Goal: Information Seeking & Learning: Learn about a topic

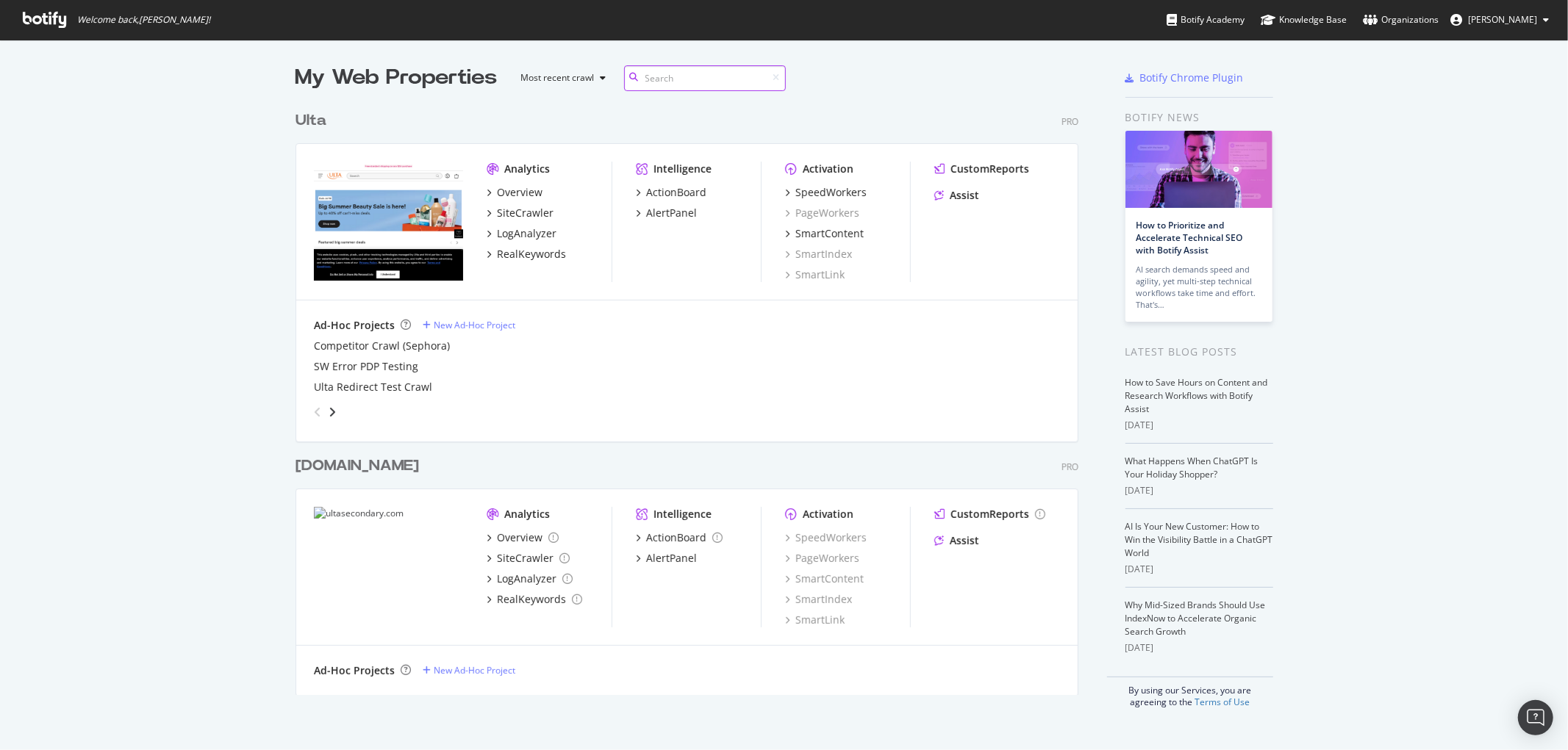
scroll to position [590, 783]
click at [542, 235] on div "LogAnalyzer" at bounding box center [526, 233] width 59 height 15
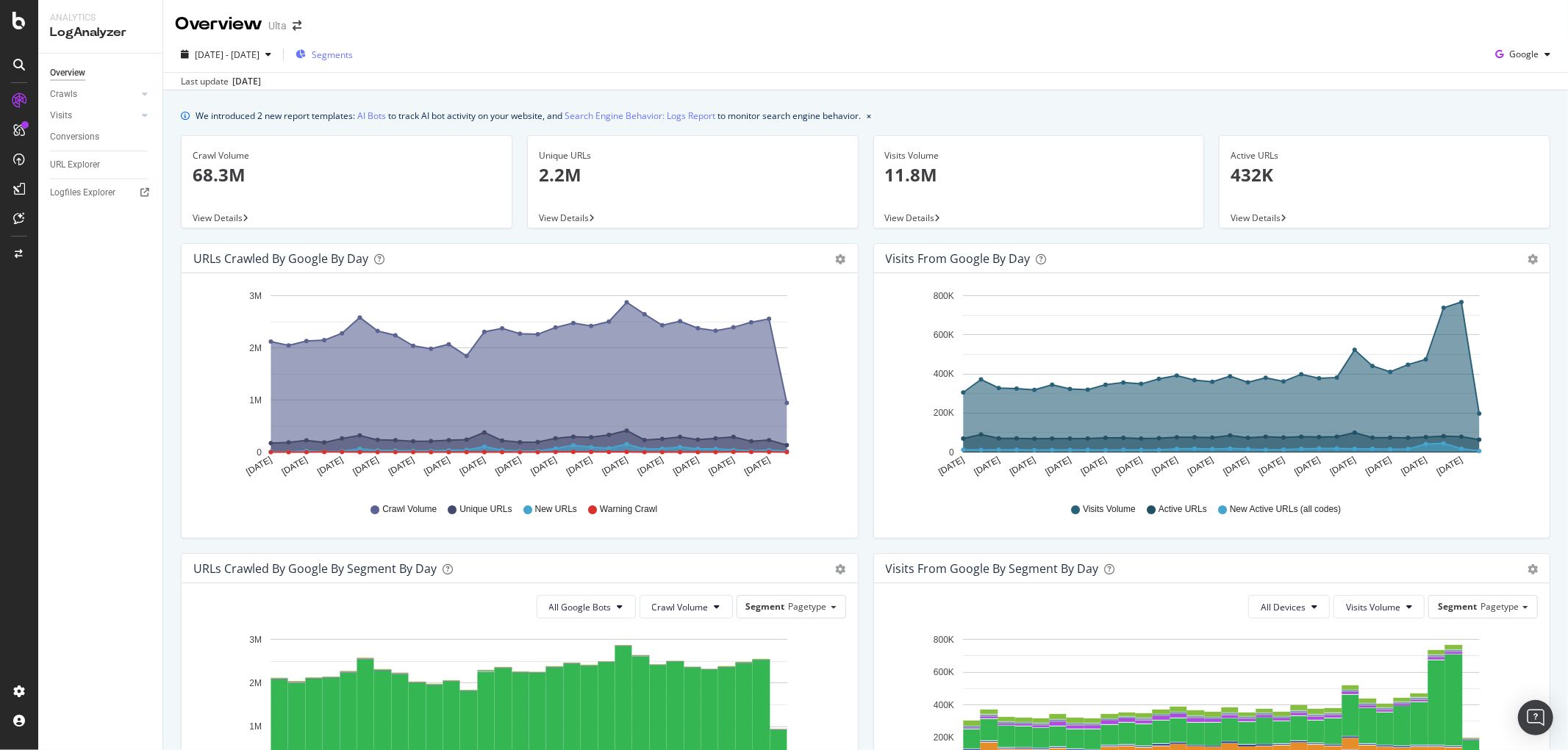
click at [353, 50] on span "Segments" at bounding box center [332, 55] width 41 height 13
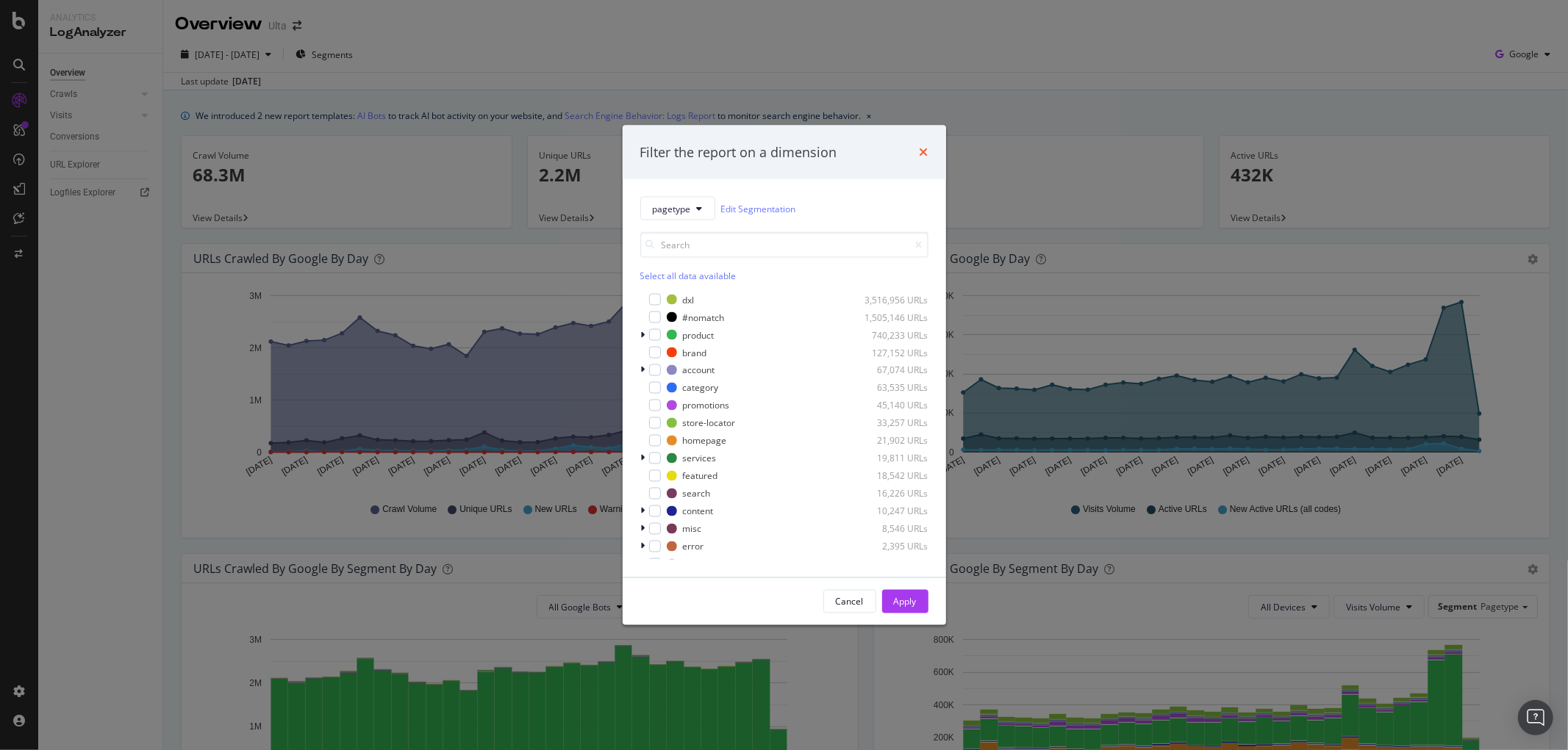
click at [924, 151] on icon "times" at bounding box center [924, 152] width 9 height 12
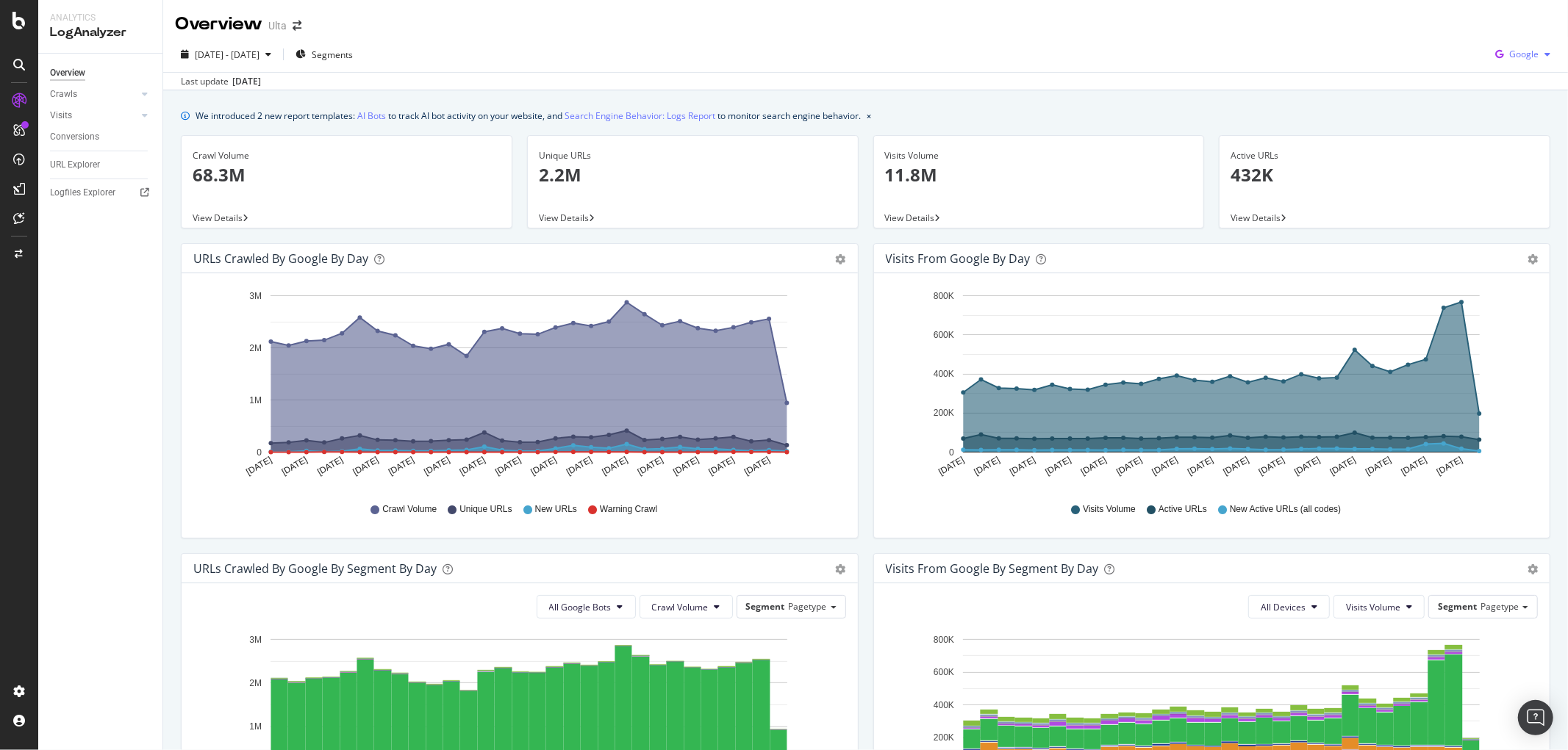
click at [1518, 52] on span "Google" at bounding box center [1524, 54] width 29 height 13
click at [1512, 137] on span "OpenAI" at bounding box center [1523, 138] width 55 height 14
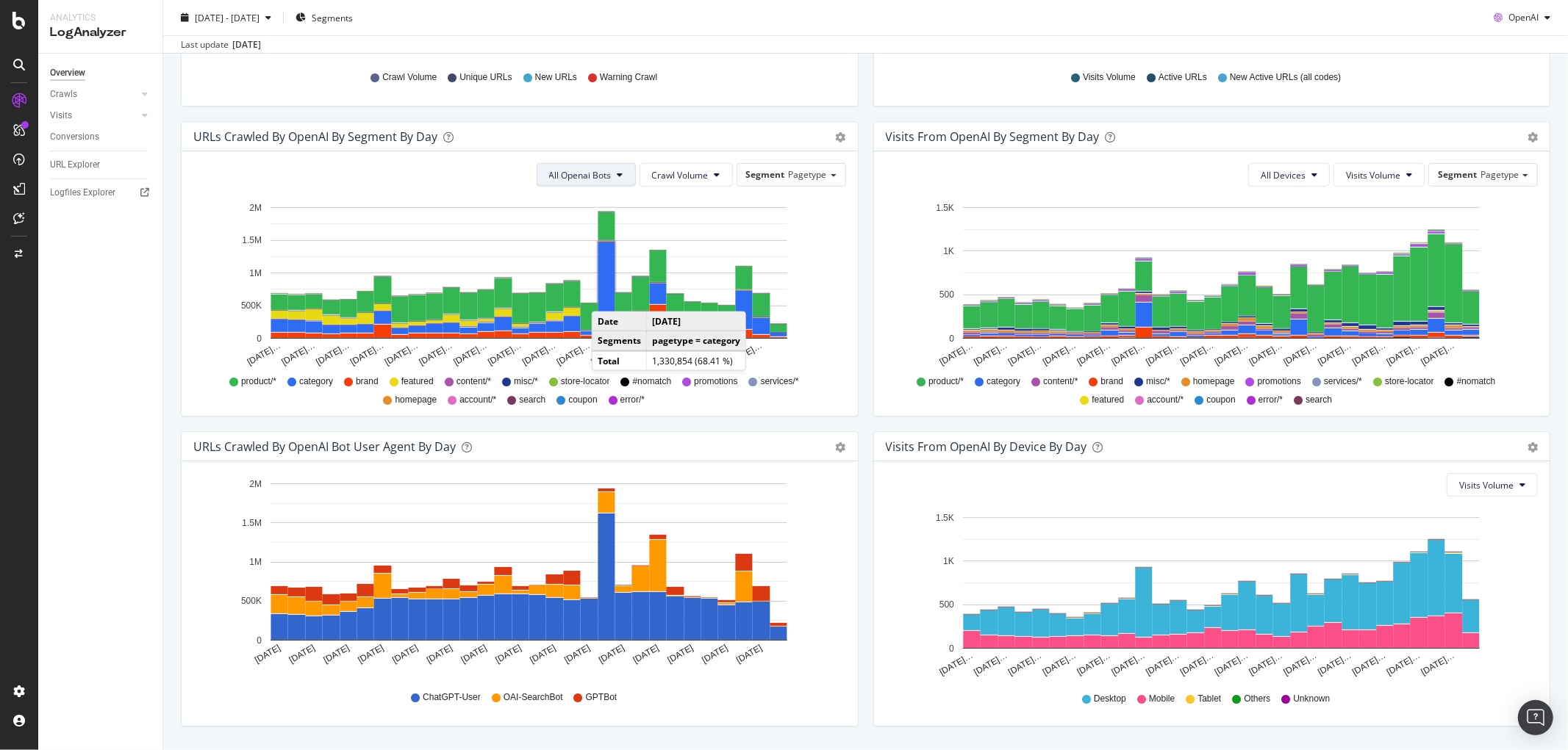
scroll to position [394, 0]
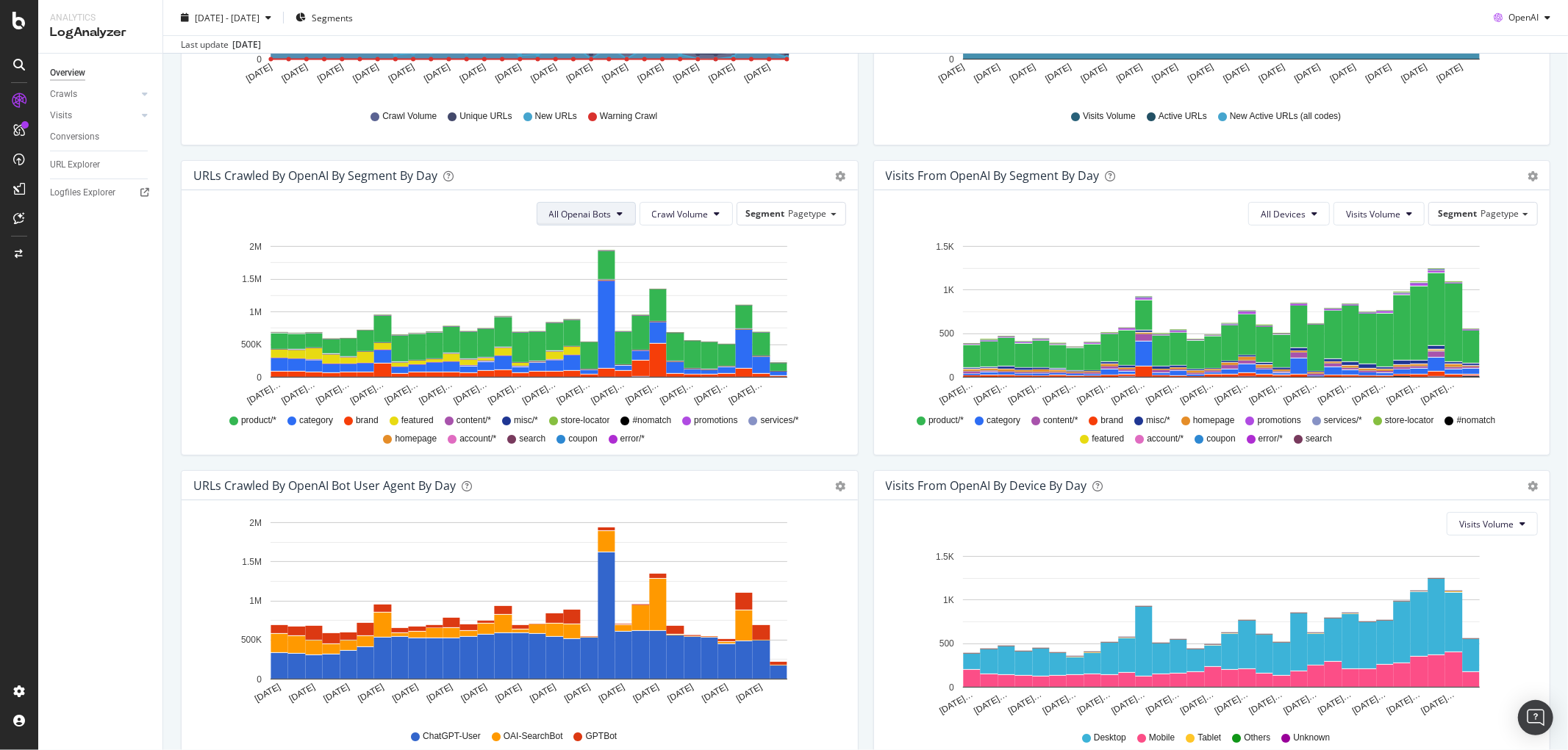
click at [618, 211] on icon at bounding box center [621, 213] width 6 height 9
click at [574, 291] on span "OAI-SearchBot" at bounding box center [576, 297] width 64 height 14
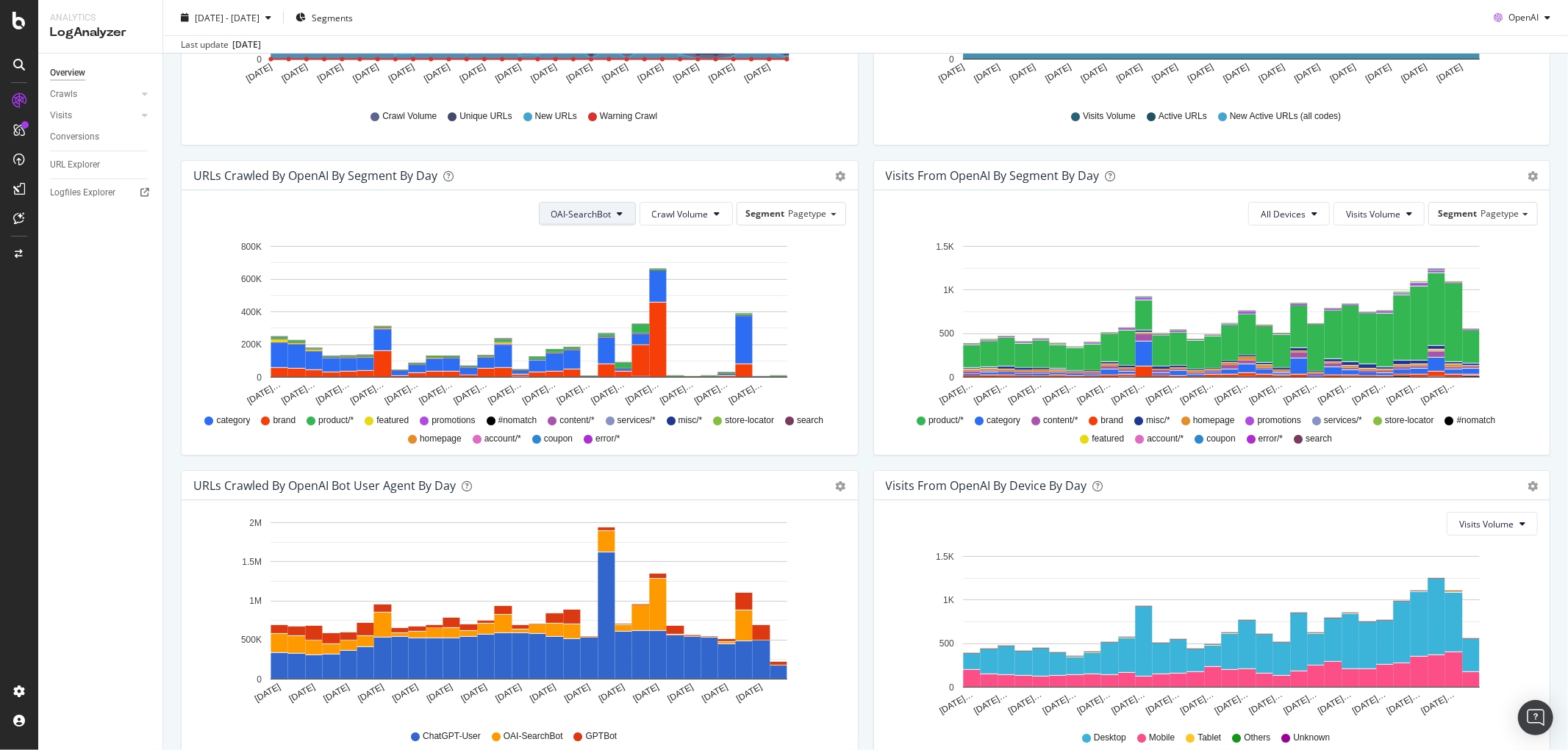
click at [621, 215] on button "OAI-SearchBot" at bounding box center [588, 213] width 97 height 23
click at [588, 315] on div "ChatGPT-User" at bounding box center [579, 324] width 86 height 21
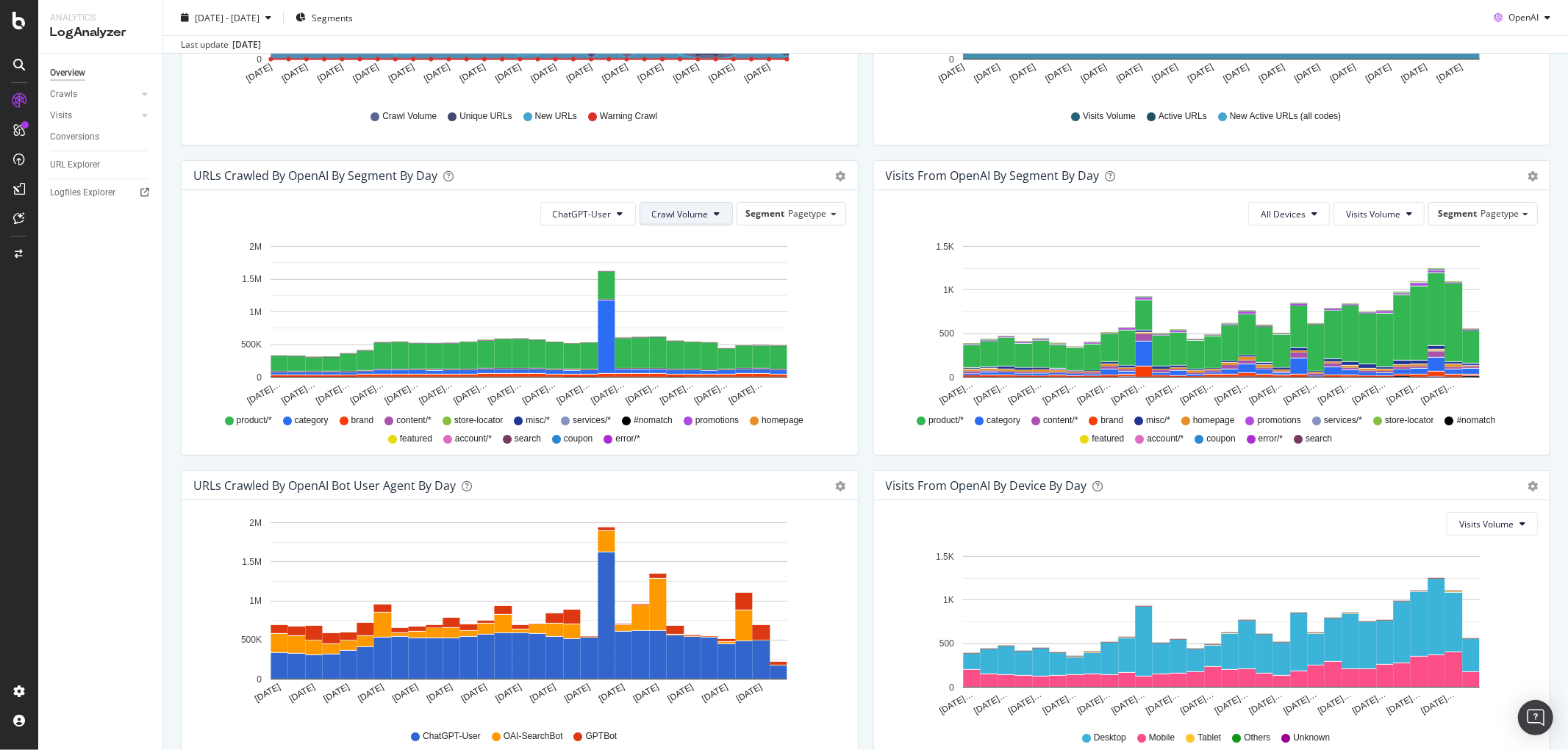
click at [655, 213] on span "Crawl Volume" at bounding box center [680, 213] width 57 height 13
click at [794, 211] on span "Pagetype" at bounding box center [807, 213] width 38 height 13
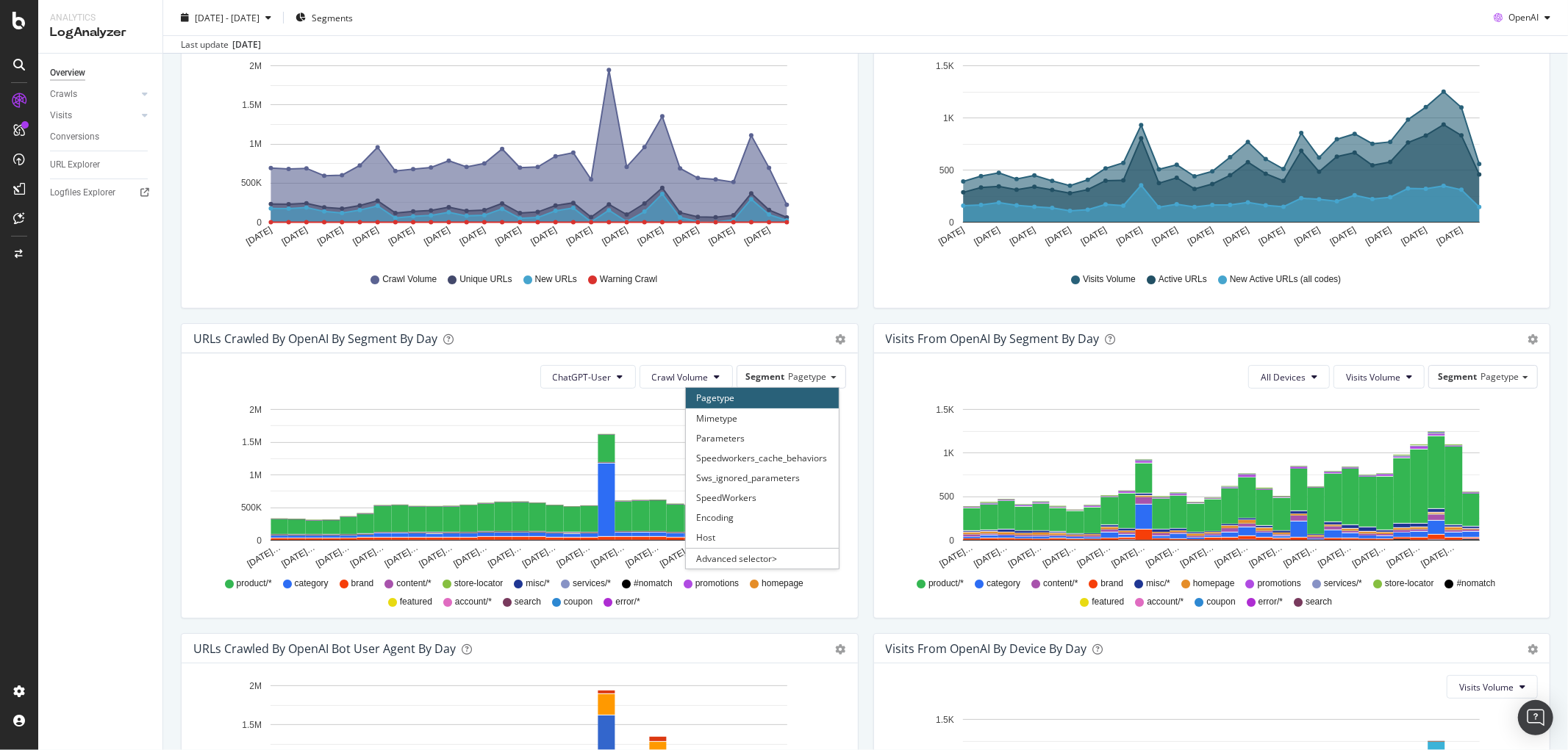
scroll to position [0, 0]
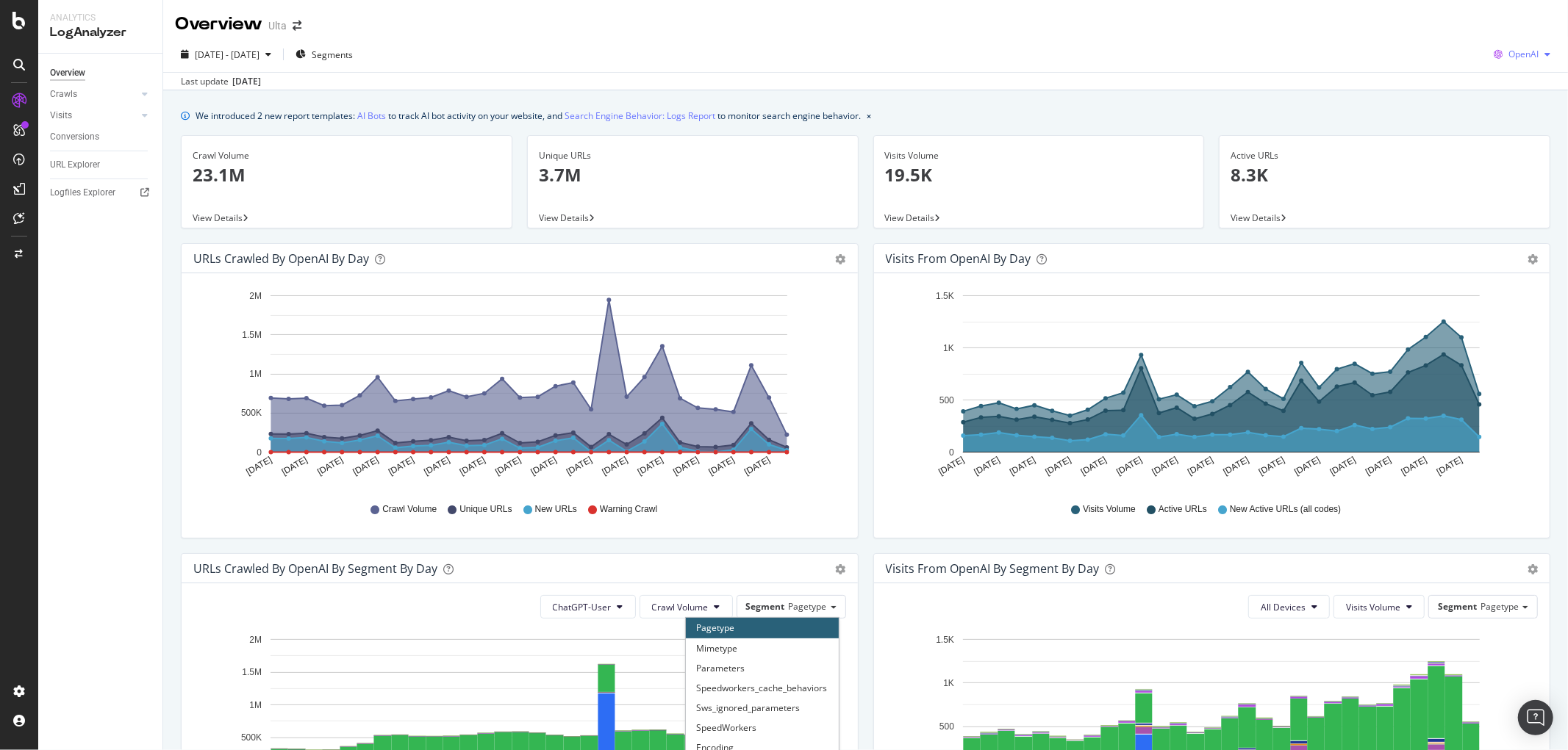
click at [1524, 58] on span "OpenAI" at bounding box center [1523, 54] width 30 height 13
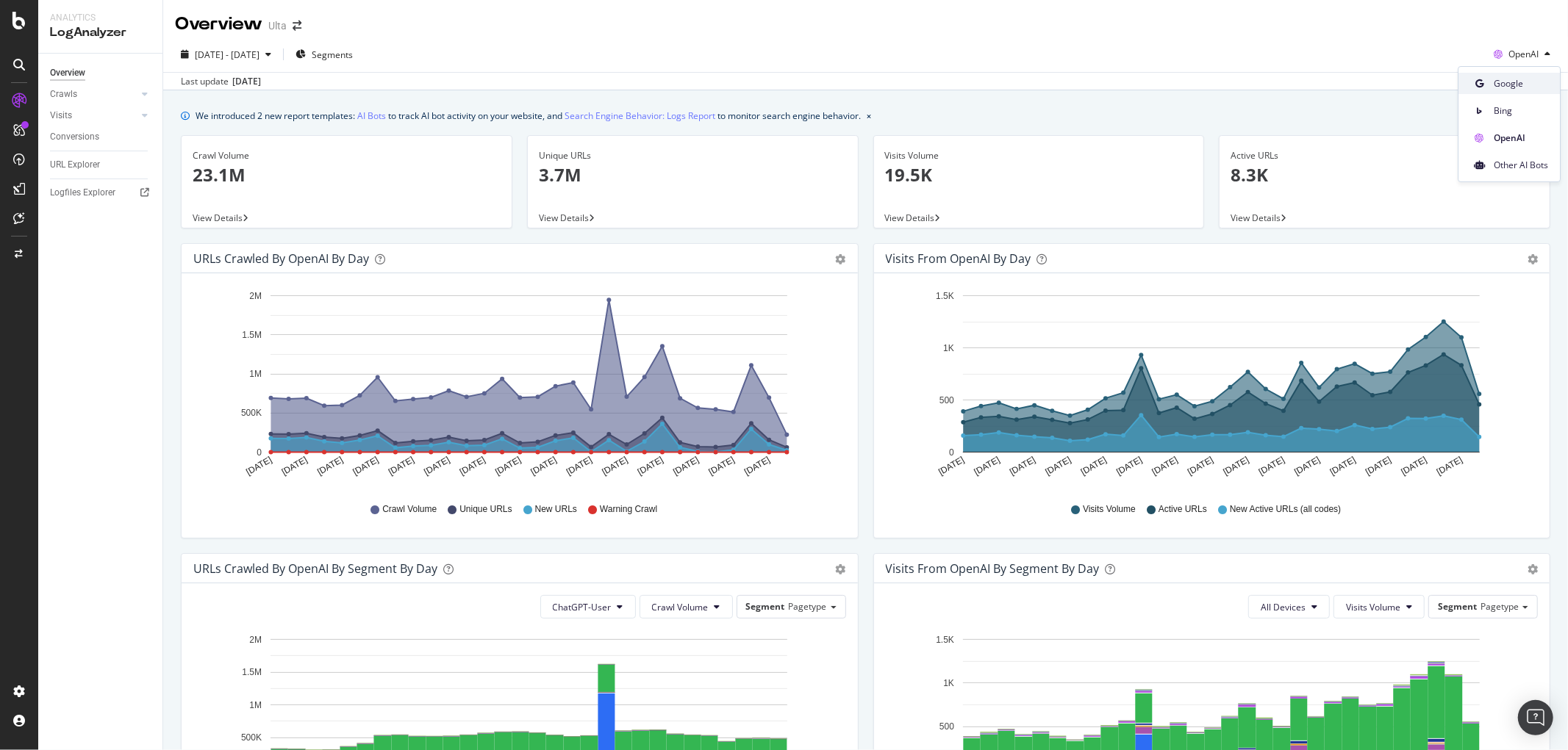
click at [1512, 86] on span "Google" at bounding box center [1521, 84] width 55 height 14
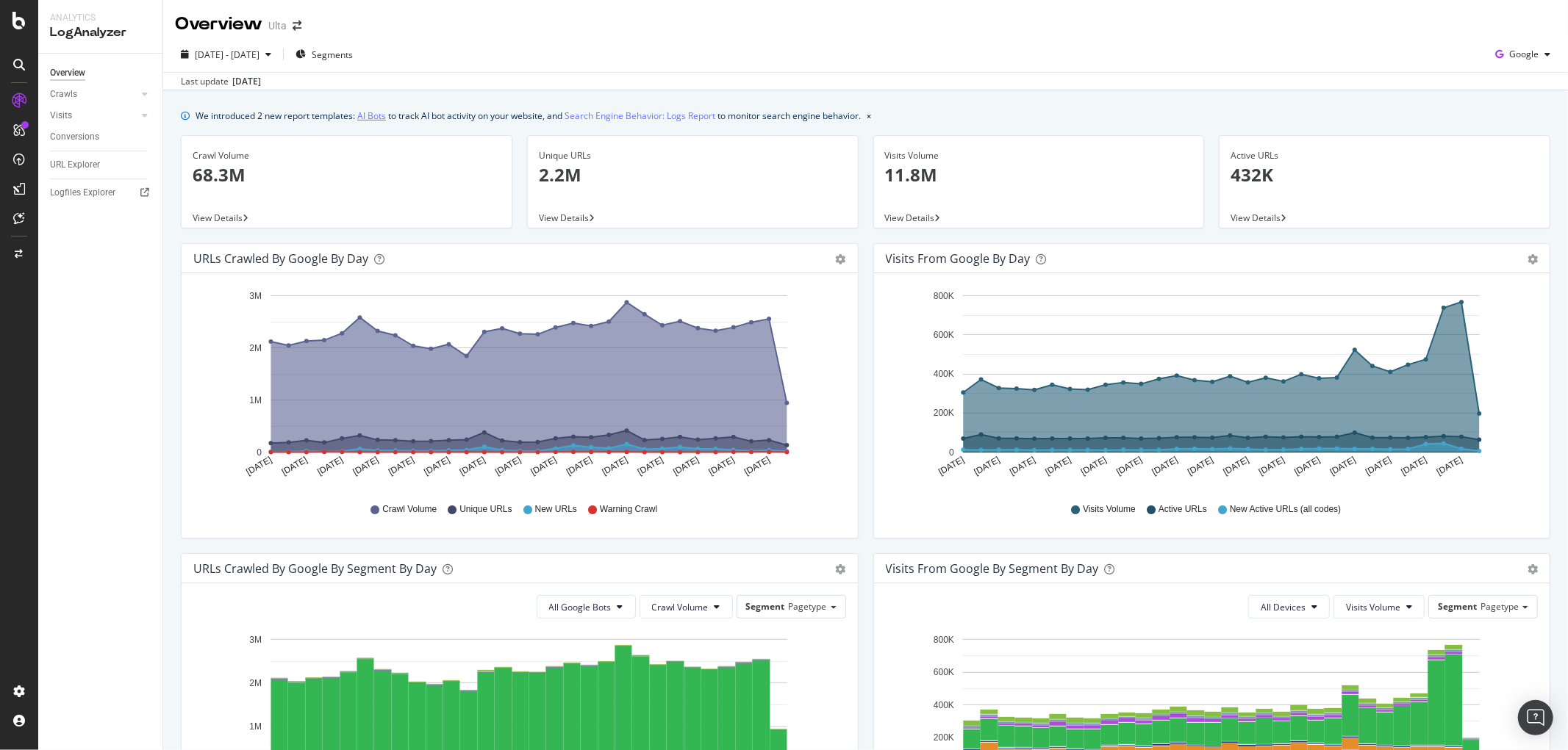
click at [370, 113] on link "AI Bots" at bounding box center [371, 116] width 28 height 16
click at [1514, 46] on div "Google" at bounding box center [1522, 55] width 67 height 22
click at [1510, 139] on span "OpenAI" at bounding box center [1523, 138] width 55 height 14
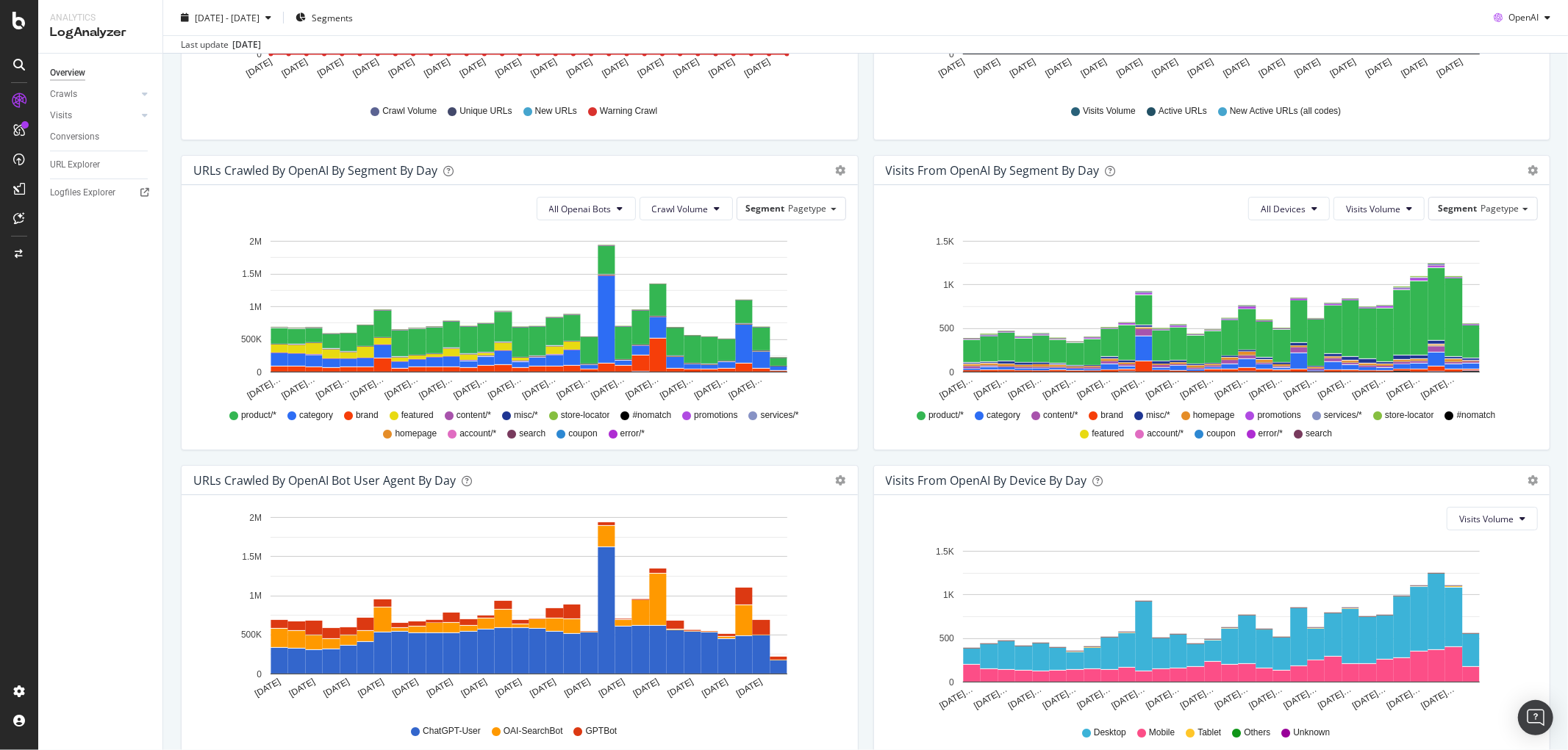
scroll to position [408, 0]
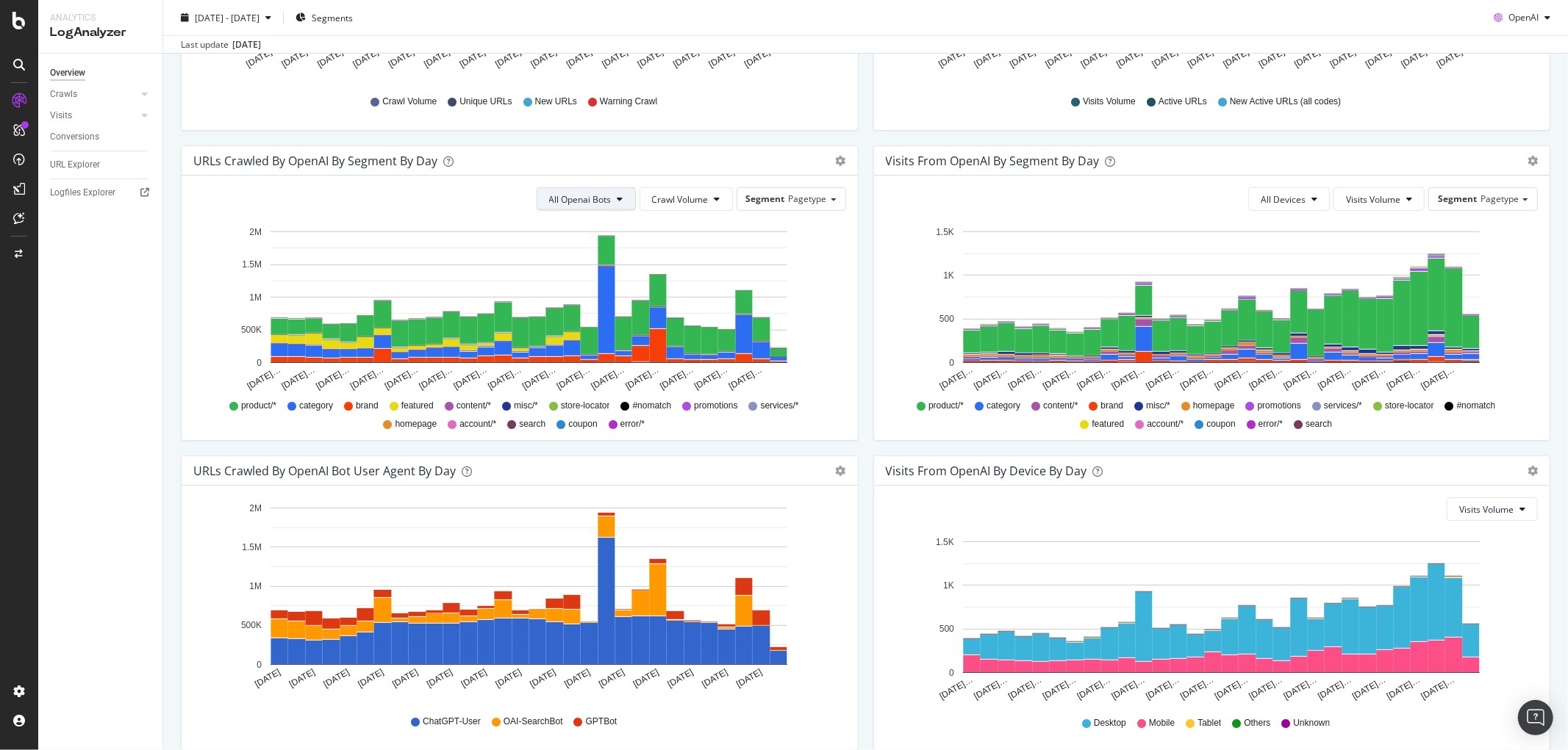
click at [618, 202] on icon at bounding box center [621, 199] width 6 height 9
click at [555, 295] on div "ChatGPT-User" at bounding box center [576, 307] width 88 height 27
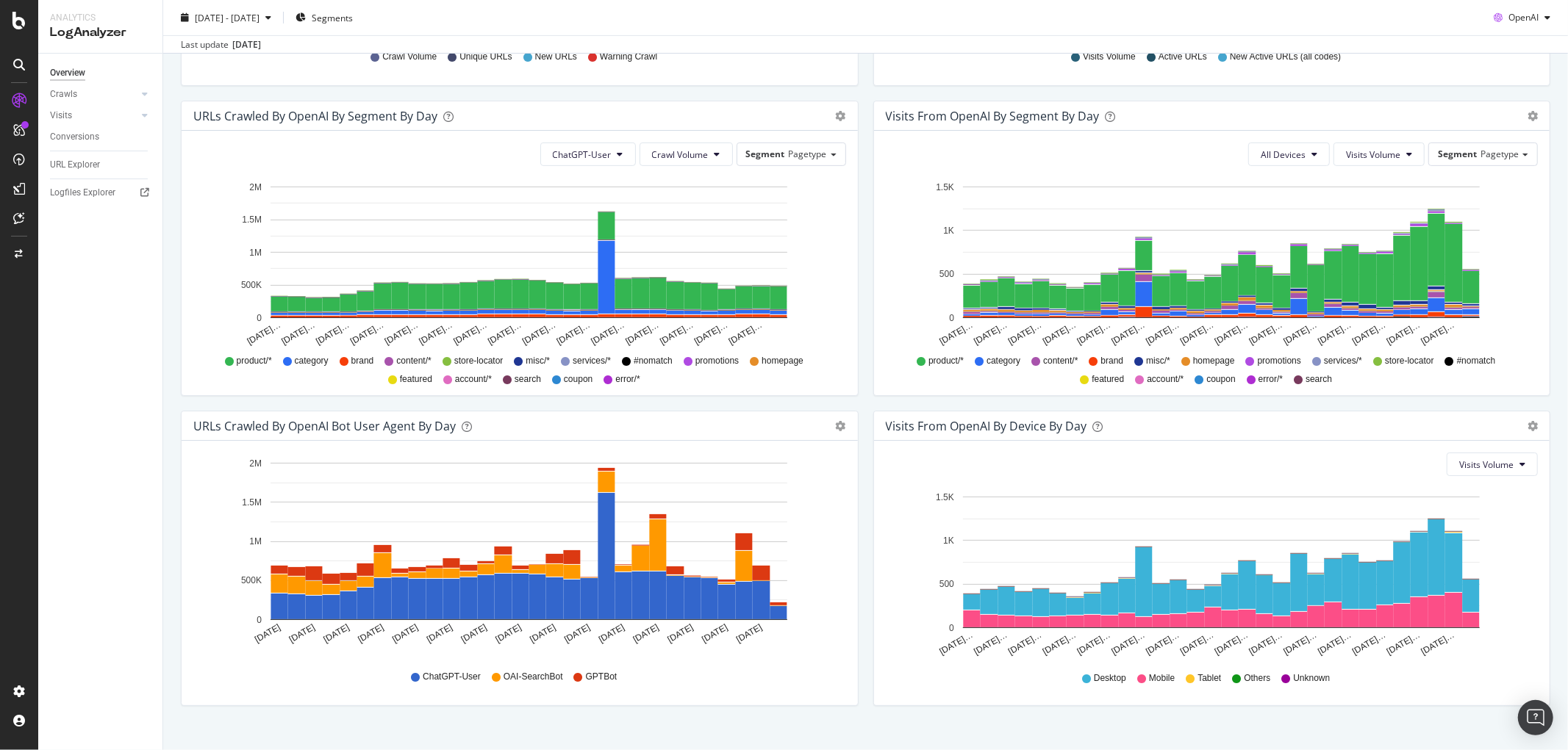
scroll to position [474, 0]
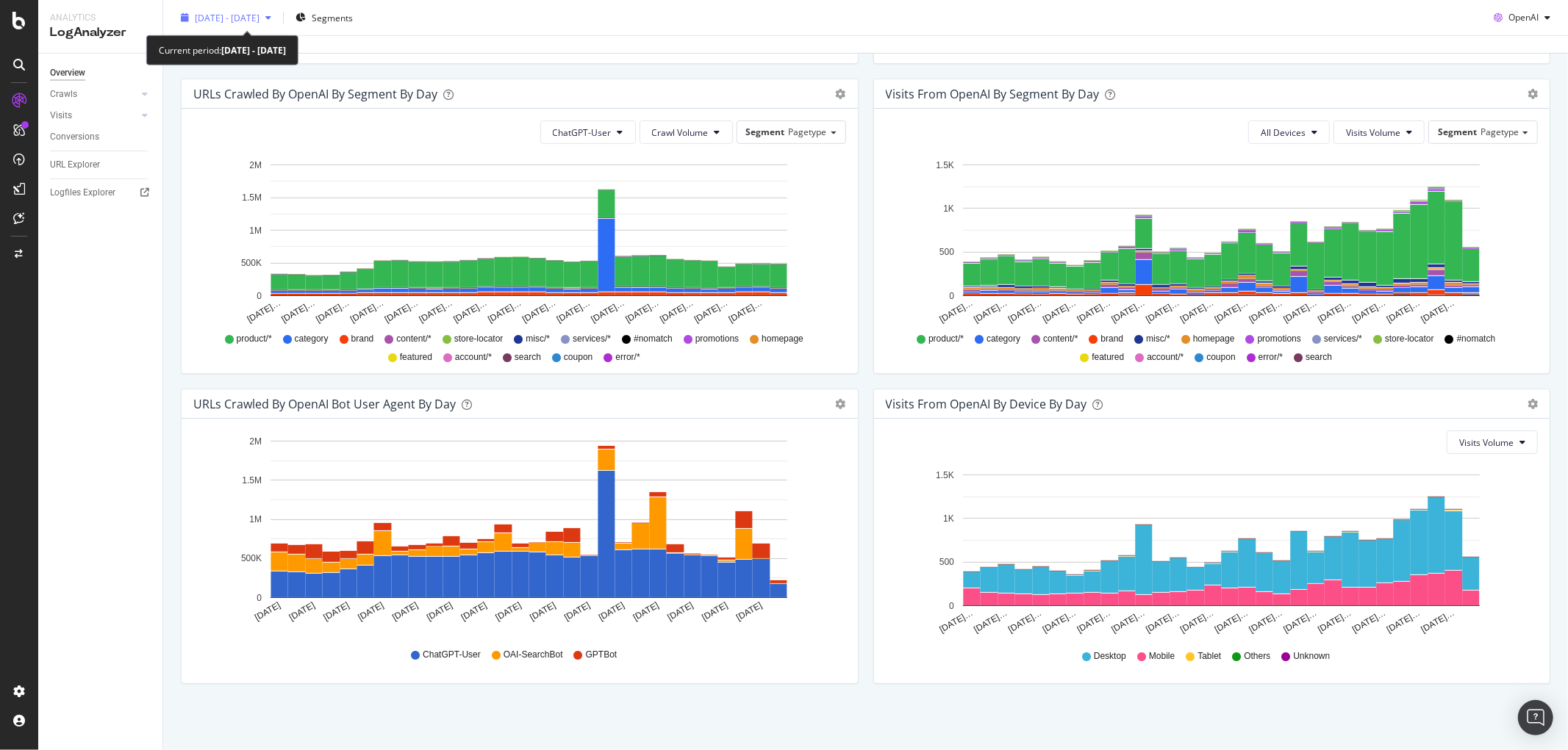
click at [271, 25] on div "2025 Aug. 17th - Sep. 15th" at bounding box center [226, 18] width 102 height 22
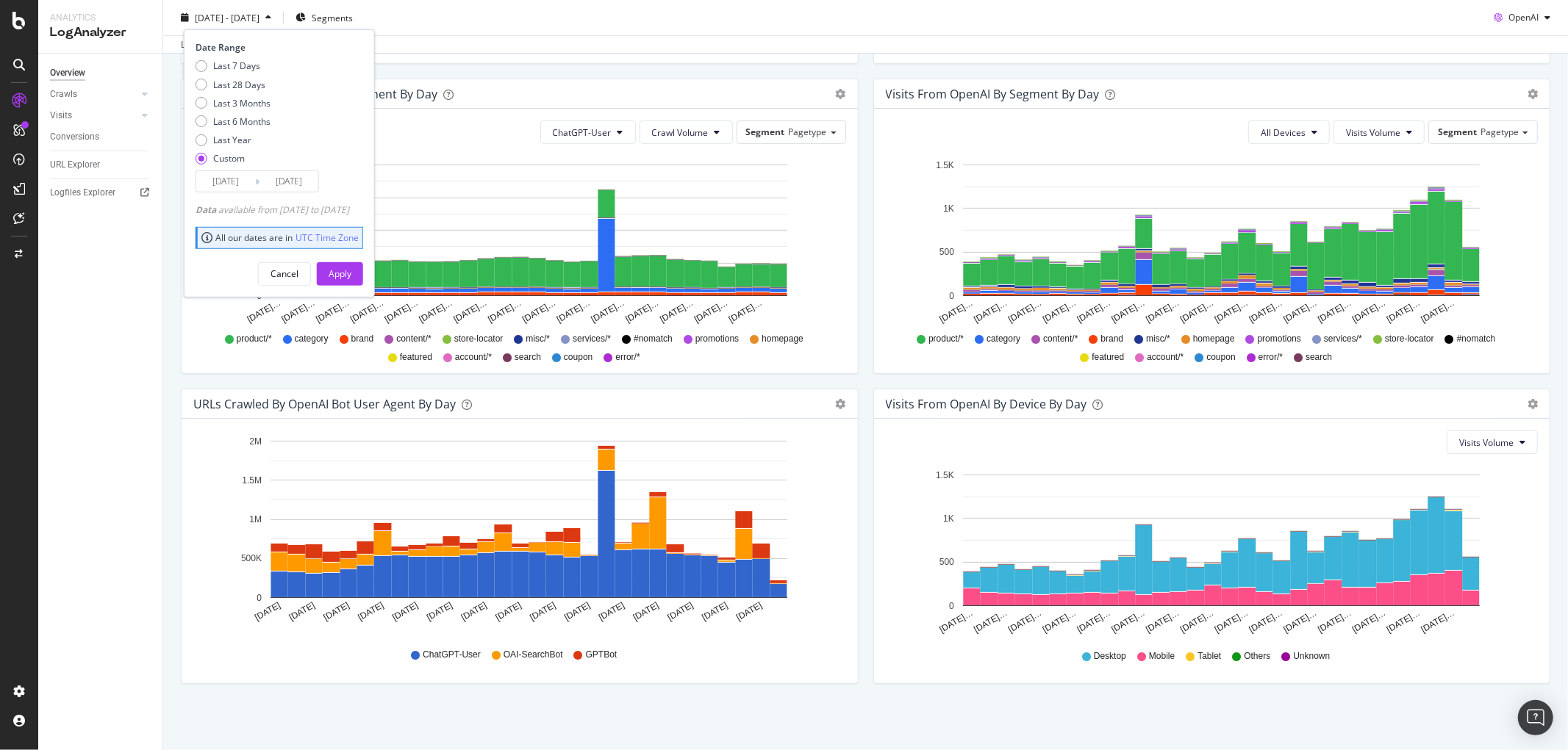
click at [240, 181] on input "2025/08/17" at bounding box center [225, 181] width 58 height 20
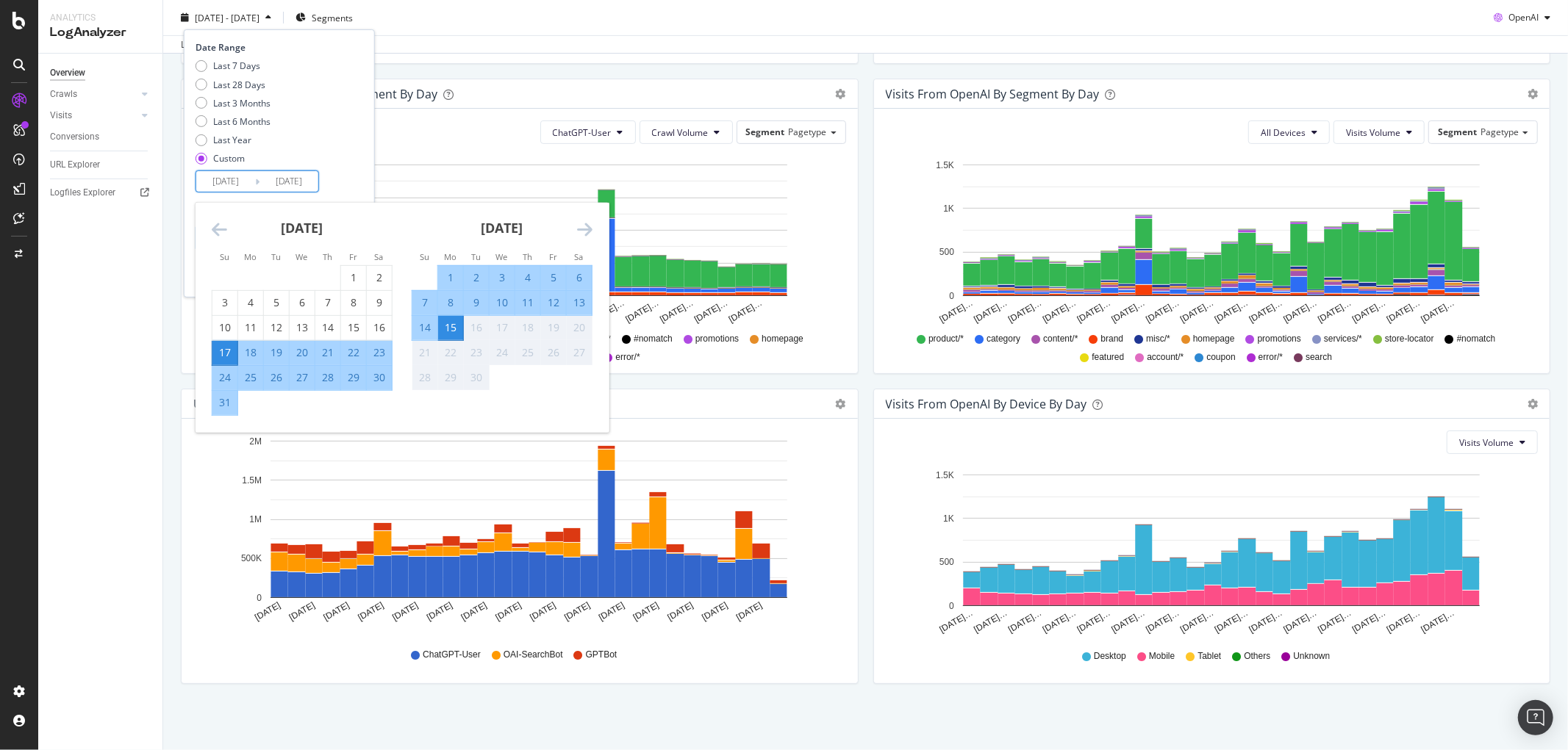
drag, startPoint x: 229, startPoint y: 179, endPoint x: 268, endPoint y: 179, distance: 39.0
click at [268, 179] on div "2025/08/17 Navigate forward to interact with the calendar and select a date. Pr…" at bounding box center [257, 181] width 124 height 22
type input "2025/03/03"
click at [350, 167] on div "Last 7 Days Last 28 Days Last 3 Months Last 6 Months Last Year Custom" at bounding box center [278, 115] width 164 height 111
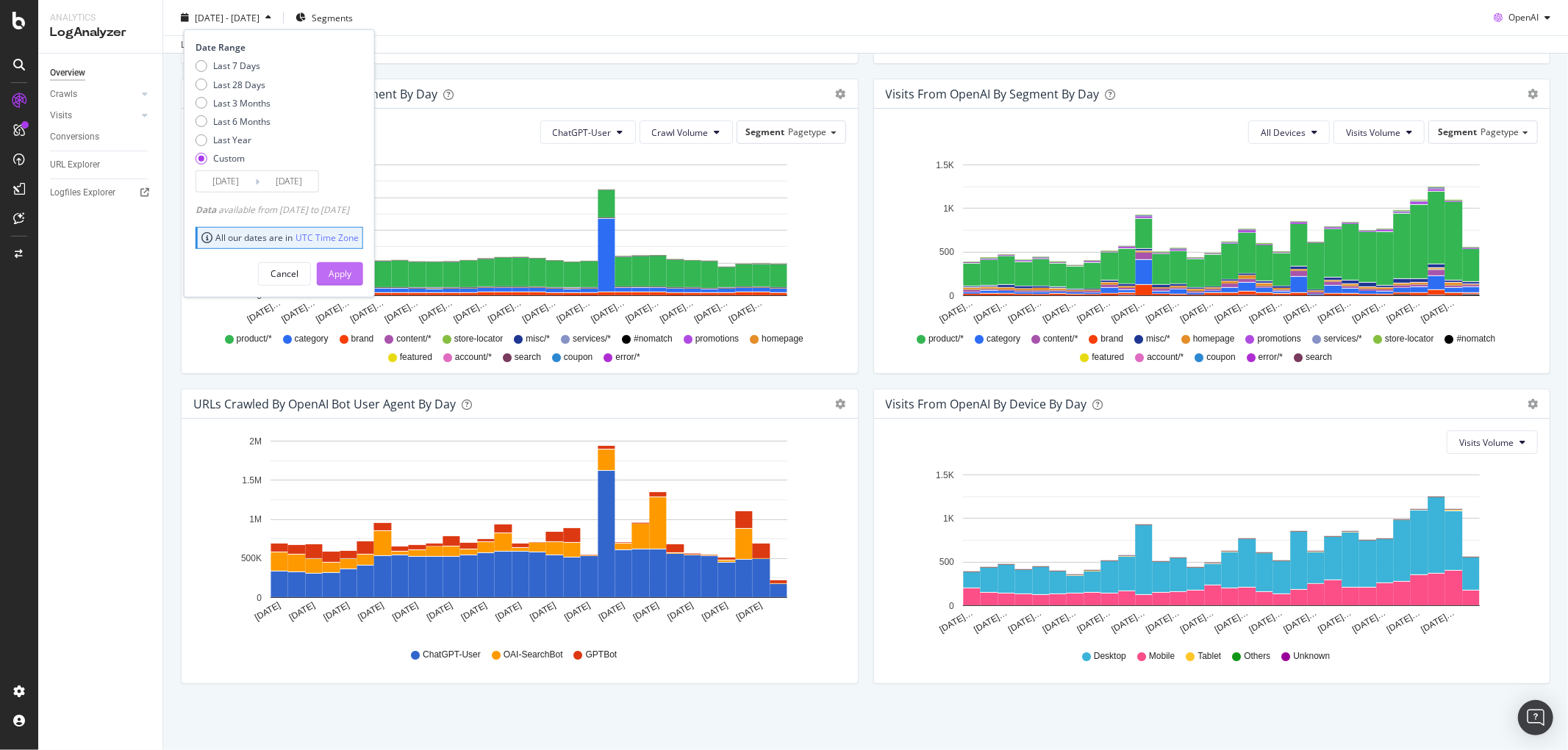
click at [352, 265] on div "Apply" at bounding box center [339, 273] width 22 height 22
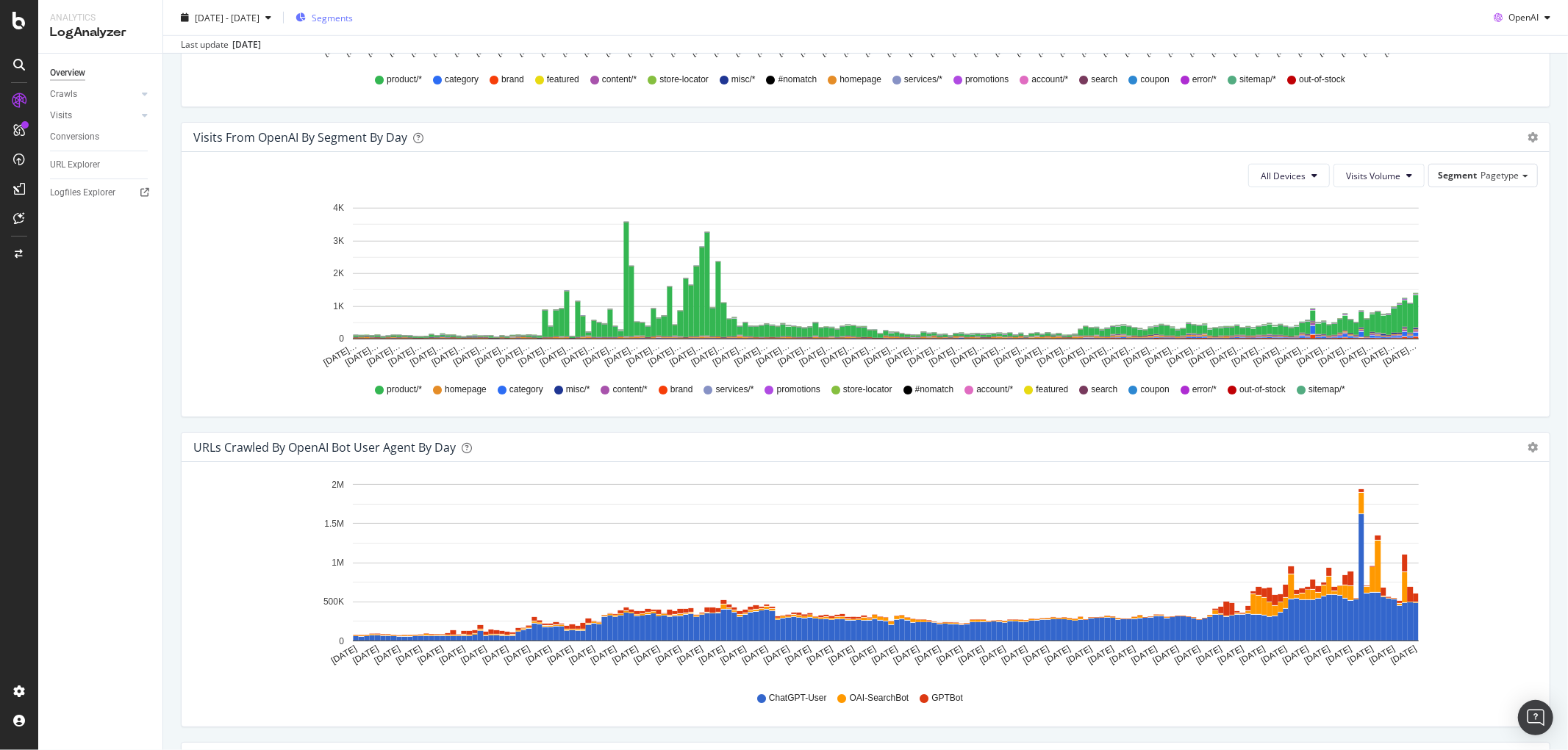
scroll to position [964, 0]
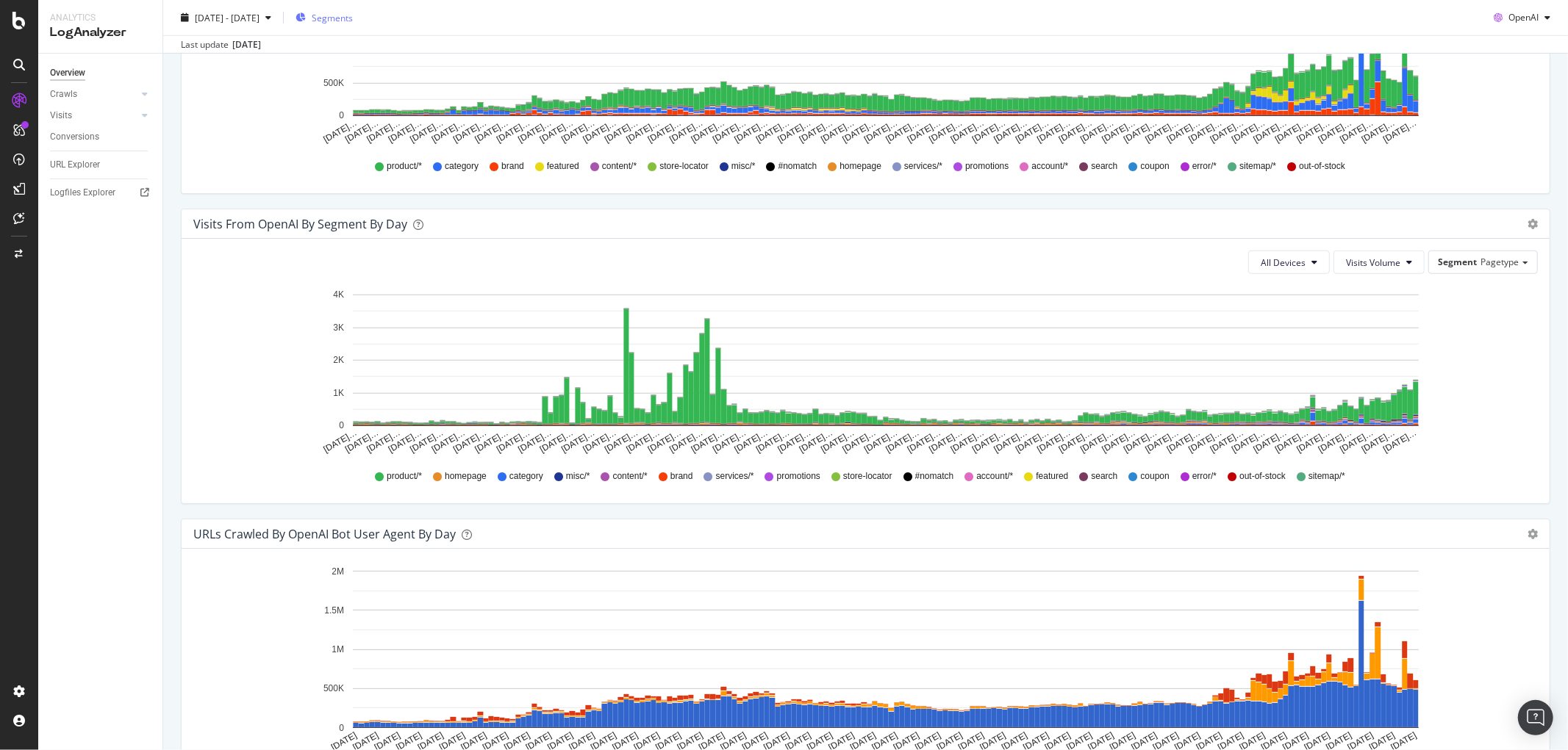
click at [353, 17] on span "Segments" at bounding box center [332, 17] width 41 height 13
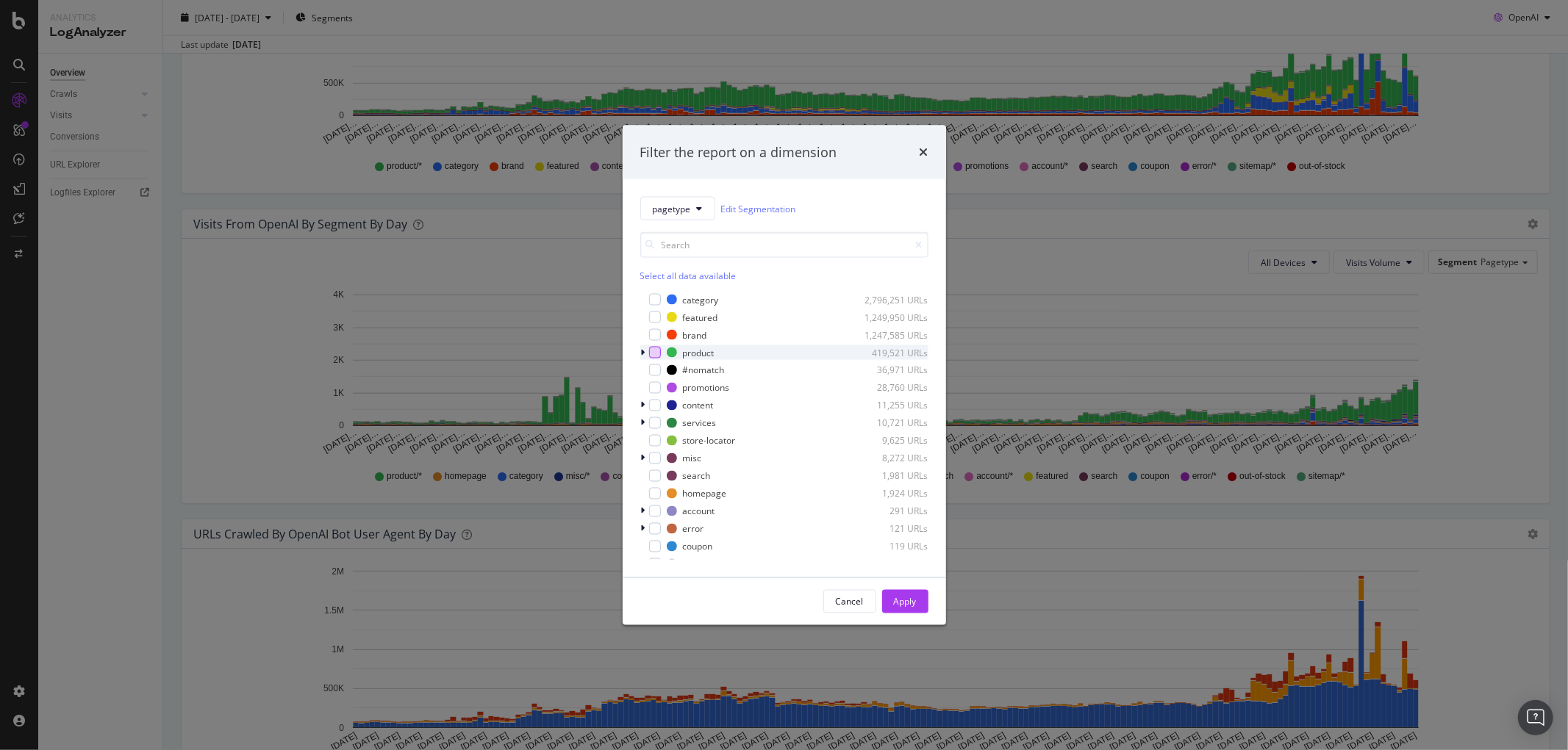
click at [655, 355] on div "modal" at bounding box center [655, 353] width 12 height 12
click at [916, 599] on div "Apply" at bounding box center [904, 601] width 22 height 13
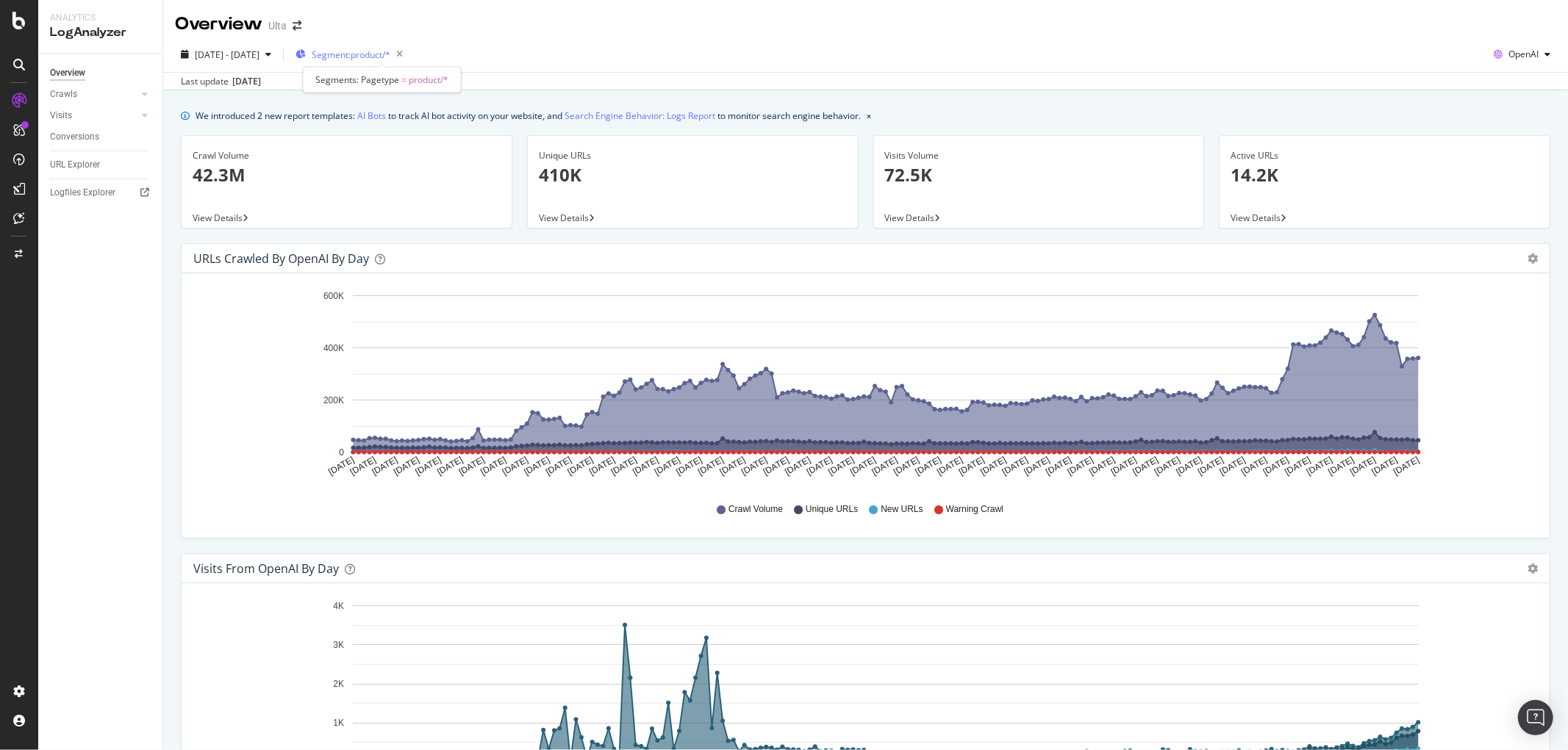
click at [391, 53] on span "Segment: product/*" at bounding box center [351, 55] width 79 height 13
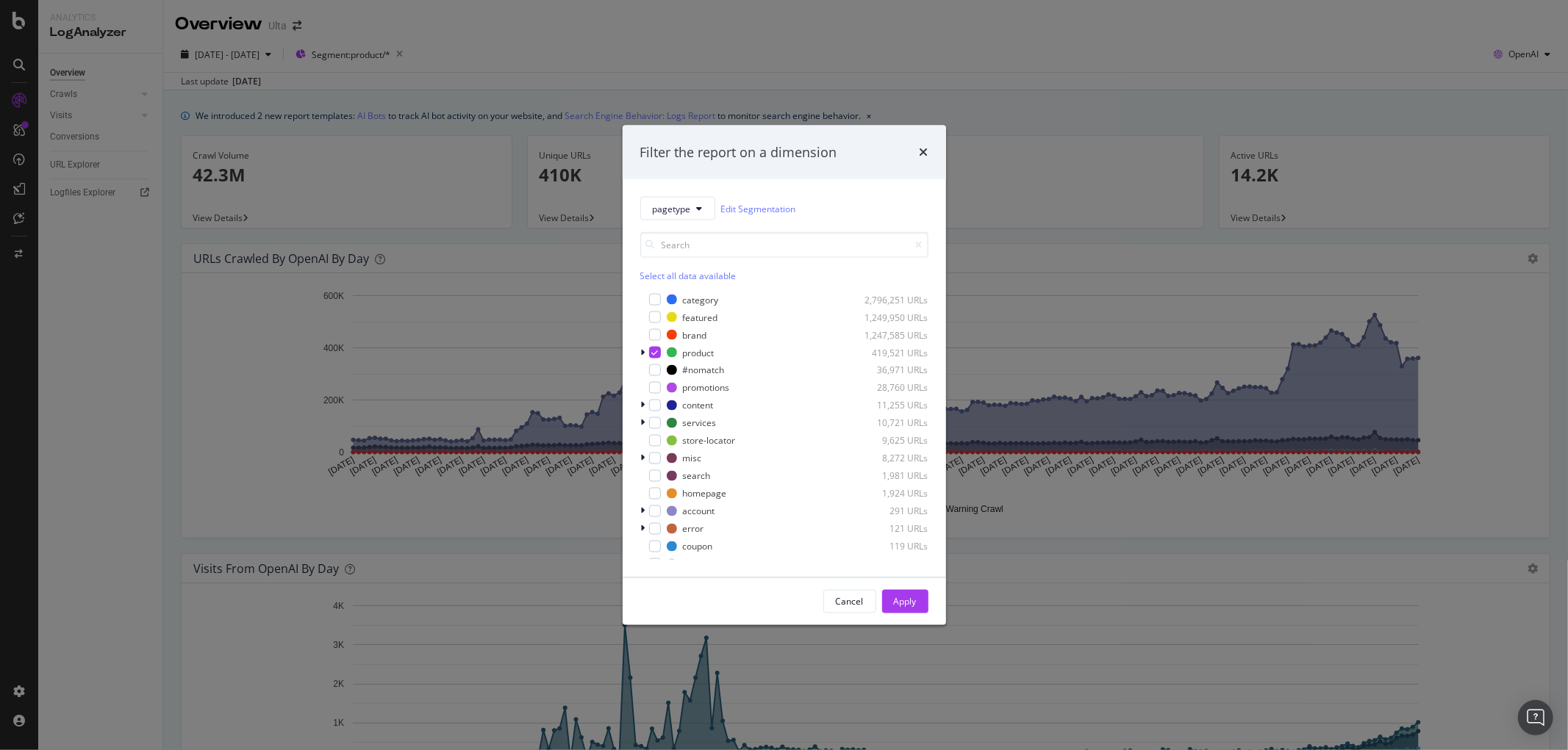
drag, startPoint x: 650, startPoint y: 352, endPoint x: 662, endPoint y: 291, distance: 62.2
click at [652, 348] on div "modal" at bounding box center [655, 353] width 12 height 12
drag, startPoint x: 654, startPoint y: 299, endPoint x: 788, endPoint y: 417, distance: 178.5
click at [655, 300] on div "modal" at bounding box center [655, 300] width 12 height 12
click at [904, 593] on div "Apply" at bounding box center [904, 601] width 22 height 22
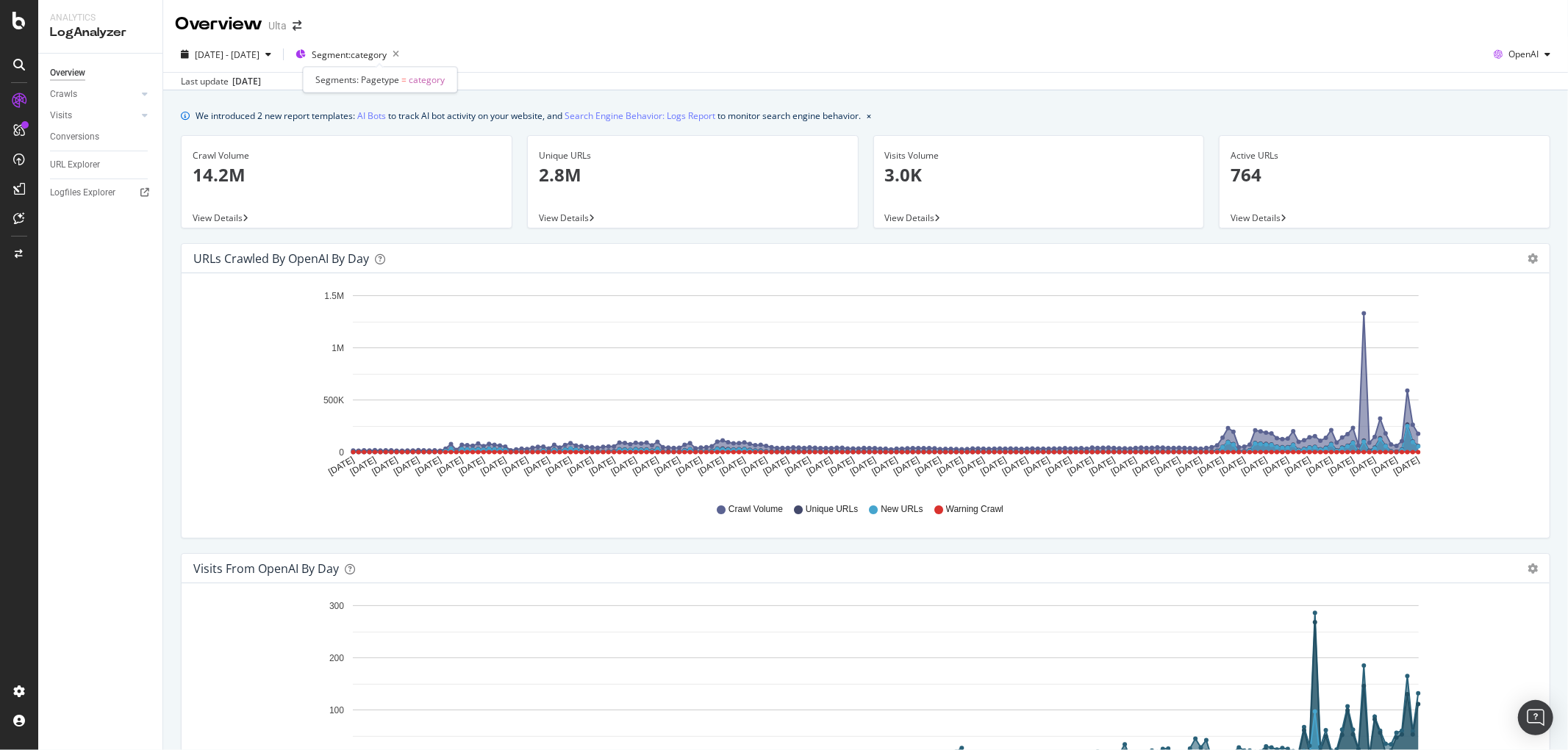
drag, startPoint x: 361, startPoint y: 55, endPoint x: 399, endPoint y: 84, distance: 47.8
click at [362, 55] on span "Segment: category" at bounding box center [349, 55] width 75 height 13
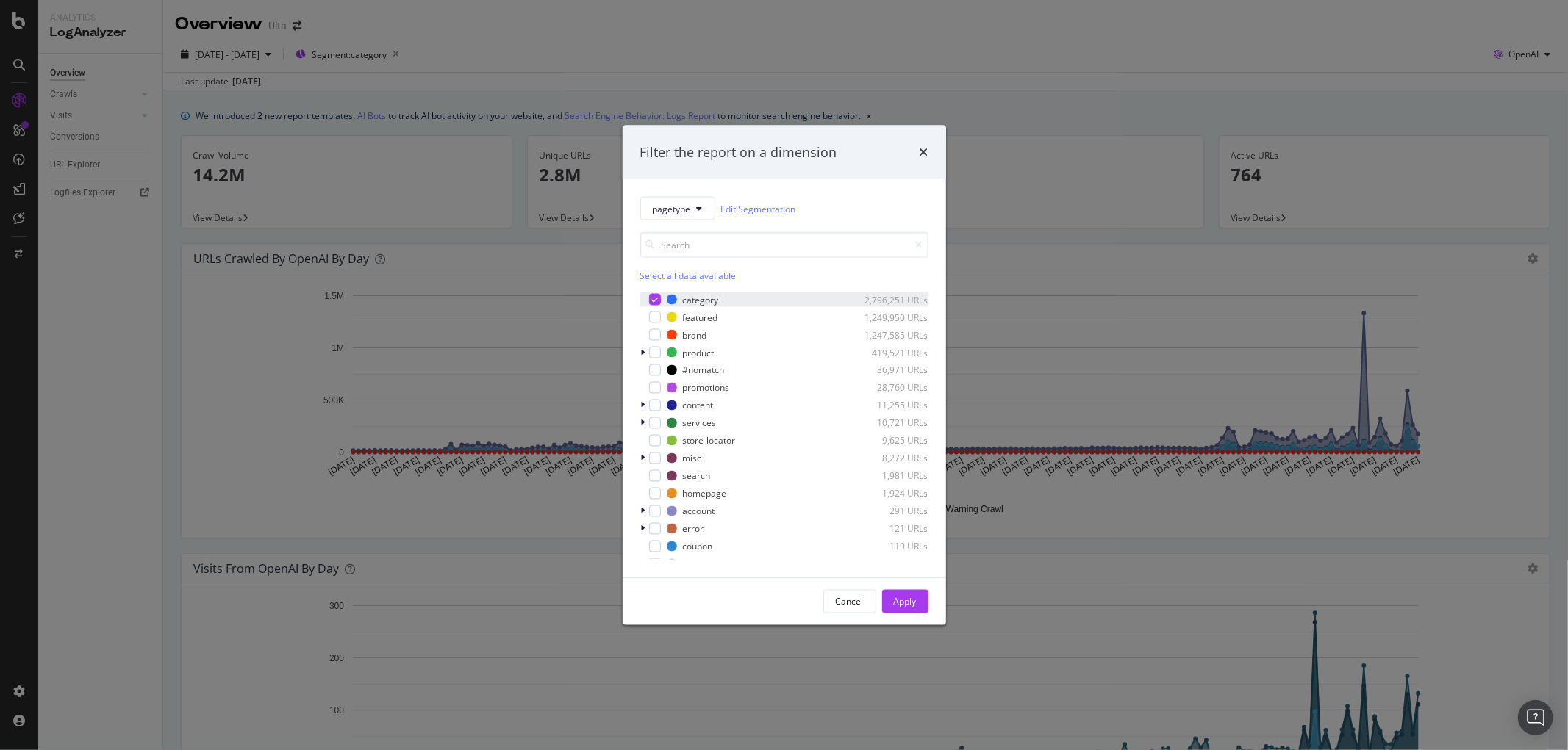
click at [647, 297] on div "modal" at bounding box center [644, 299] width 9 height 15
click at [660, 334] on div "modal" at bounding box center [655, 335] width 12 height 12
click at [894, 599] on div "Apply" at bounding box center [904, 601] width 22 height 13
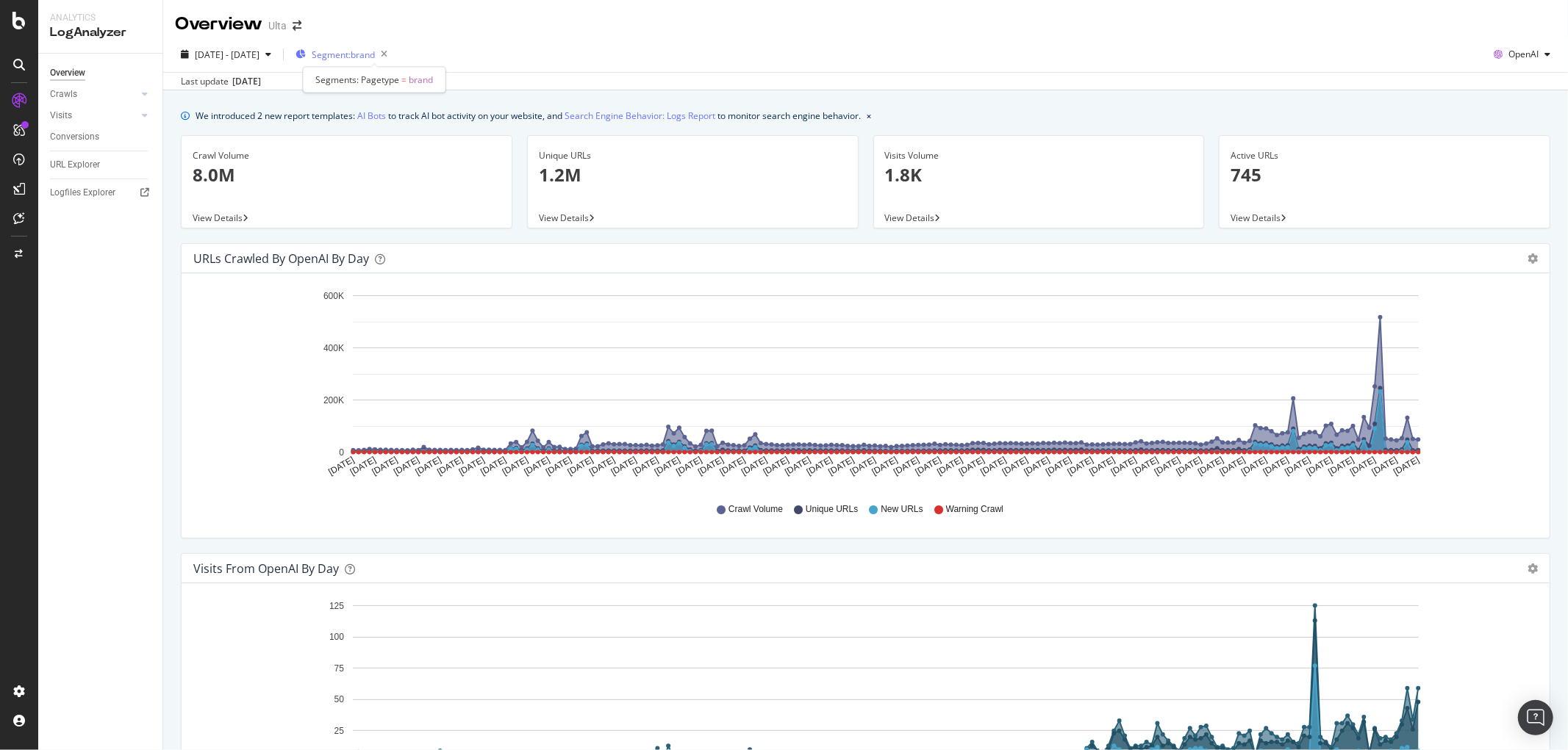
click at [375, 59] on span "Segment: brand" at bounding box center [343, 55] width 63 height 13
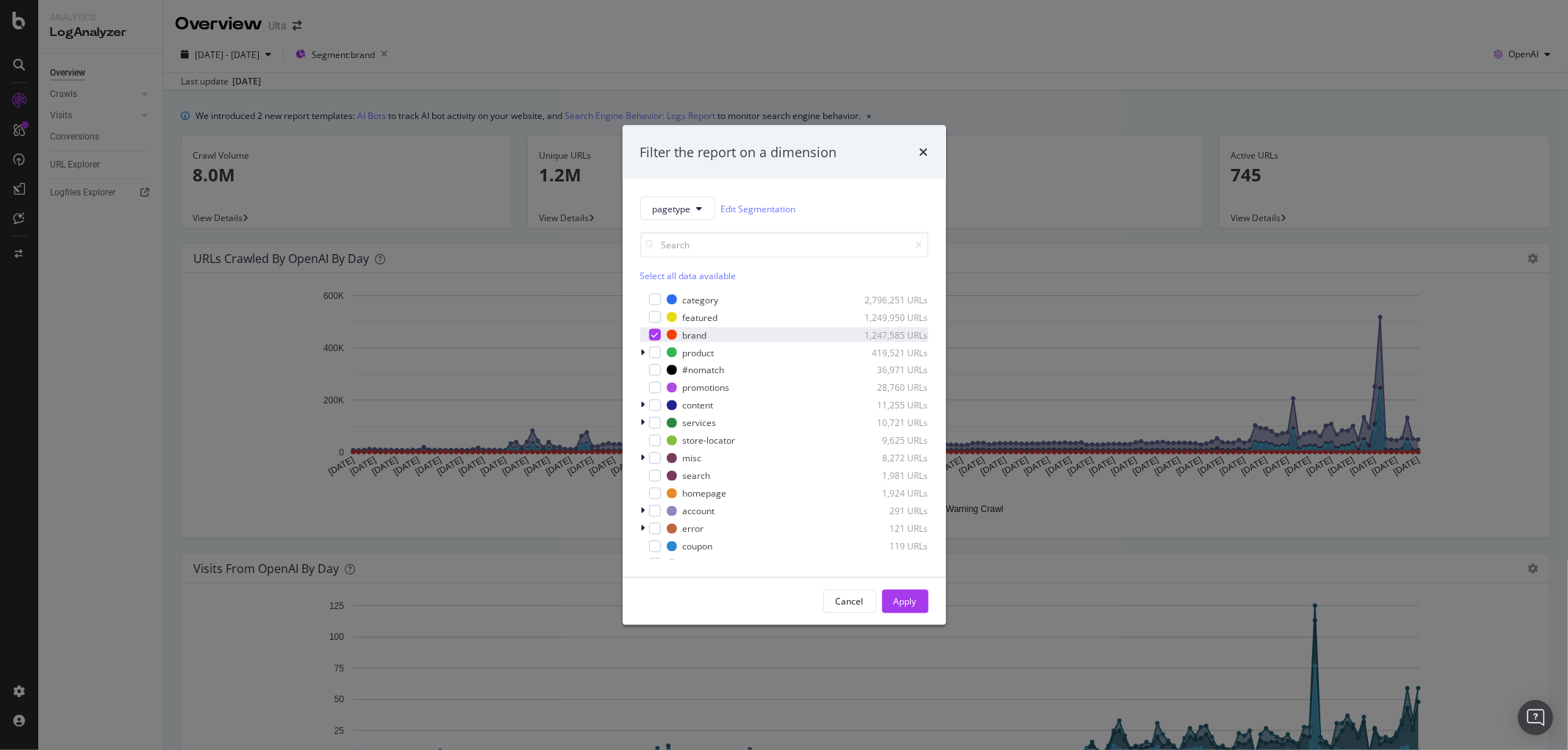
click at [650, 336] on div "modal" at bounding box center [655, 335] width 12 height 12
drag, startPoint x: 656, startPoint y: 495, endPoint x: 859, endPoint y: 598, distance: 227.6
click at [655, 495] on div "modal" at bounding box center [655, 494] width 12 height 12
click at [888, 599] on button "Apply" at bounding box center [905, 602] width 47 height 23
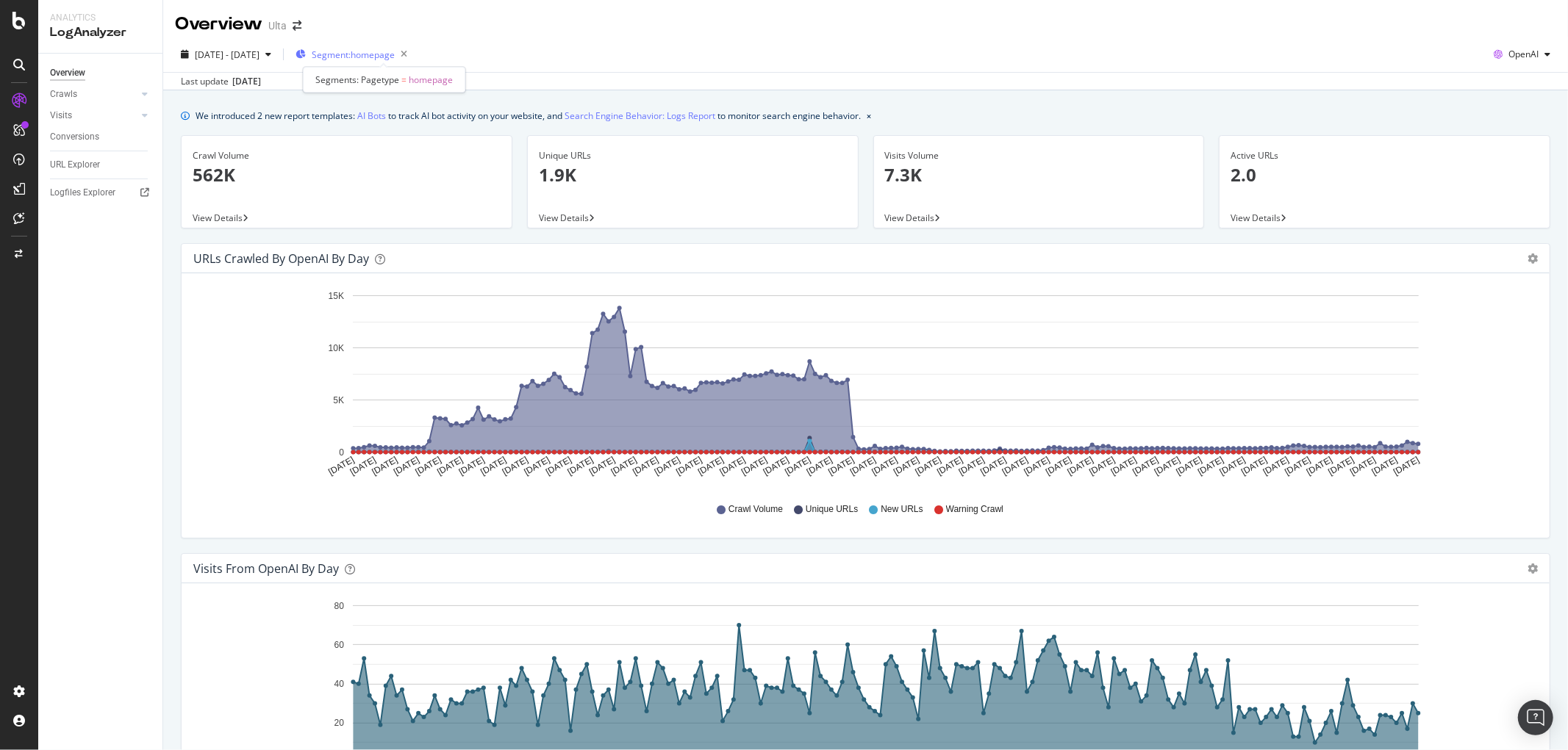
click at [383, 55] on span "Segment: homepage" at bounding box center [353, 55] width 83 height 13
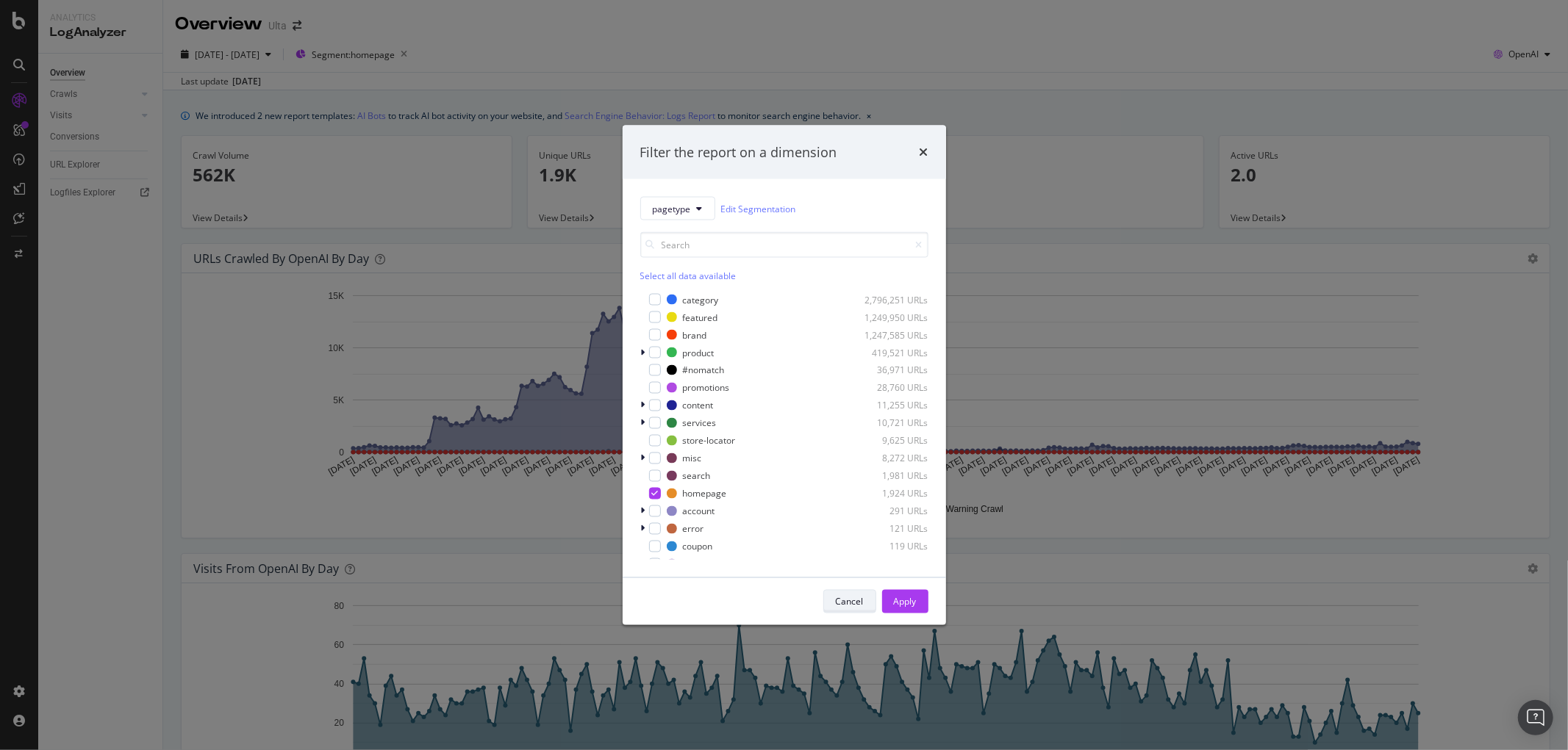
click at [854, 606] on div "Cancel" at bounding box center [850, 601] width 28 height 13
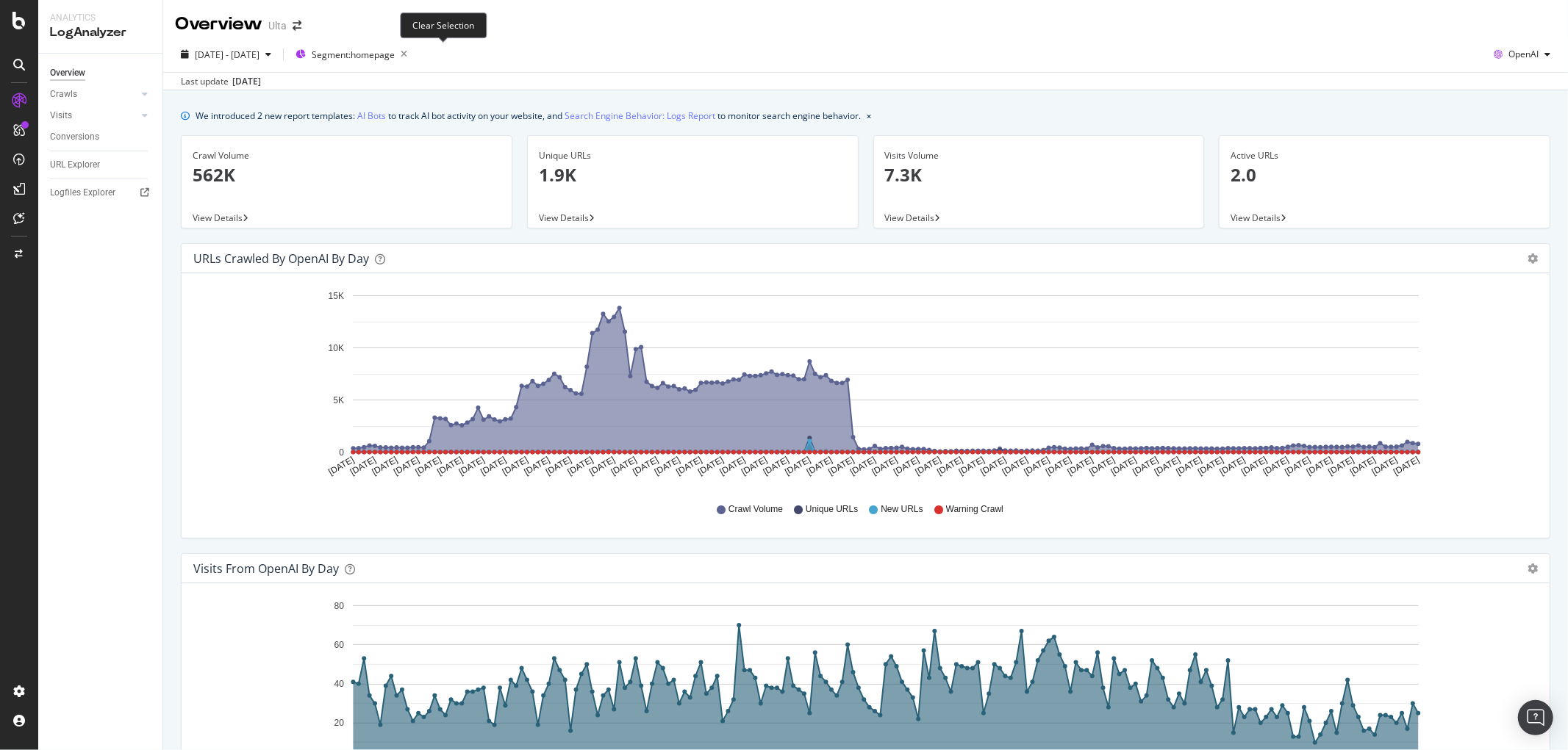
drag, startPoint x: 439, startPoint y: 53, endPoint x: 522, endPoint y: 136, distance: 117.4
click at [413, 53] on icon "button" at bounding box center [403, 54] width 19 height 20
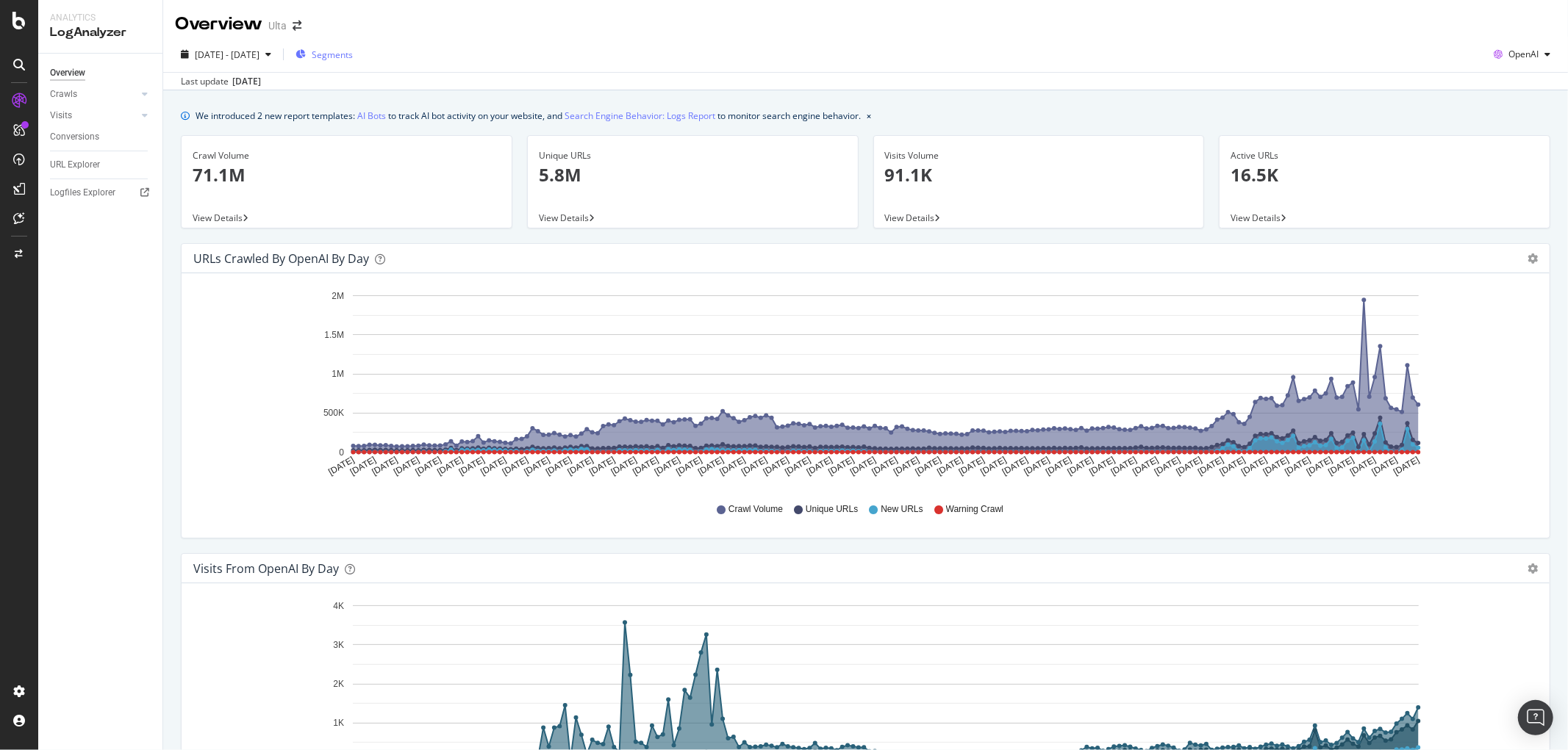
click at [353, 62] on div "Segments" at bounding box center [324, 55] width 57 height 22
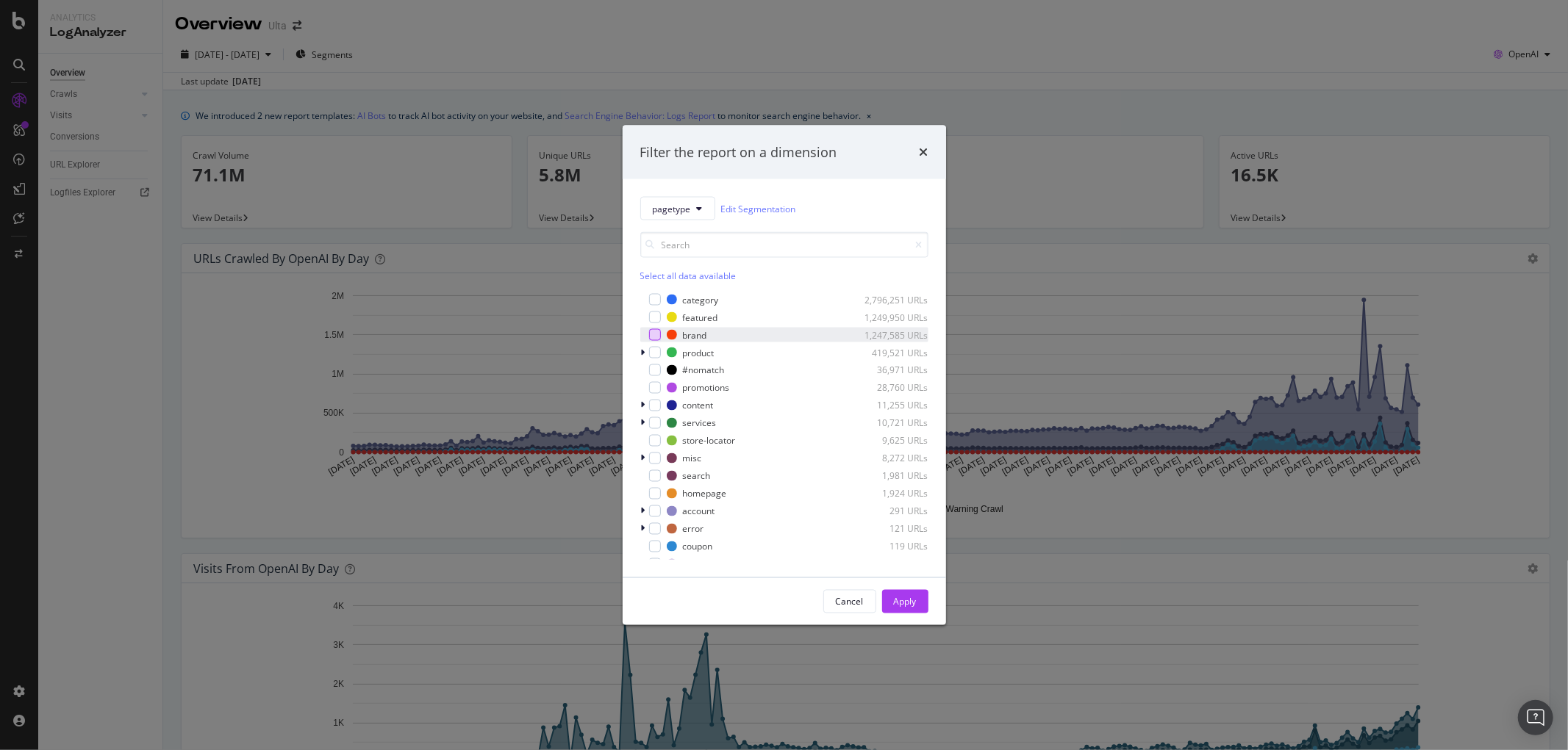
click at [655, 331] on div "modal" at bounding box center [655, 335] width 12 height 12
click at [929, 599] on div "Cancel Apply" at bounding box center [784, 602] width 324 height 47
click at [905, 599] on div "Apply" at bounding box center [904, 601] width 22 height 13
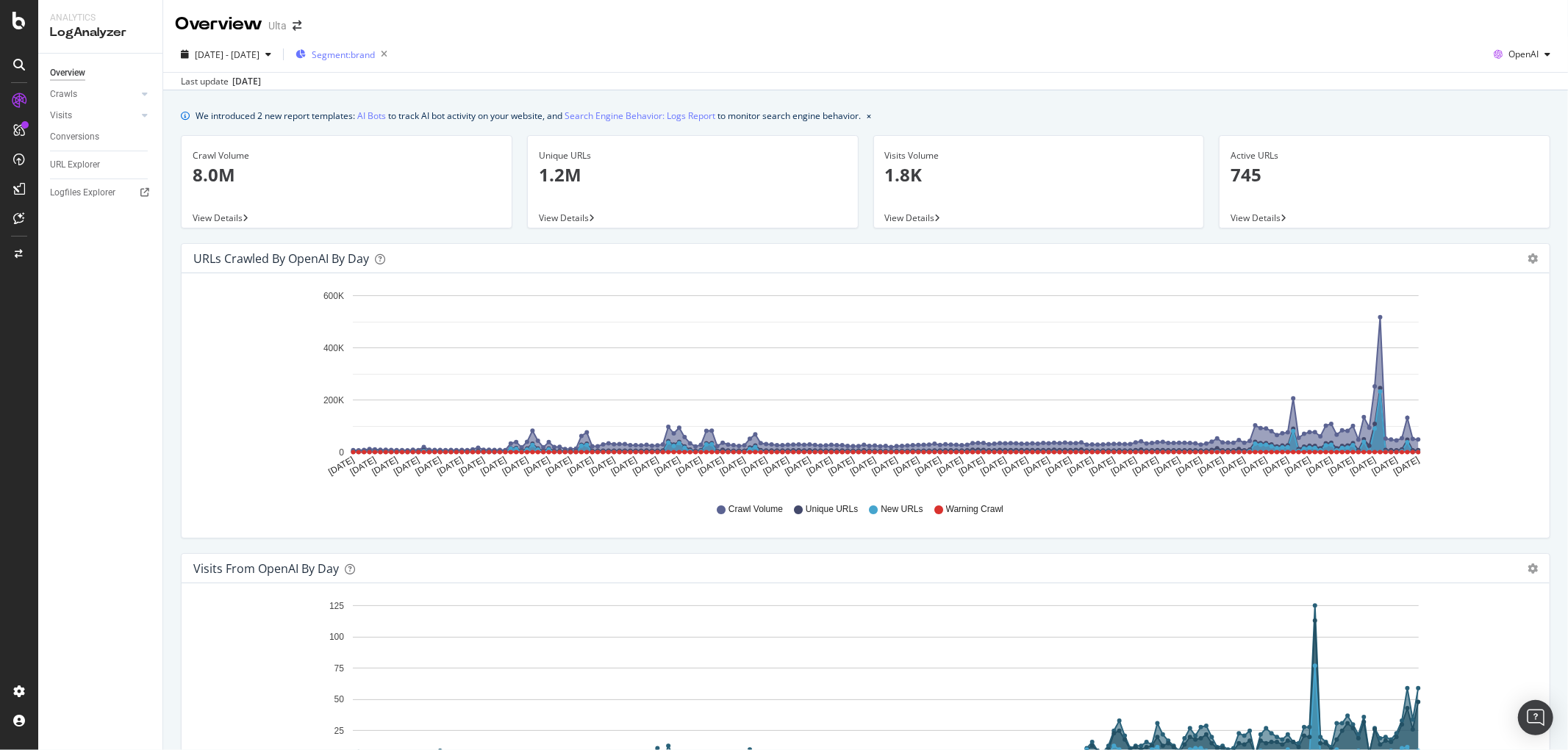
click at [375, 56] on span "Segment: brand" at bounding box center [343, 55] width 63 height 13
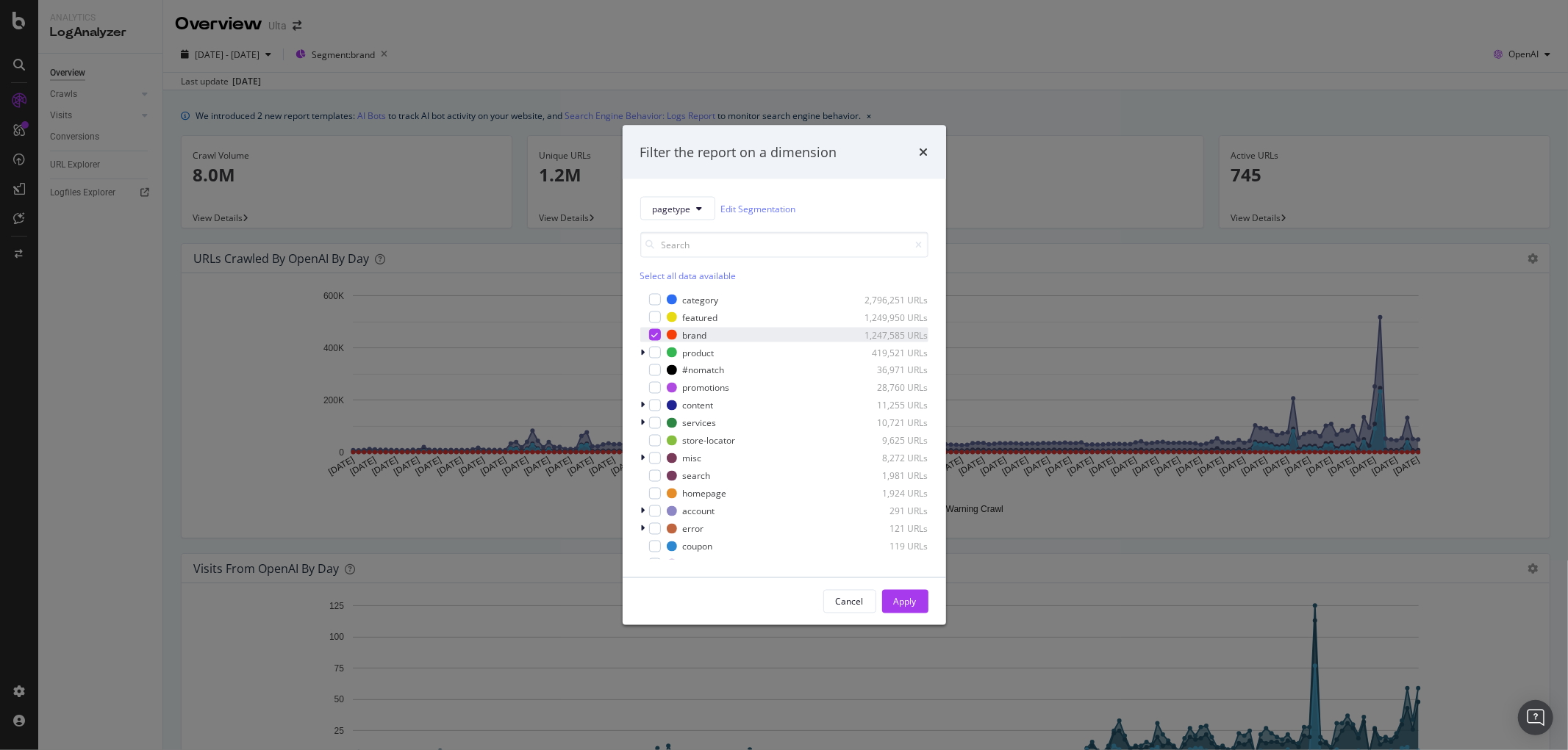
drag, startPoint x: 657, startPoint y: 333, endPoint x: 666, endPoint y: 285, distance: 48.8
click at [657, 333] on icon "modal" at bounding box center [654, 335] width 7 height 8
drag, startPoint x: 651, startPoint y: 294, endPoint x: 842, endPoint y: 468, distance: 258.4
click at [653, 295] on div "modal" at bounding box center [655, 300] width 12 height 12
drag, startPoint x: 904, startPoint y: 590, endPoint x: 940, endPoint y: 592, distance: 36.1
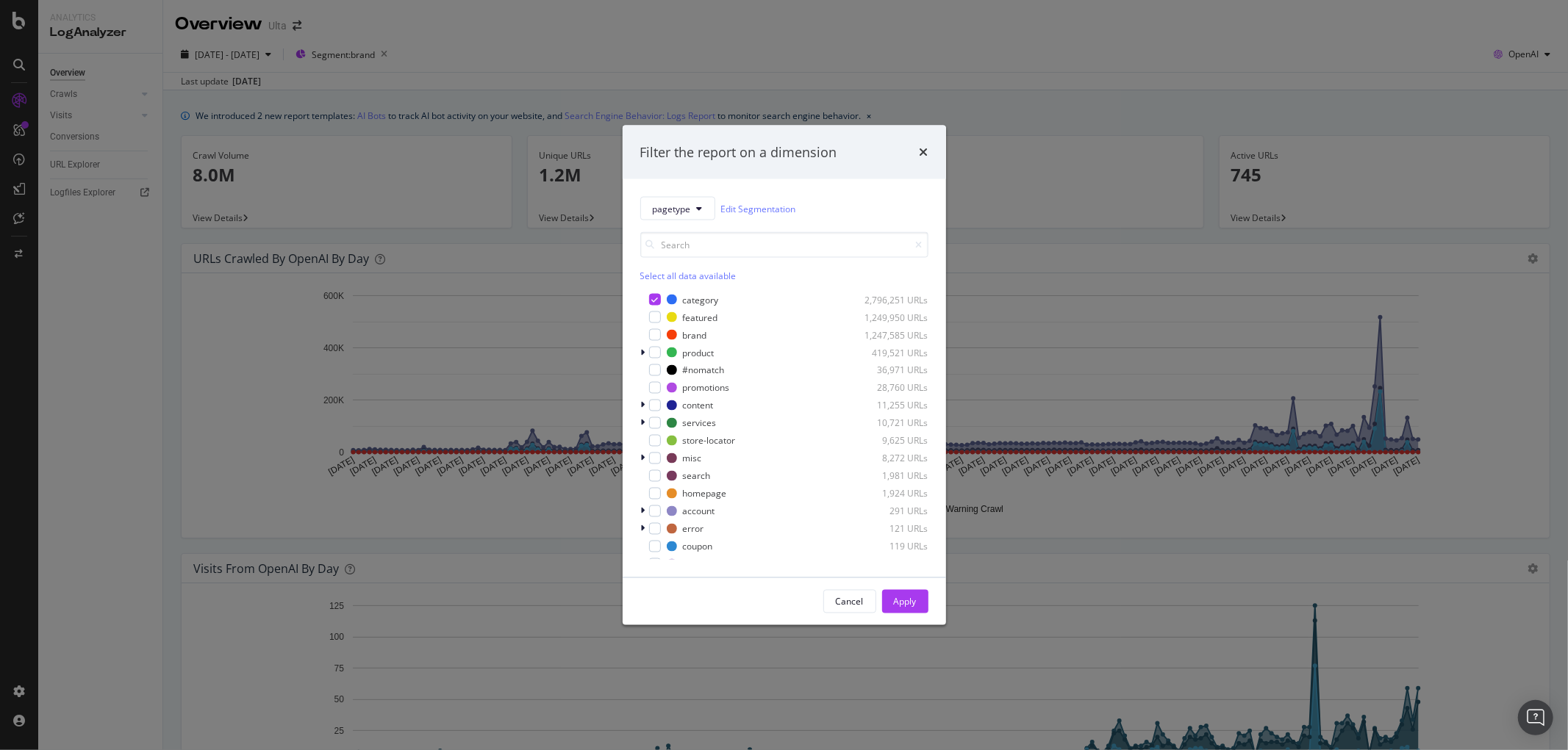
click at [902, 590] on div "Apply" at bounding box center [904, 601] width 22 height 22
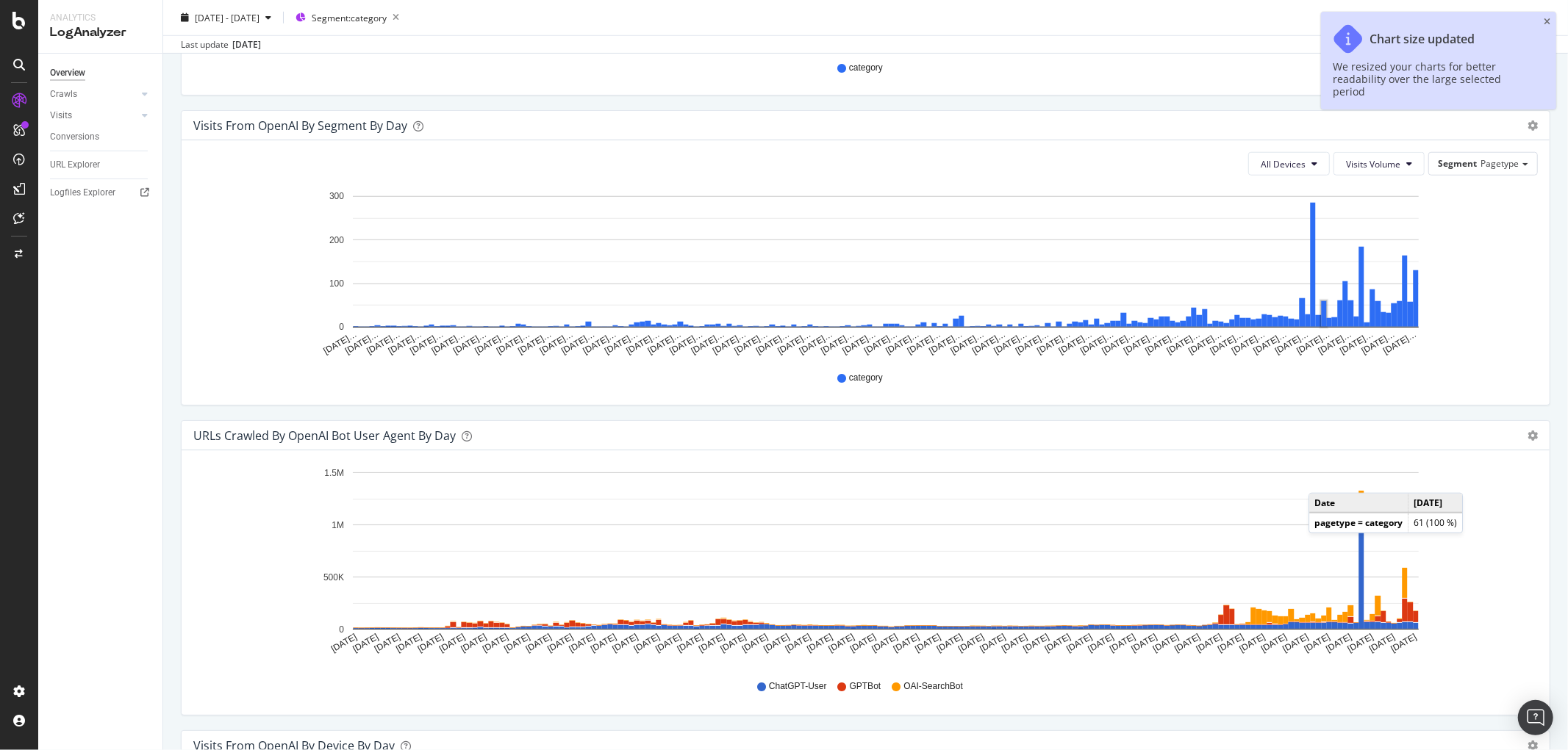
scroll to position [1143, 0]
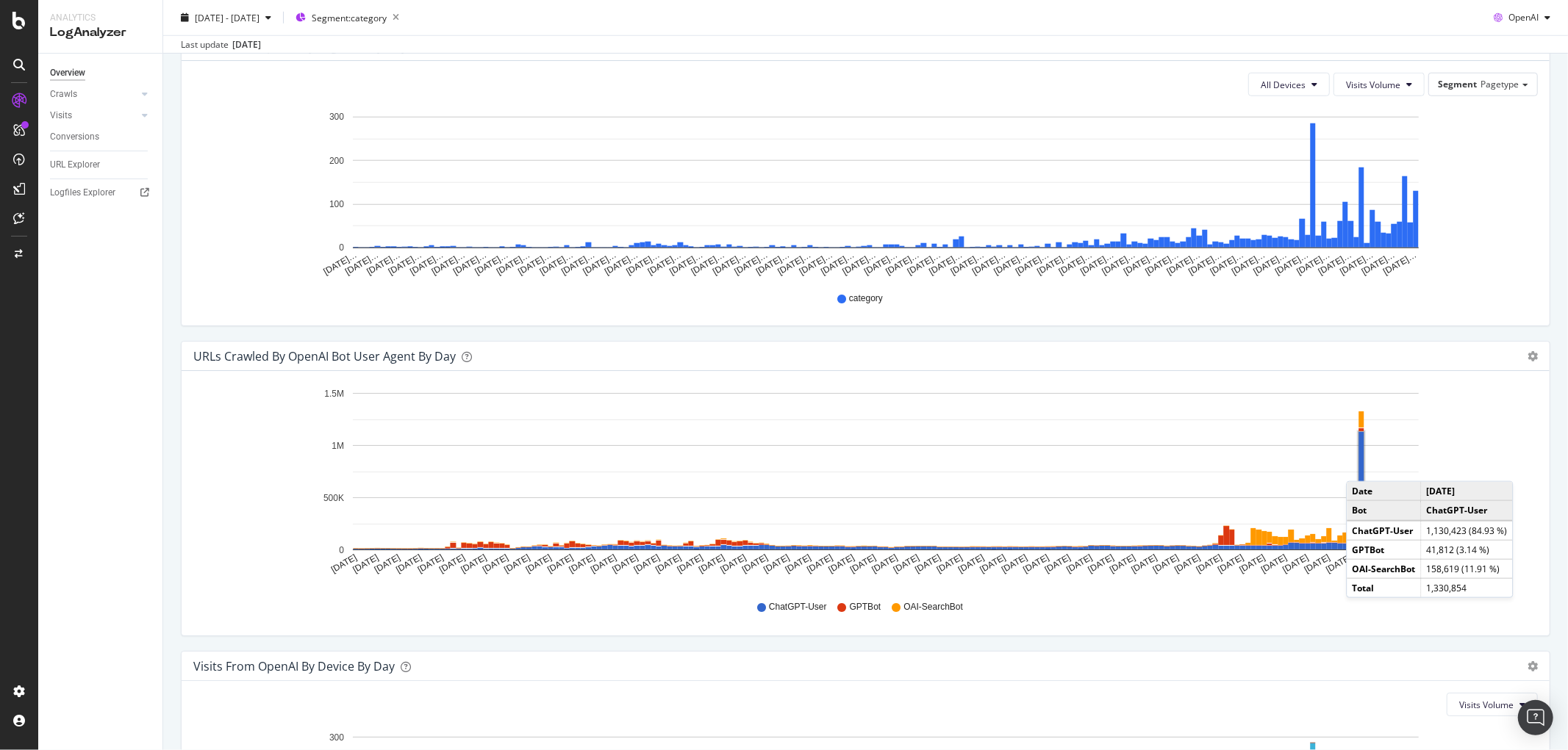
click at [1361, 468] on rect "A chart." at bounding box center [1361, 491] width 5 height 118
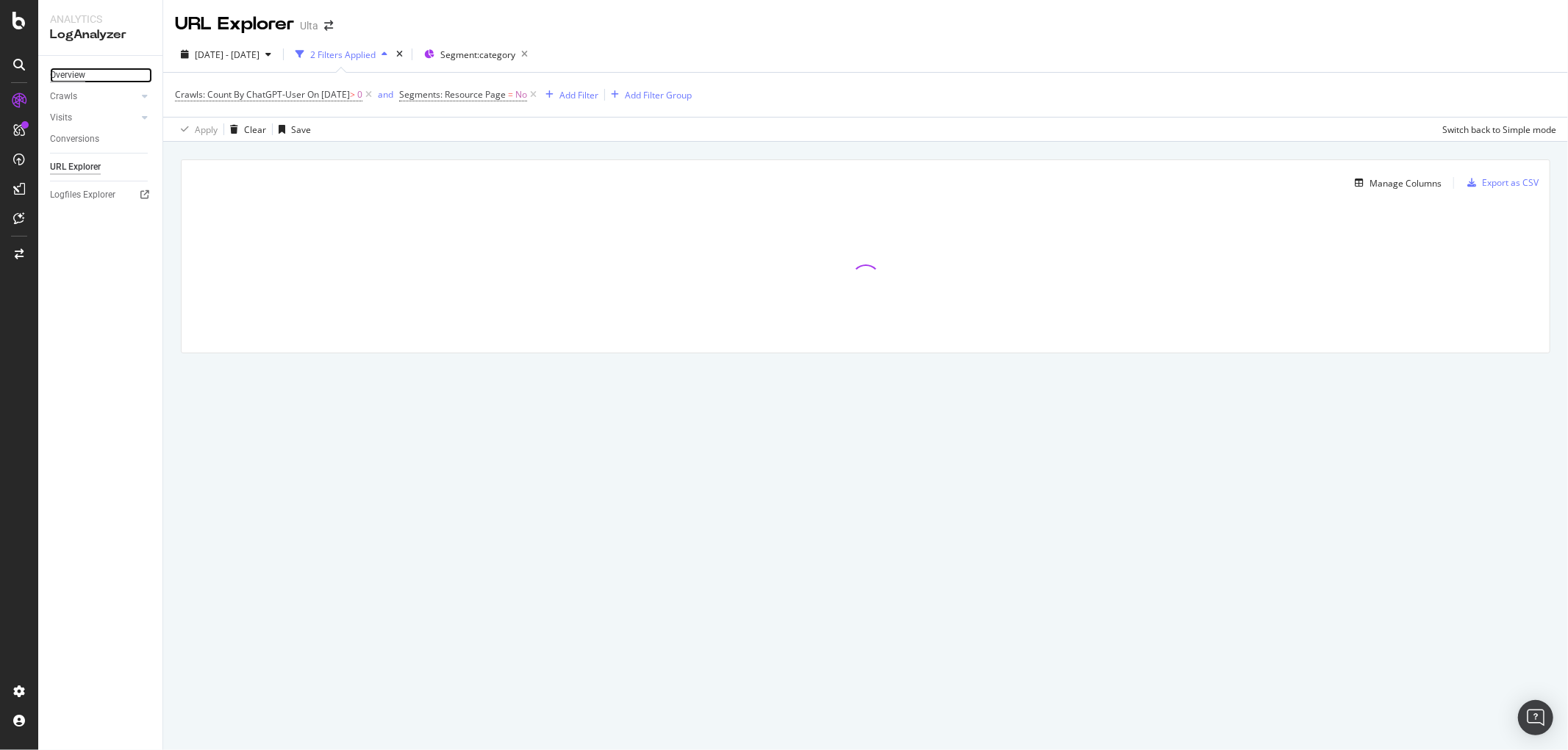
click at [73, 77] on div "Overview" at bounding box center [67, 75] width 35 height 16
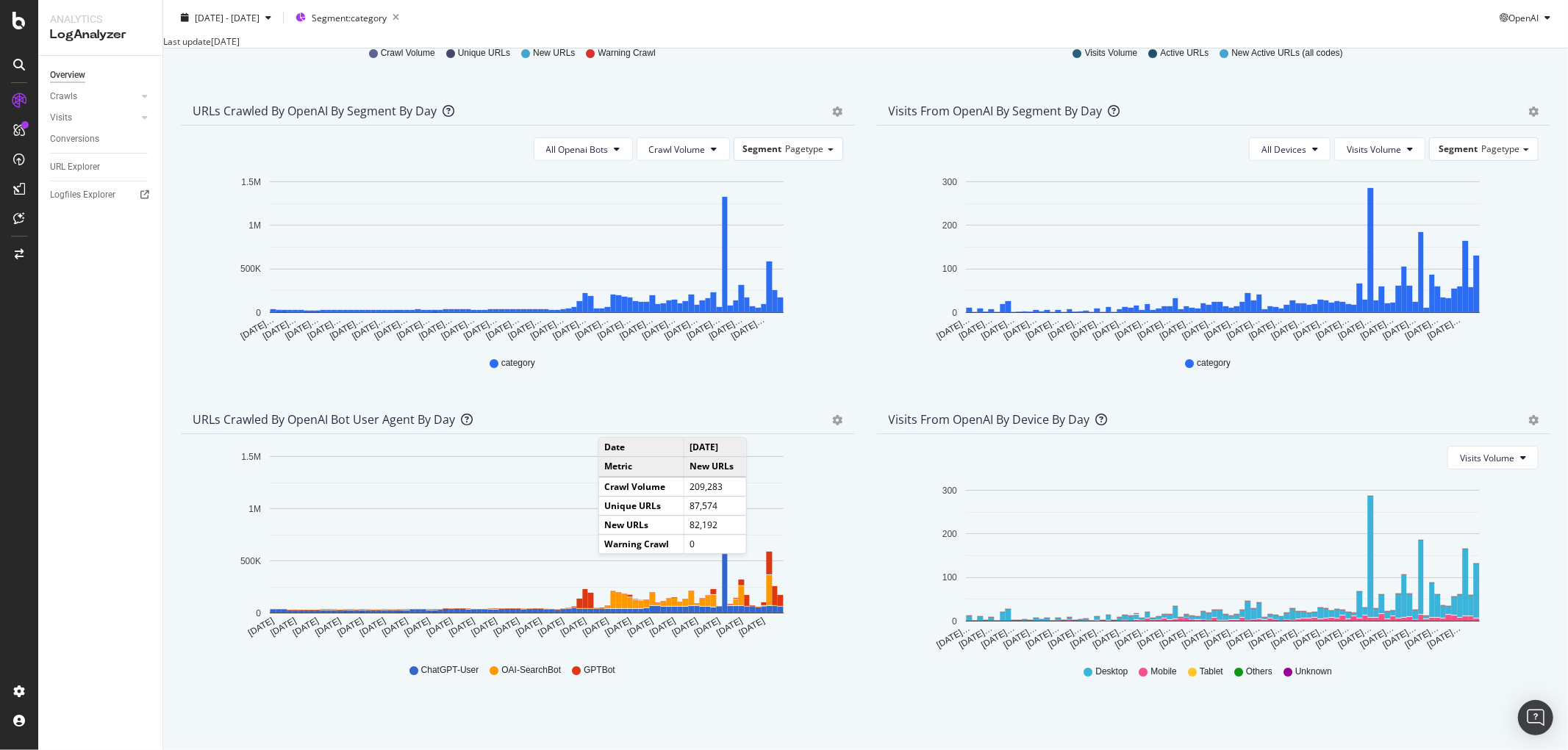
scroll to position [474, 0]
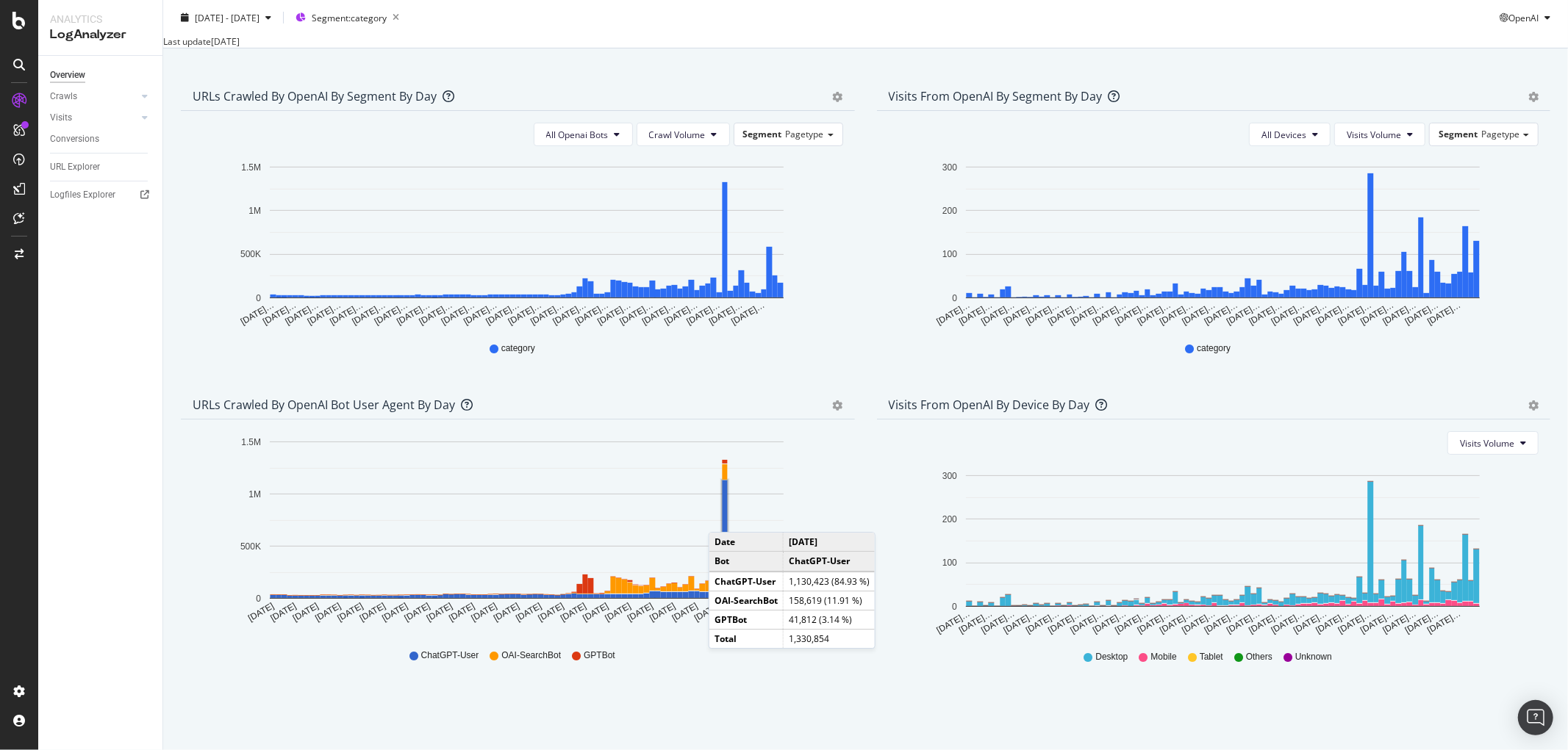
click at [724, 517] on rect "A chart." at bounding box center [724, 539] width 5 height 118
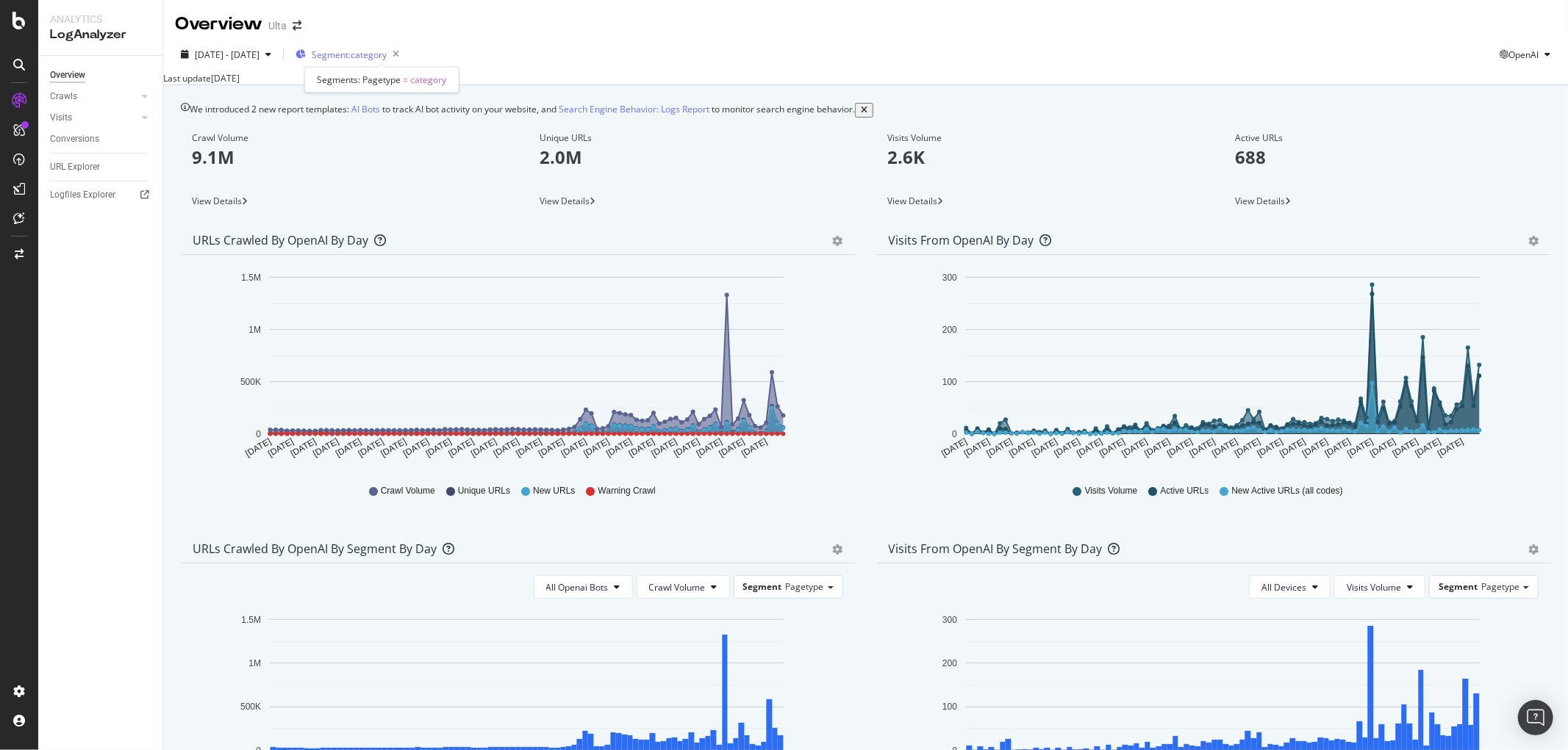
click at [387, 53] on span "Segment: category" at bounding box center [349, 55] width 75 height 13
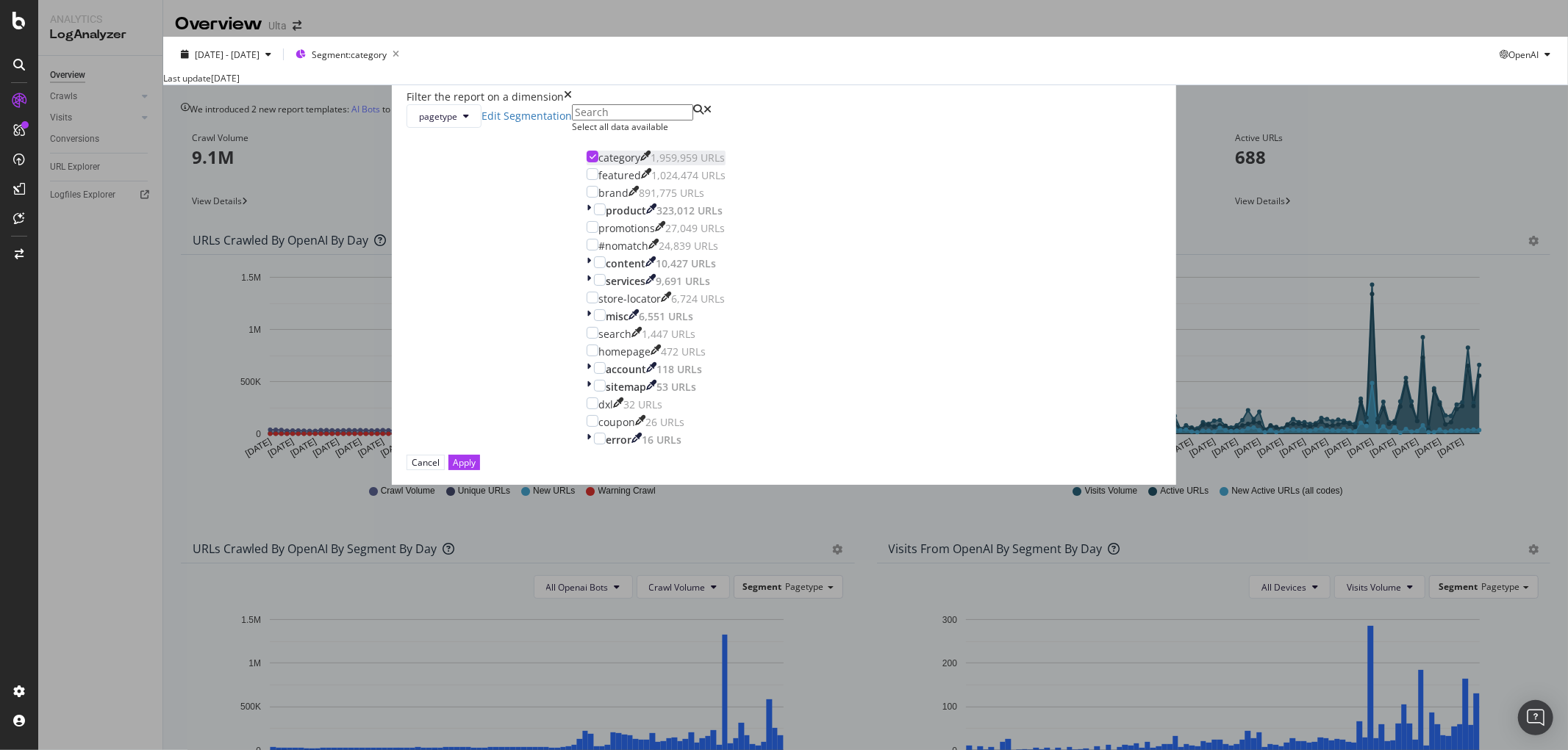
click at [596, 160] on icon "modal" at bounding box center [593, 157] width 7 height 8
drag, startPoint x: 651, startPoint y: 353, endPoint x: 944, endPoint y: 584, distance: 373.1
click at [606, 215] on div "modal" at bounding box center [599, 209] width 12 height 12
click at [928, 470] on div "Cancel Apply" at bounding box center [784, 463] width 755 height 16
click at [476, 469] on div "Apply" at bounding box center [464, 463] width 22 height 14
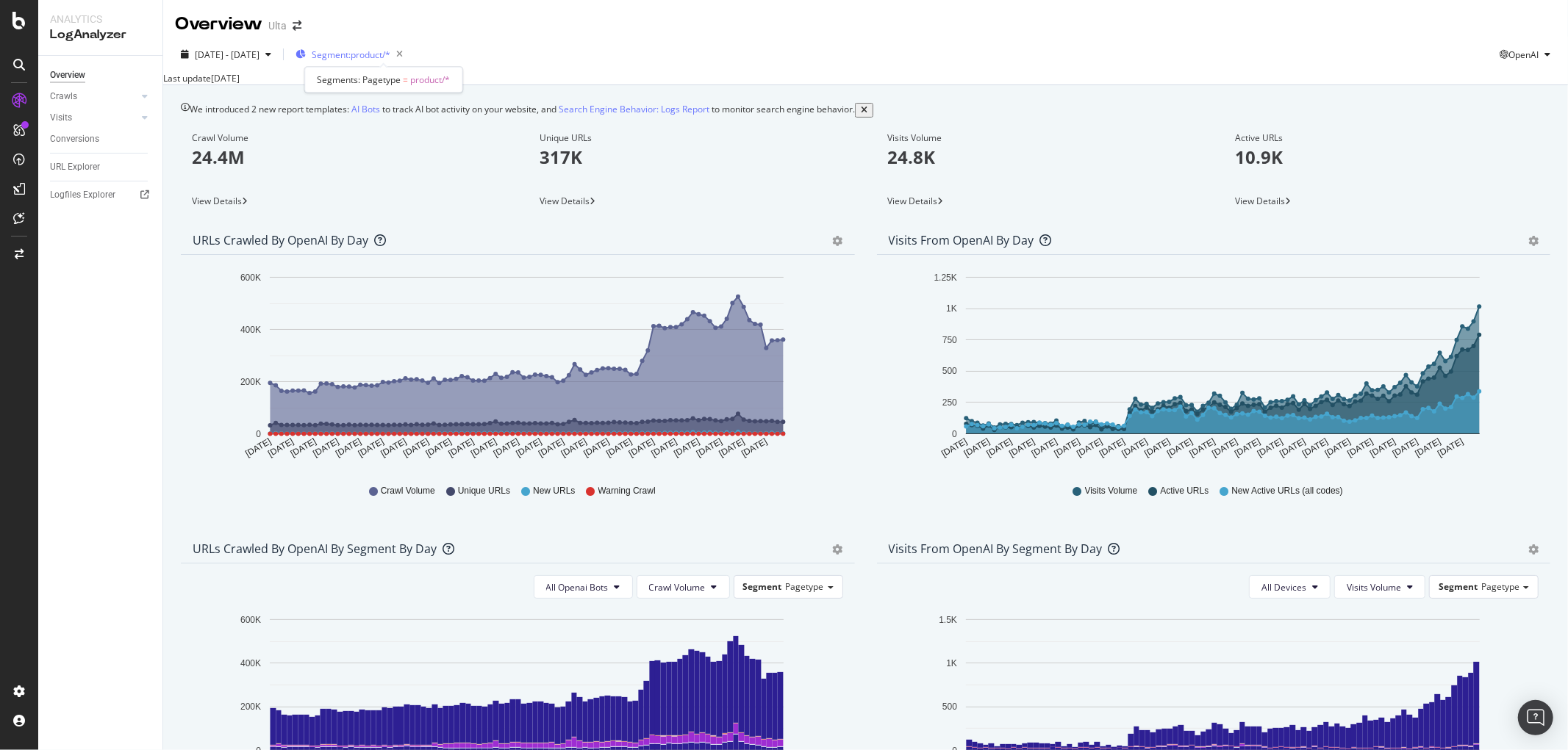
click at [391, 57] on span "Segment: product/*" at bounding box center [351, 55] width 79 height 13
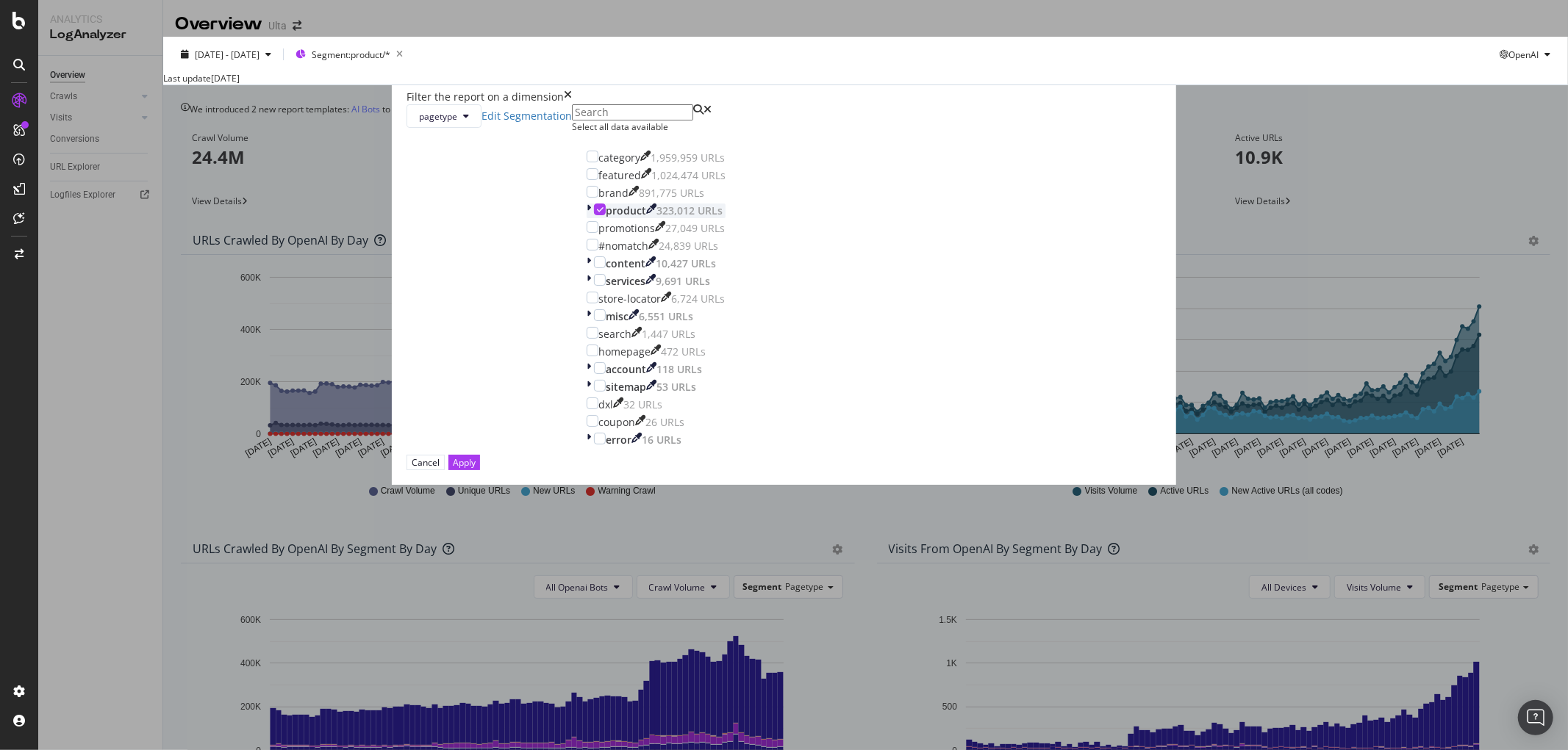
click at [593, 218] on div "modal" at bounding box center [591, 210] width 8 height 15
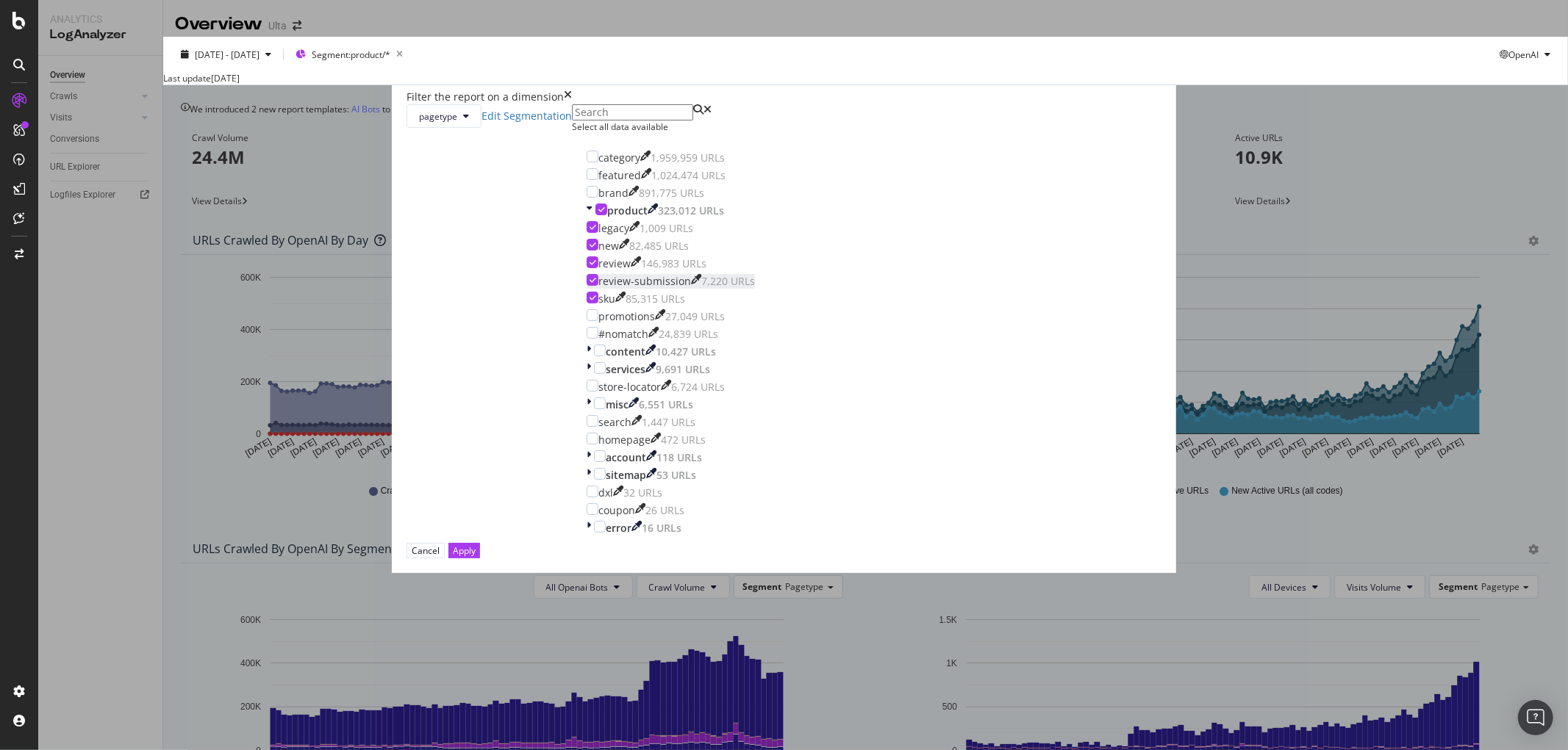
drag, startPoint x: 657, startPoint y: 356, endPoint x: 699, endPoint y: 425, distance: 80.8
click at [607, 215] on div "modal" at bounding box center [601, 209] width 12 height 12
click at [598, 304] on div "modal" at bounding box center [593, 297] width 12 height 12
click at [480, 558] on button "Apply" at bounding box center [464, 550] width 31 height 16
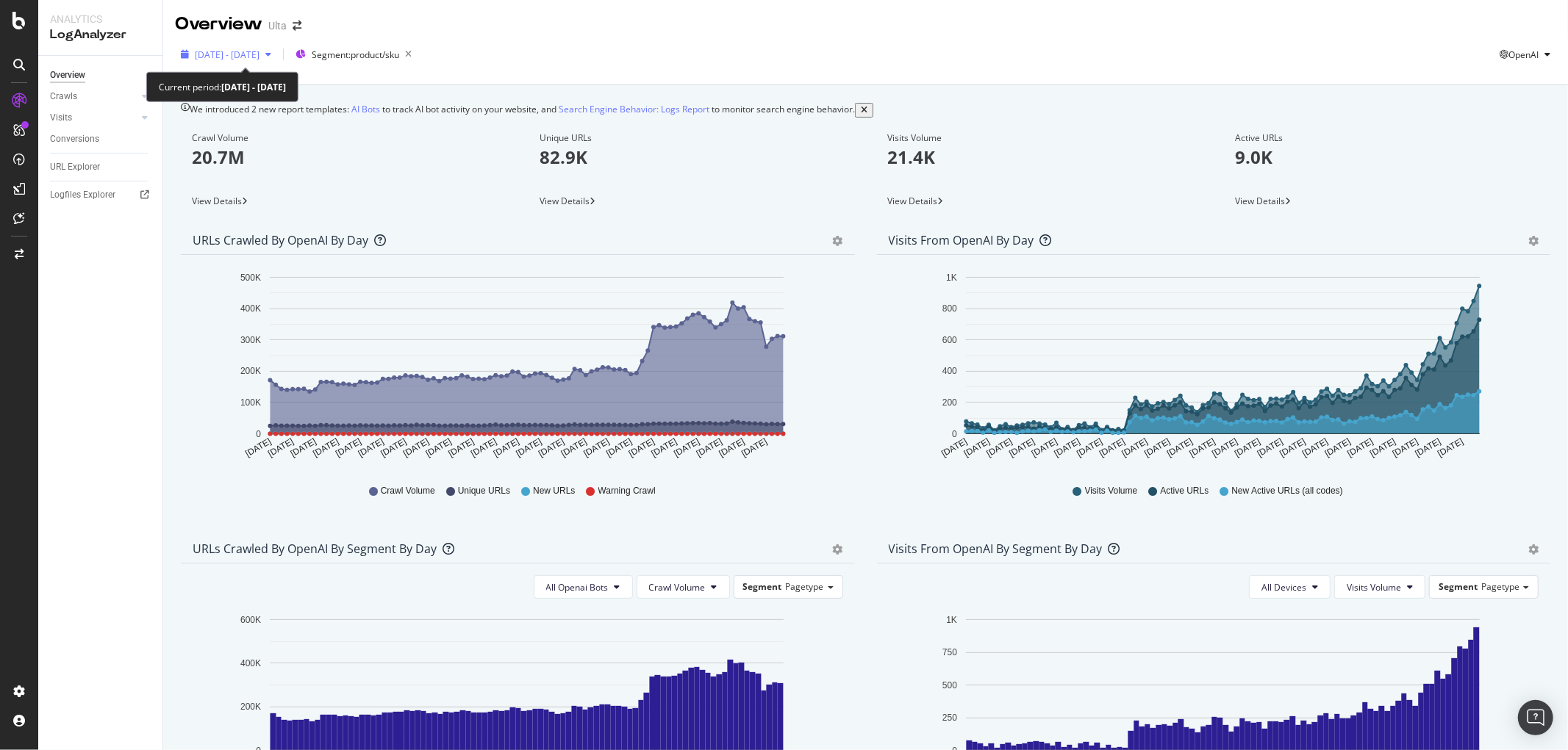
click at [253, 53] on span "[DATE] - [DATE]" at bounding box center [227, 55] width 64 height 13
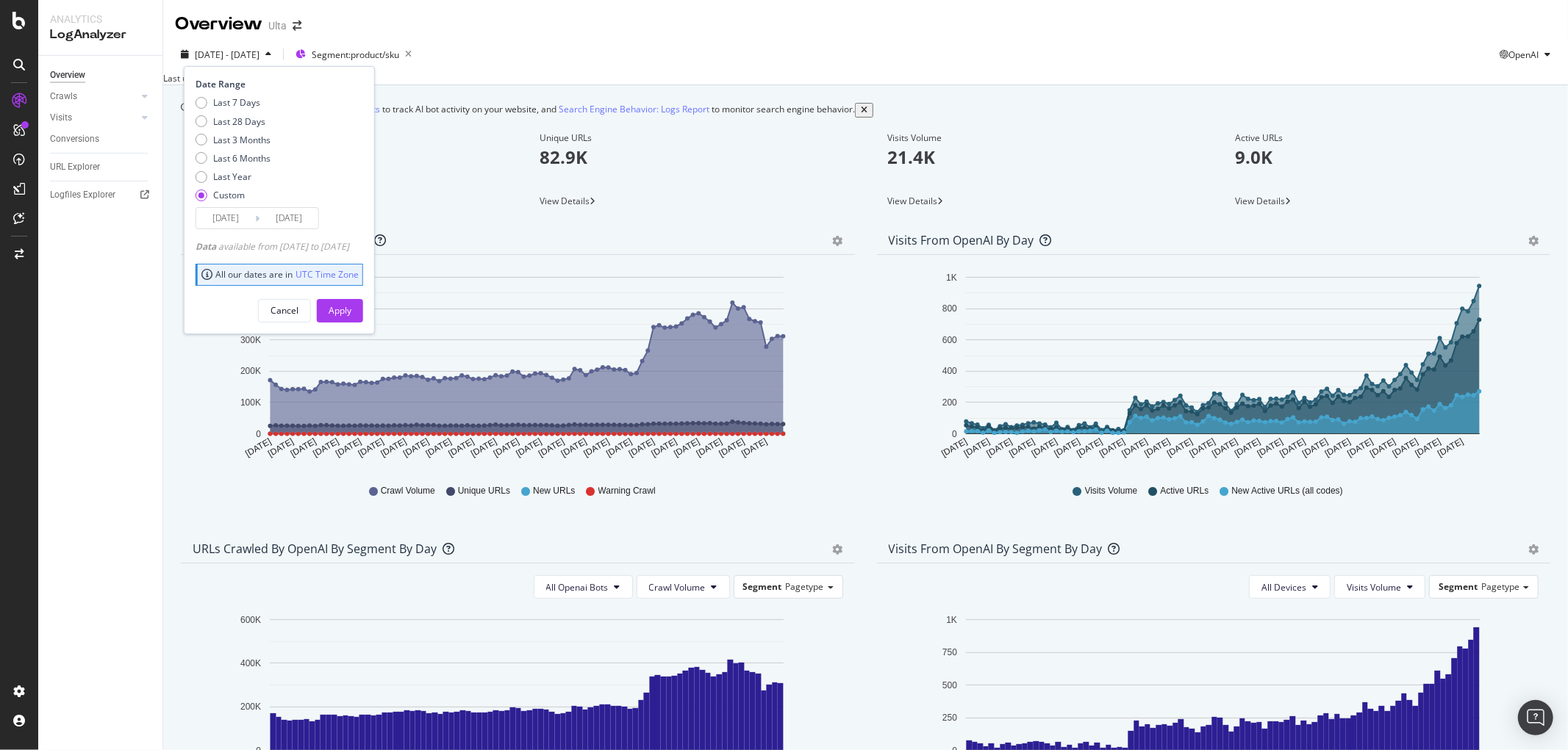
click at [238, 216] on input "[DATE]" at bounding box center [225, 217] width 58 height 20
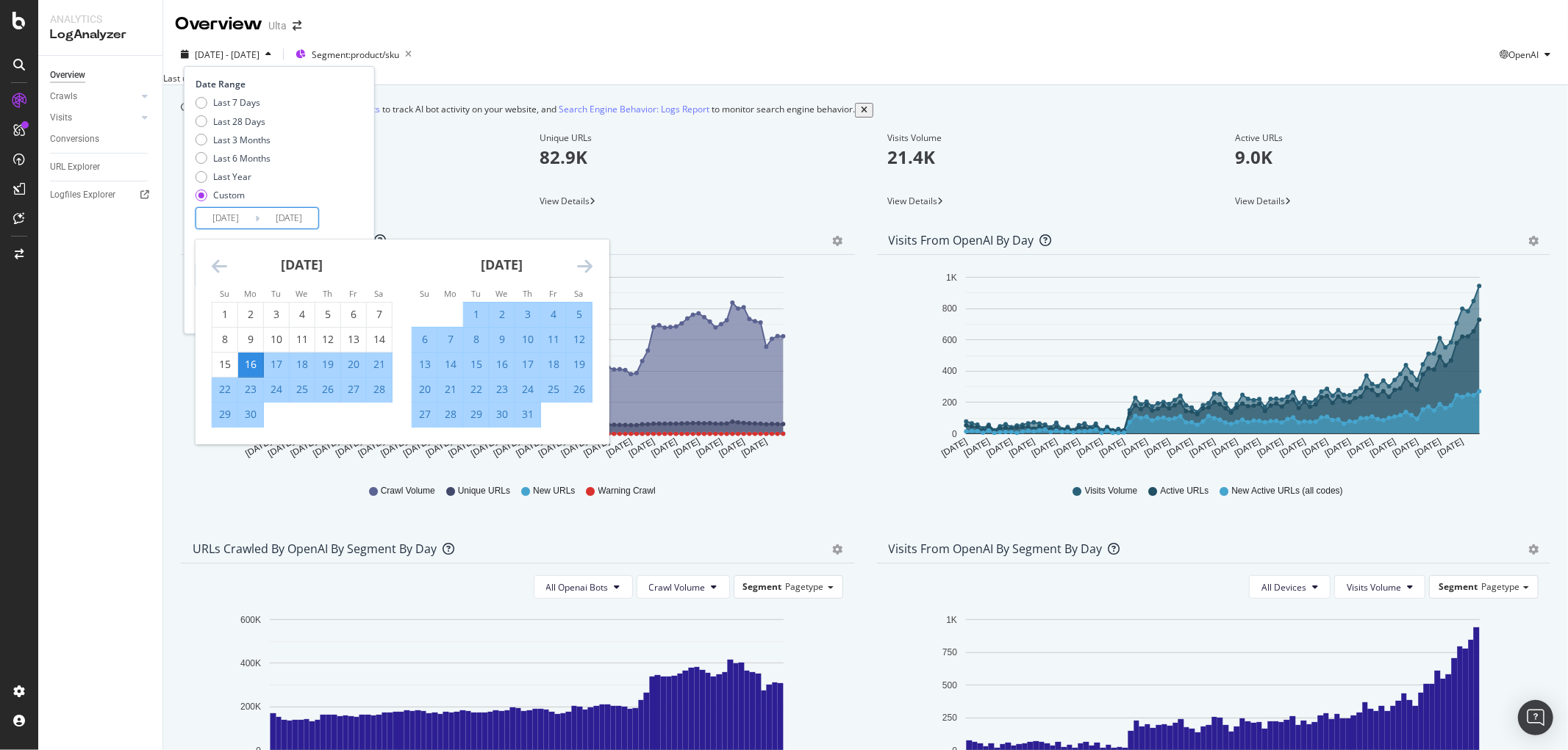
drag, startPoint x: 229, startPoint y: 214, endPoint x: 249, endPoint y: 217, distance: 20.2
click at [249, 217] on input "[DATE]" at bounding box center [225, 217] width 58 height 20
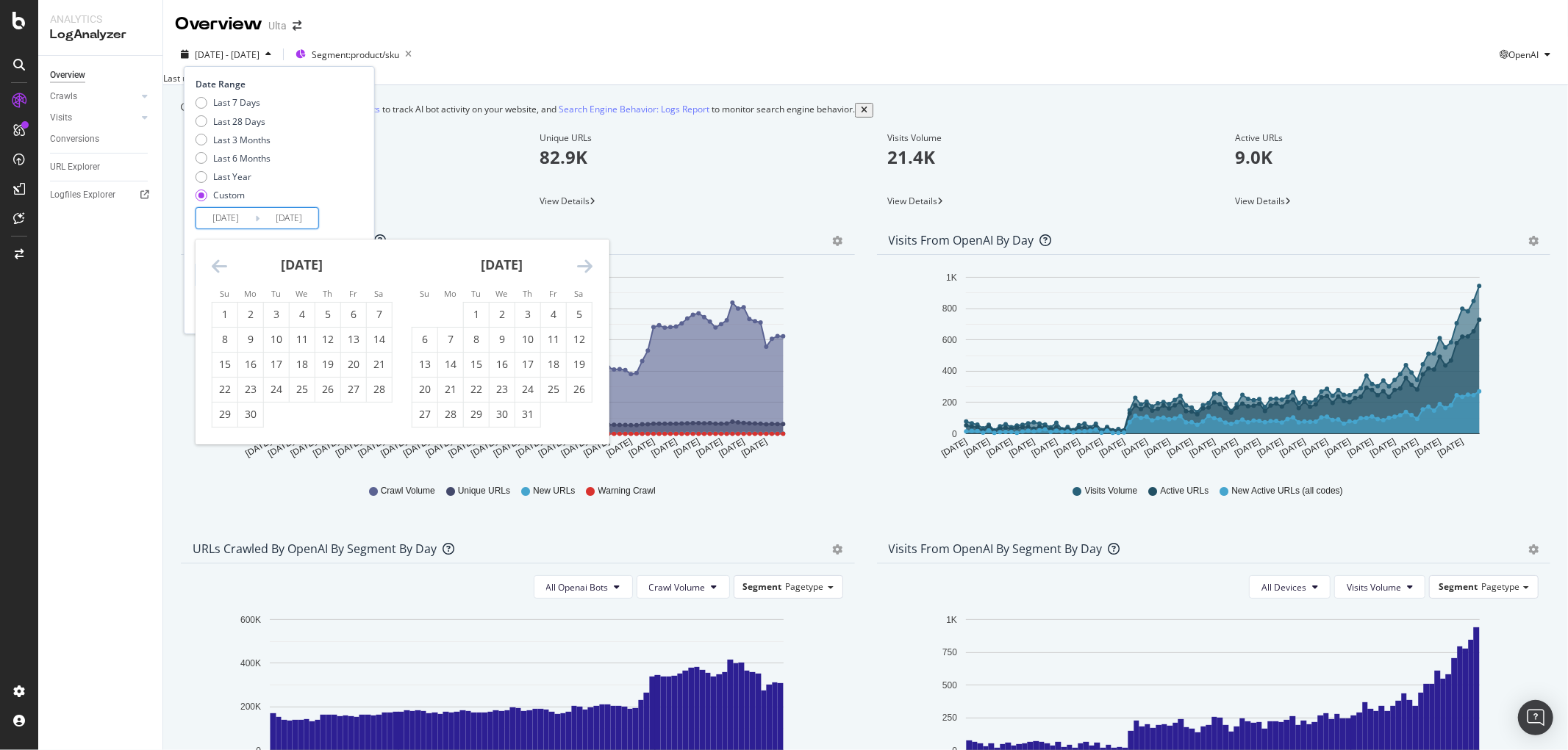
drag, startPoint x: 247, startPoint y: 218, endPoint x: 355, endPoint y: 267, distance: 118.6
click at [244, 217] on input "[DATE]" at bounding box center [225, 217] width 58 height 20
type input "[DATE]"
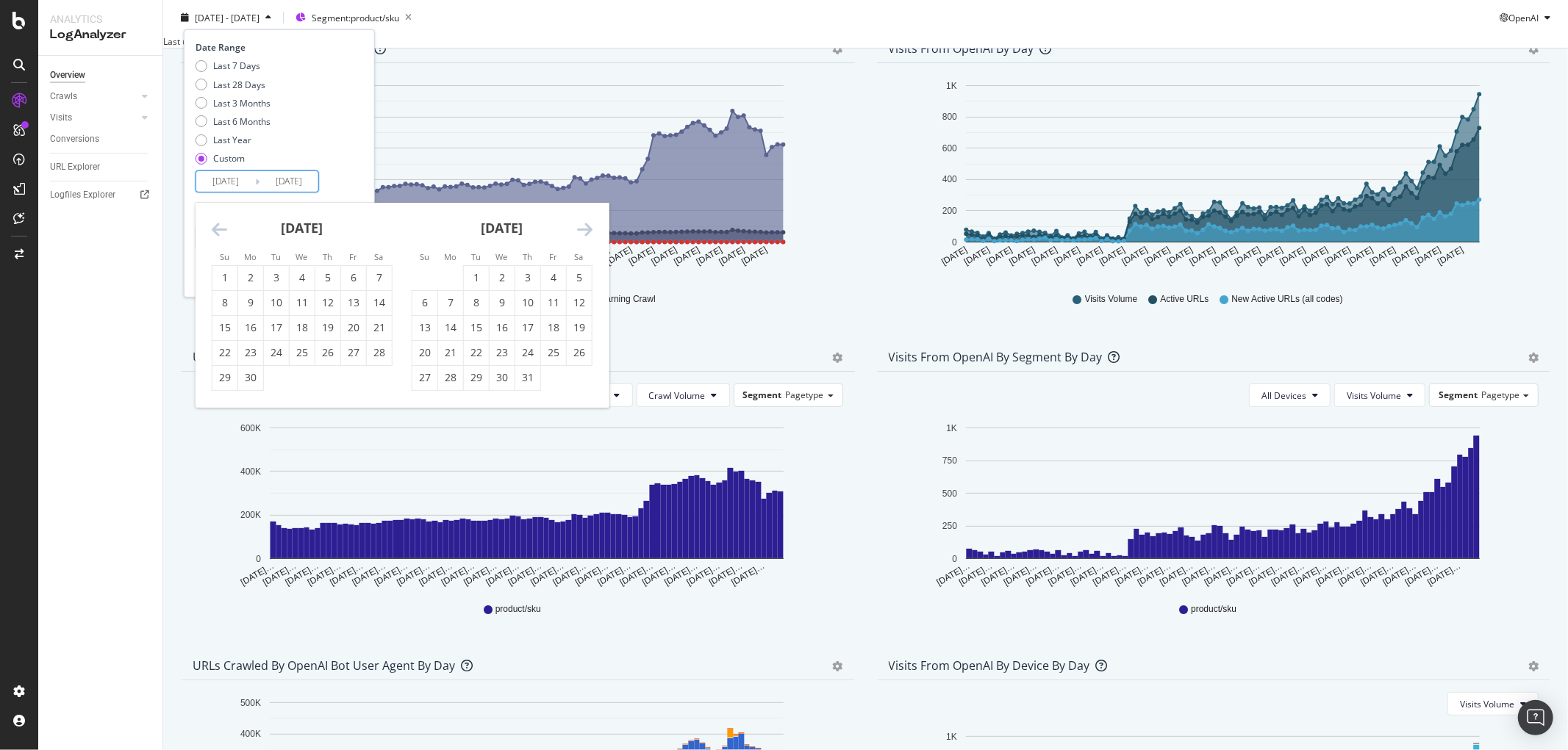
scroll to position [163, 0]
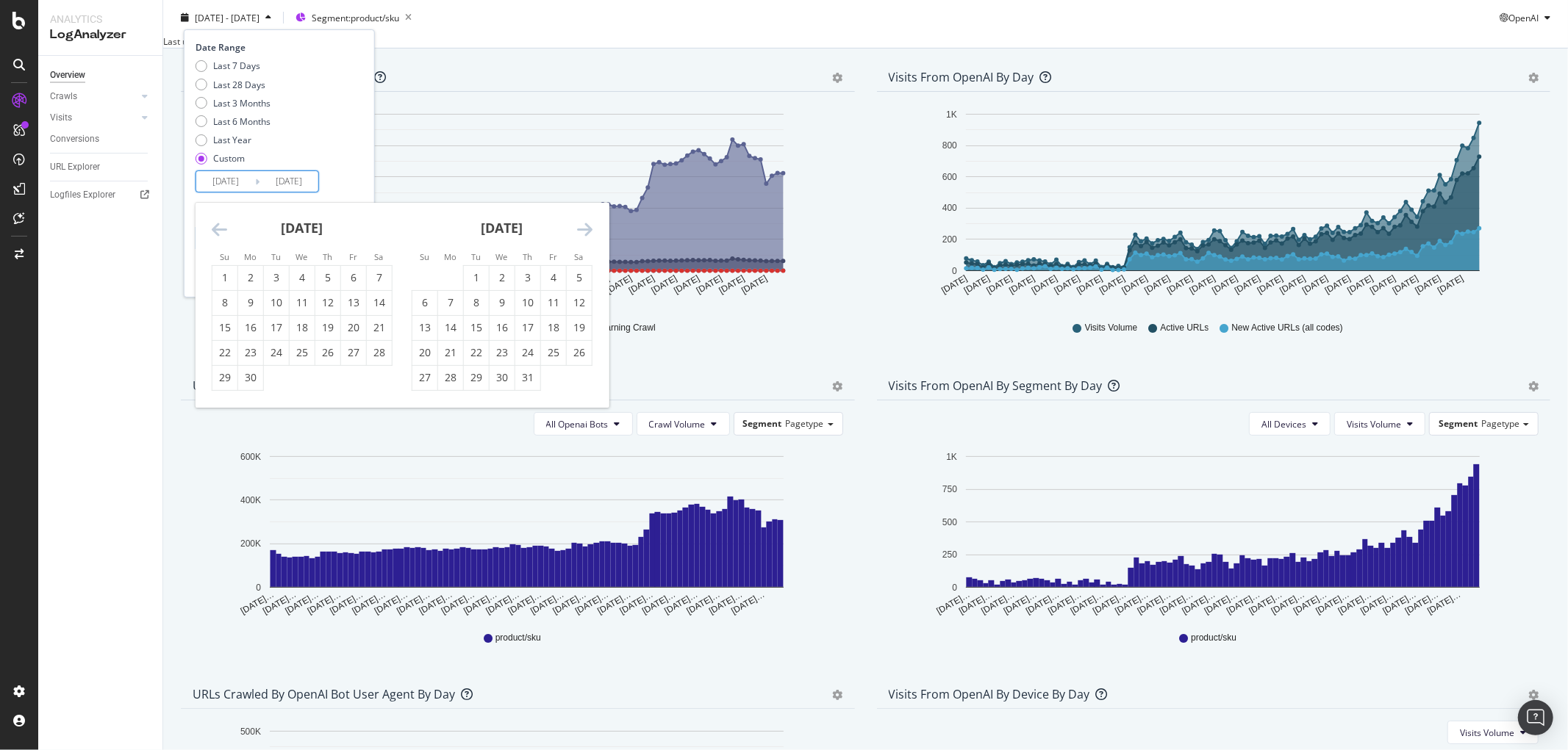
click at [349, 174] on div "Date Range Last 7 Days Last 28 Days Last 3 Months Last 6 Months Last Year Custo…" at bounding box center [278, 116] width 164 height 151
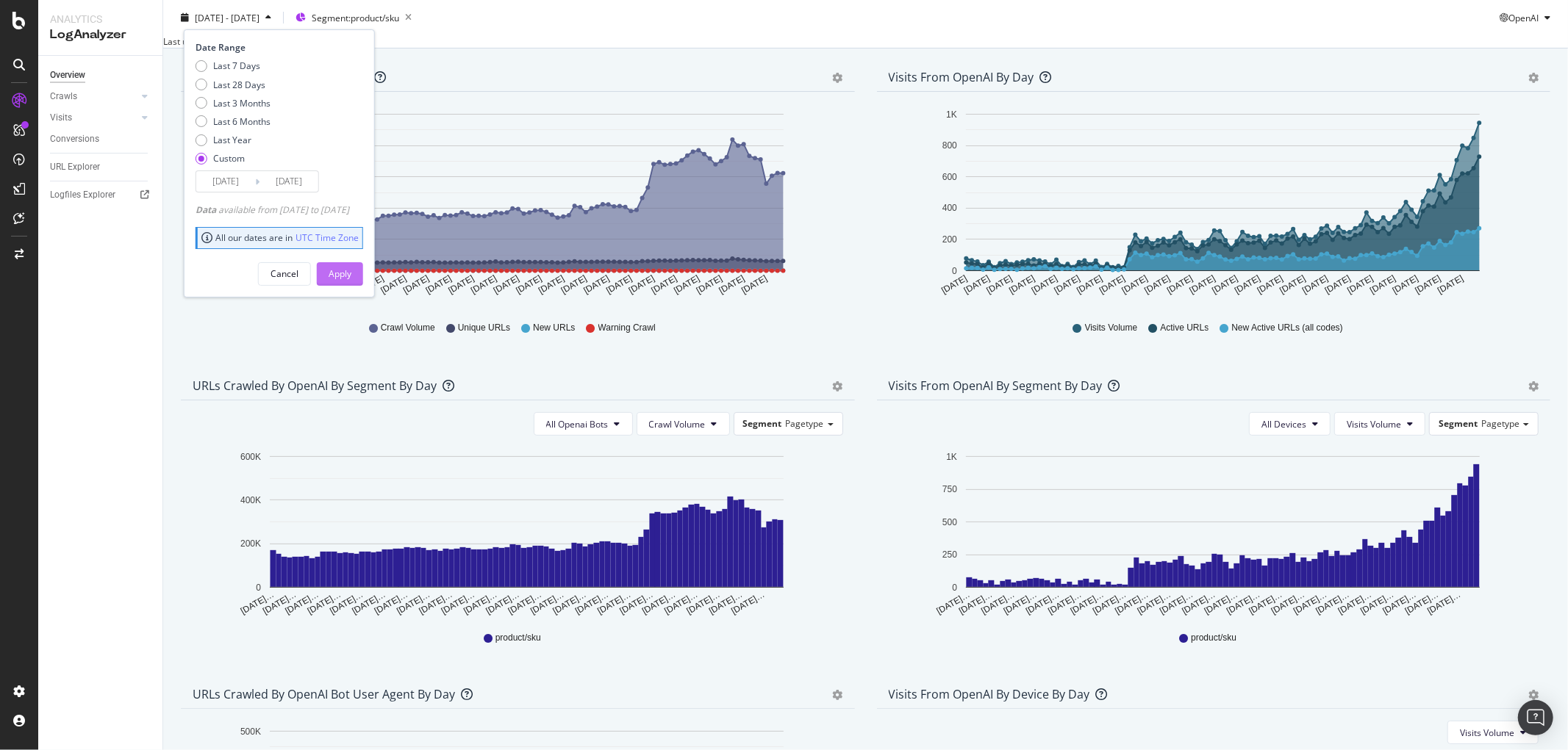
click at [352, 268] on div "Apply" at bounding box center [339, 274] width 22 height 13
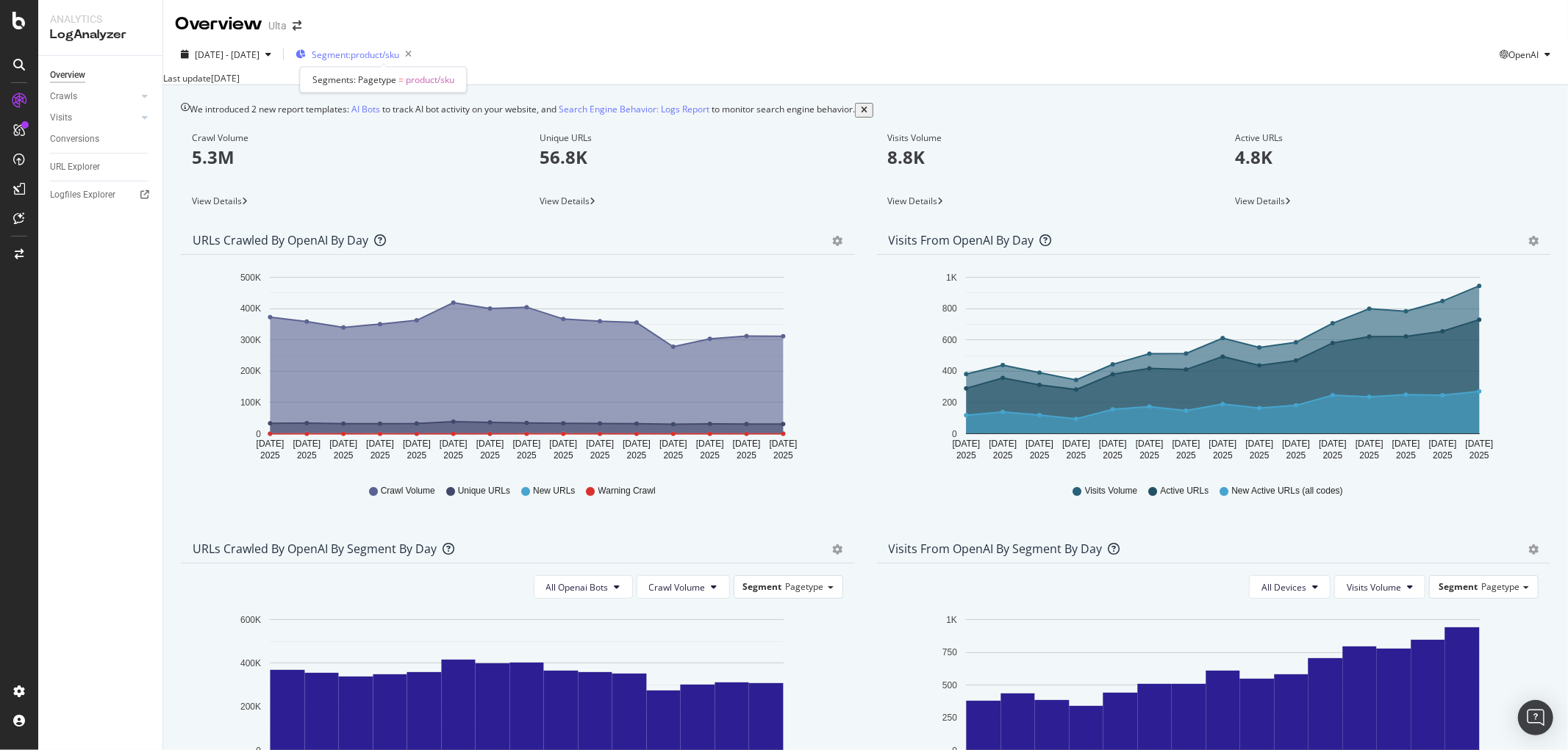
click at [400, 59] on span "Segment: product/sku" at bounding box center [356, 55] width 88 height 13
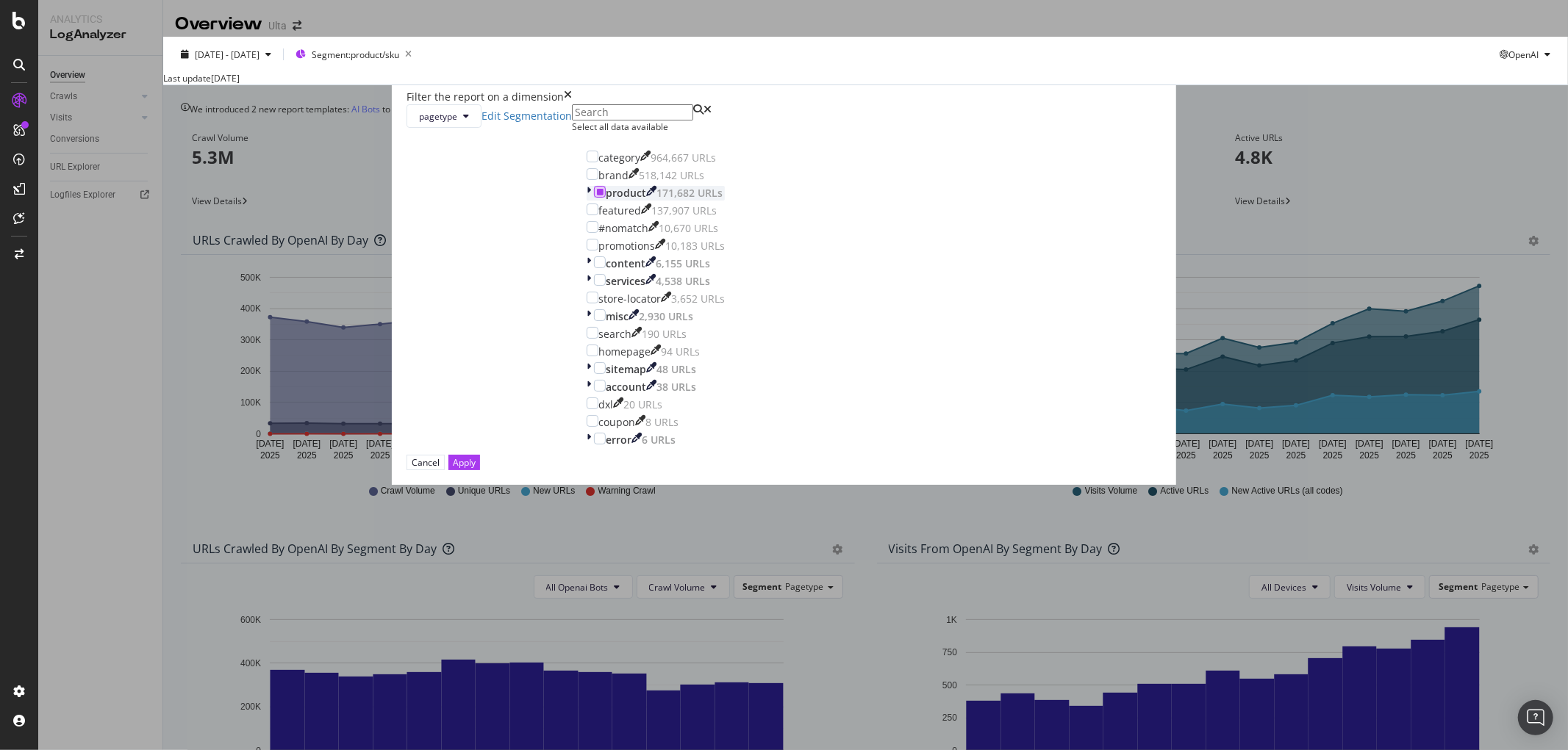
click at [606, 198] on div "modal" at bounding box center [599, 192] width 12 height 12
click at [598, 163] on div "modal" at bounding box center [593, 157] width 12 height 12
drag, startPoint x: 657, startPoint y: 333, endPoint x: 829, endPoint y: 453, distance: 209.7
click at [606, 198] on div "modal" at bounding box center [599, 192] width 12 height 12
drag, startPoint x: 906, startPoint y: 603, endPoint x: 913, endPoint y: 592, distance: 13.0
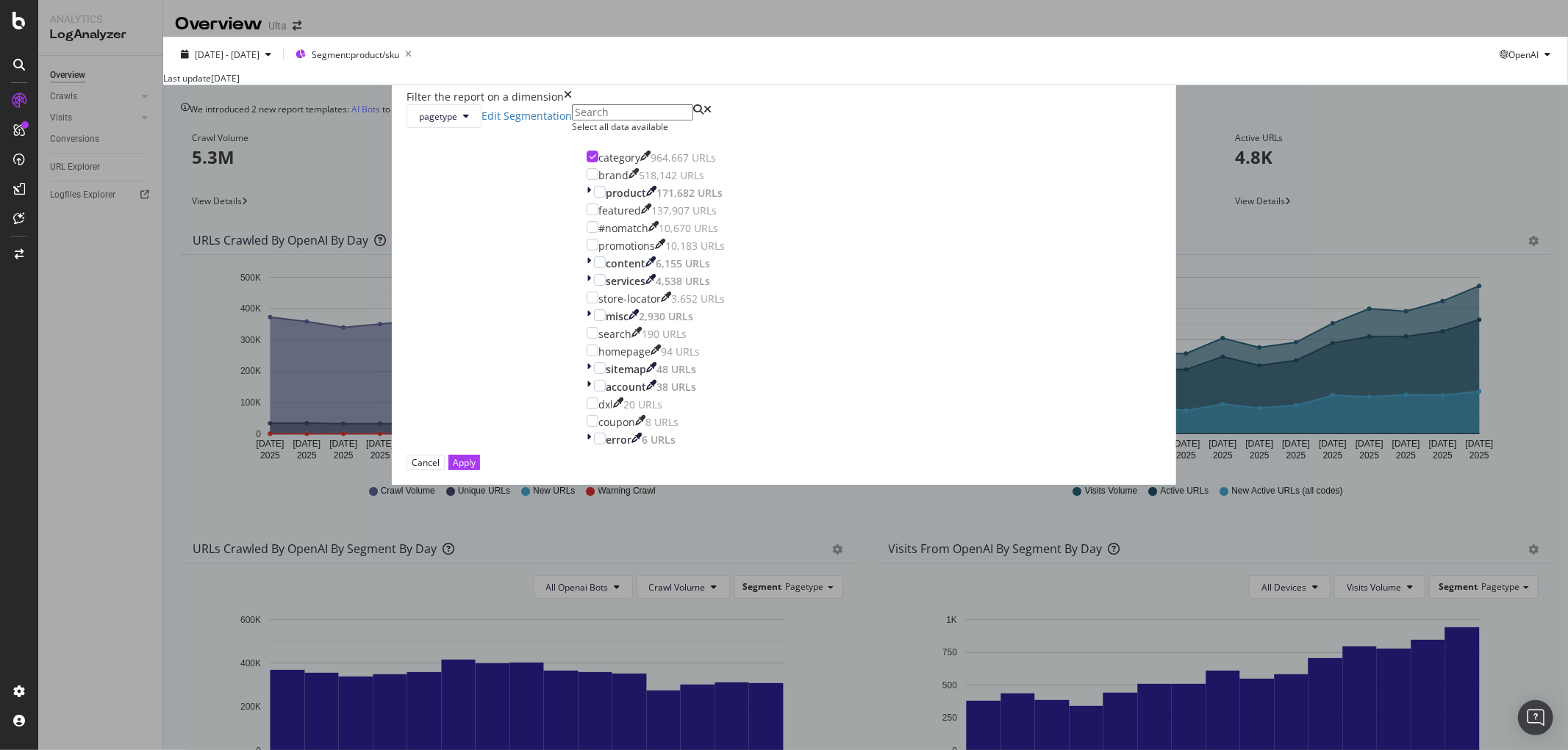
click at [476, 469] on div "Apply" at bounding box center [464, 462] width 22 height 13
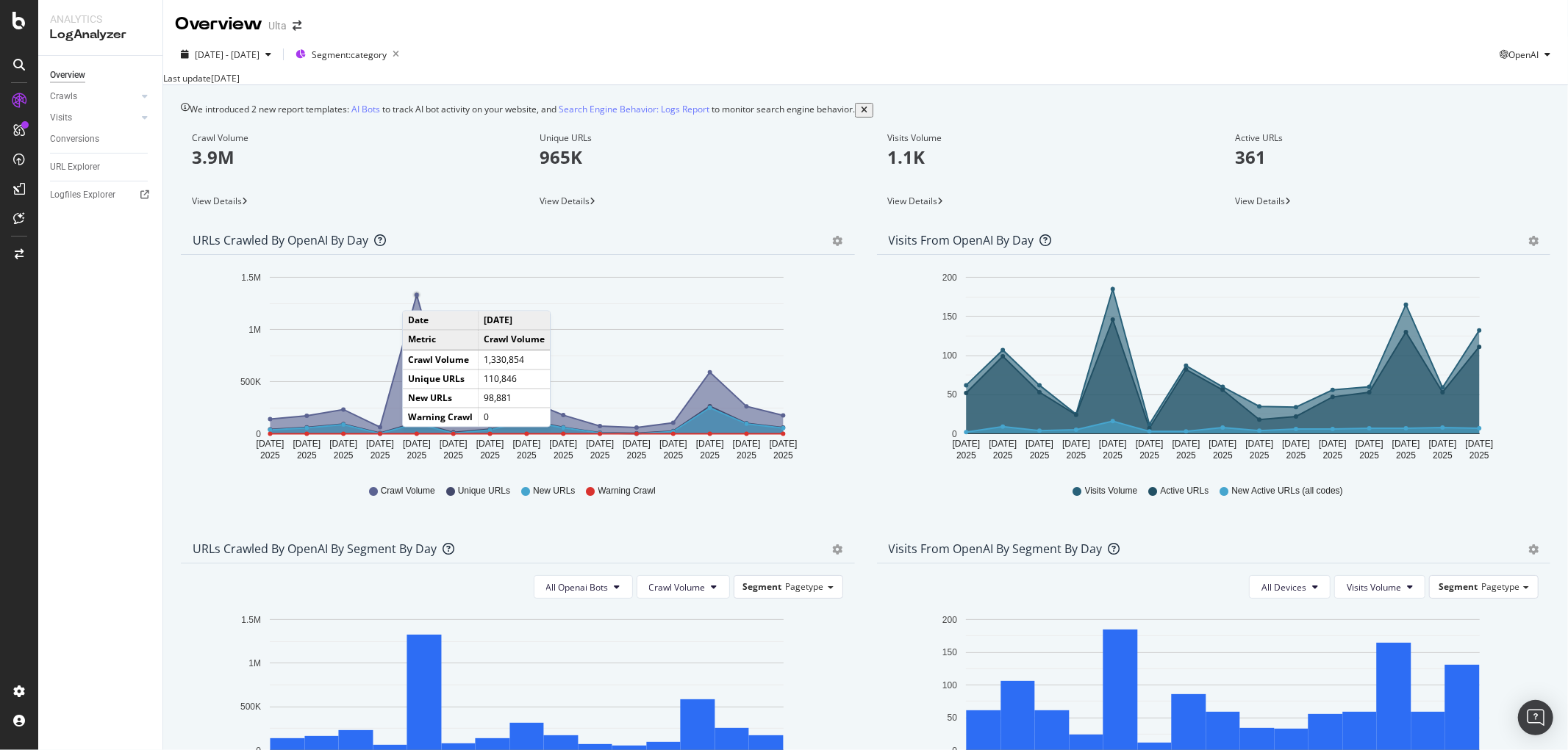
click at [417, 297] on circle "A chart." at bounding box center [416, 295] width 5 height 5
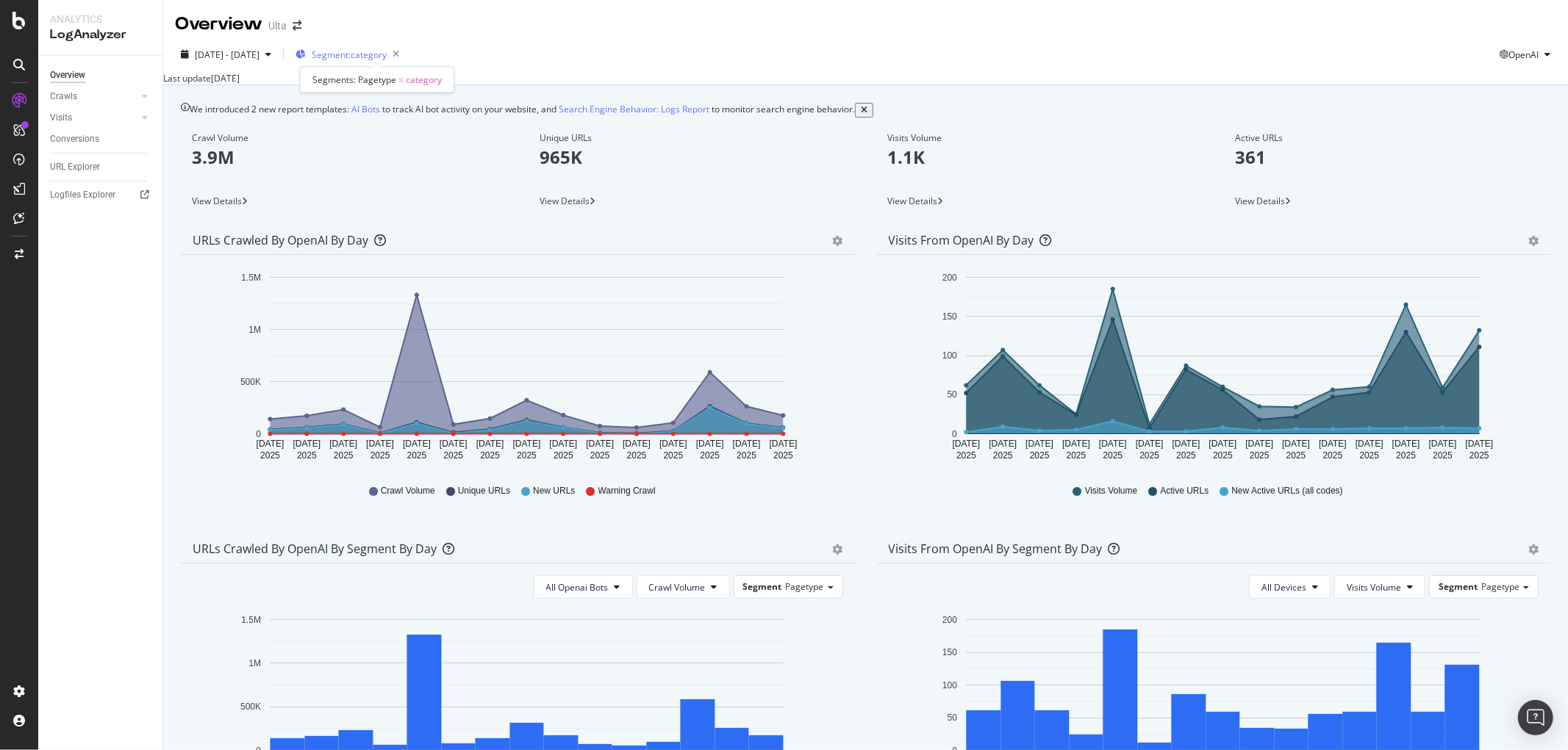
click at [378, 53] on span "Segment: category" at bounding box center [349, 55] width 75 height 13
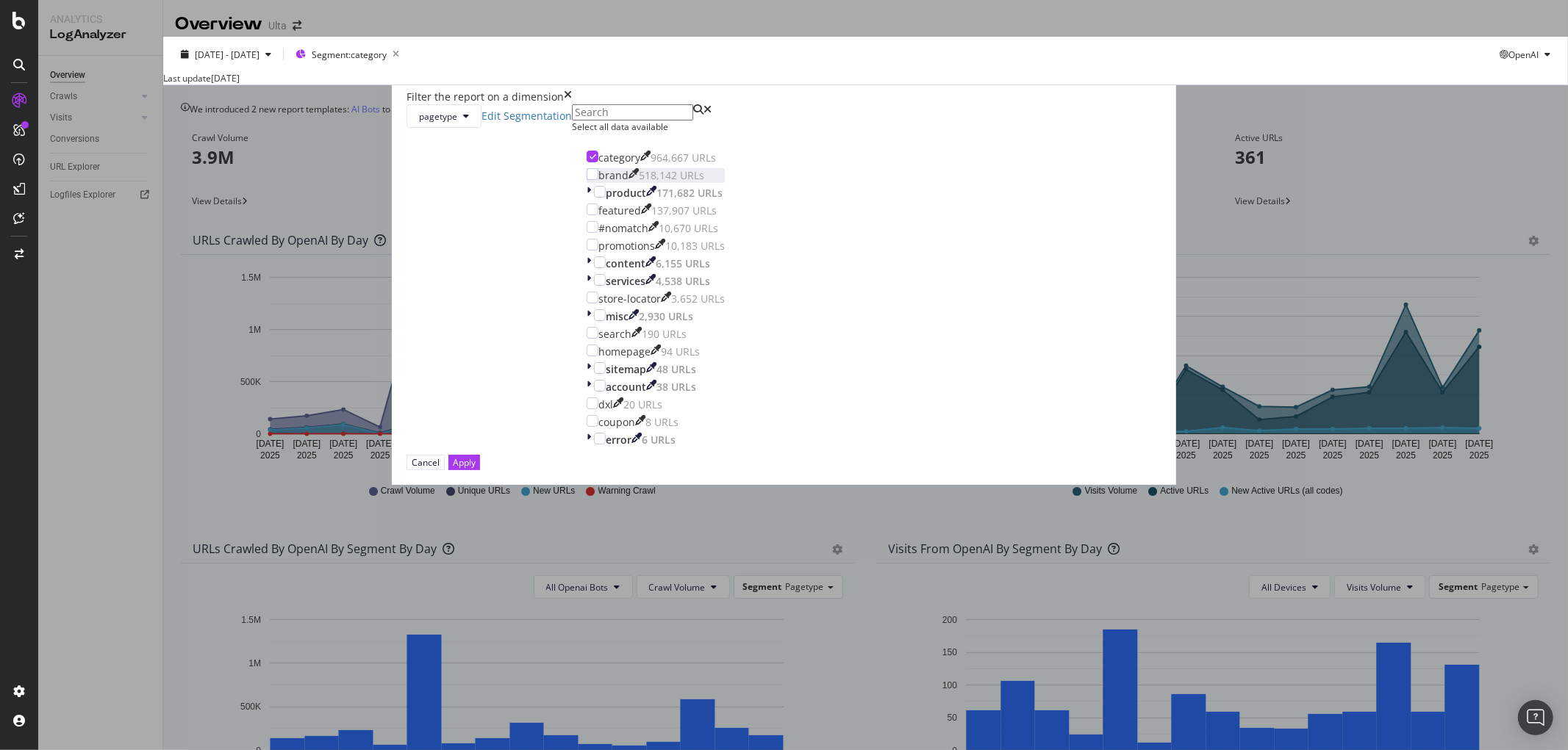
click at [629, 183] on div "brand" at bounding box center [613, 175] width 30 height 15
click at [476, 469] on div "Apply" at bounding box center [464, 462] width 22 height 13
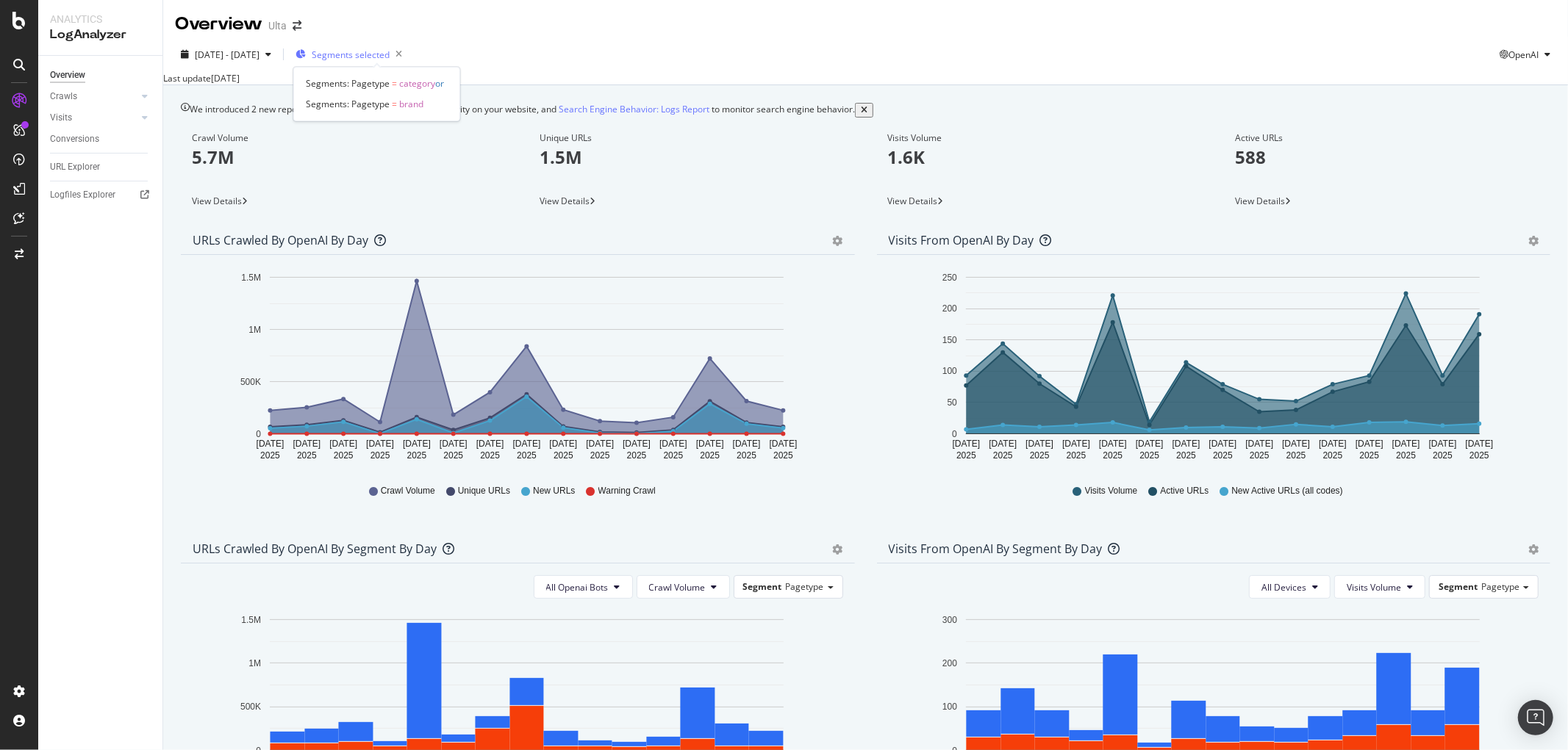
click at [388, 56] on span "Segments selected" at bounding box center [351, 55] width 78 height 13
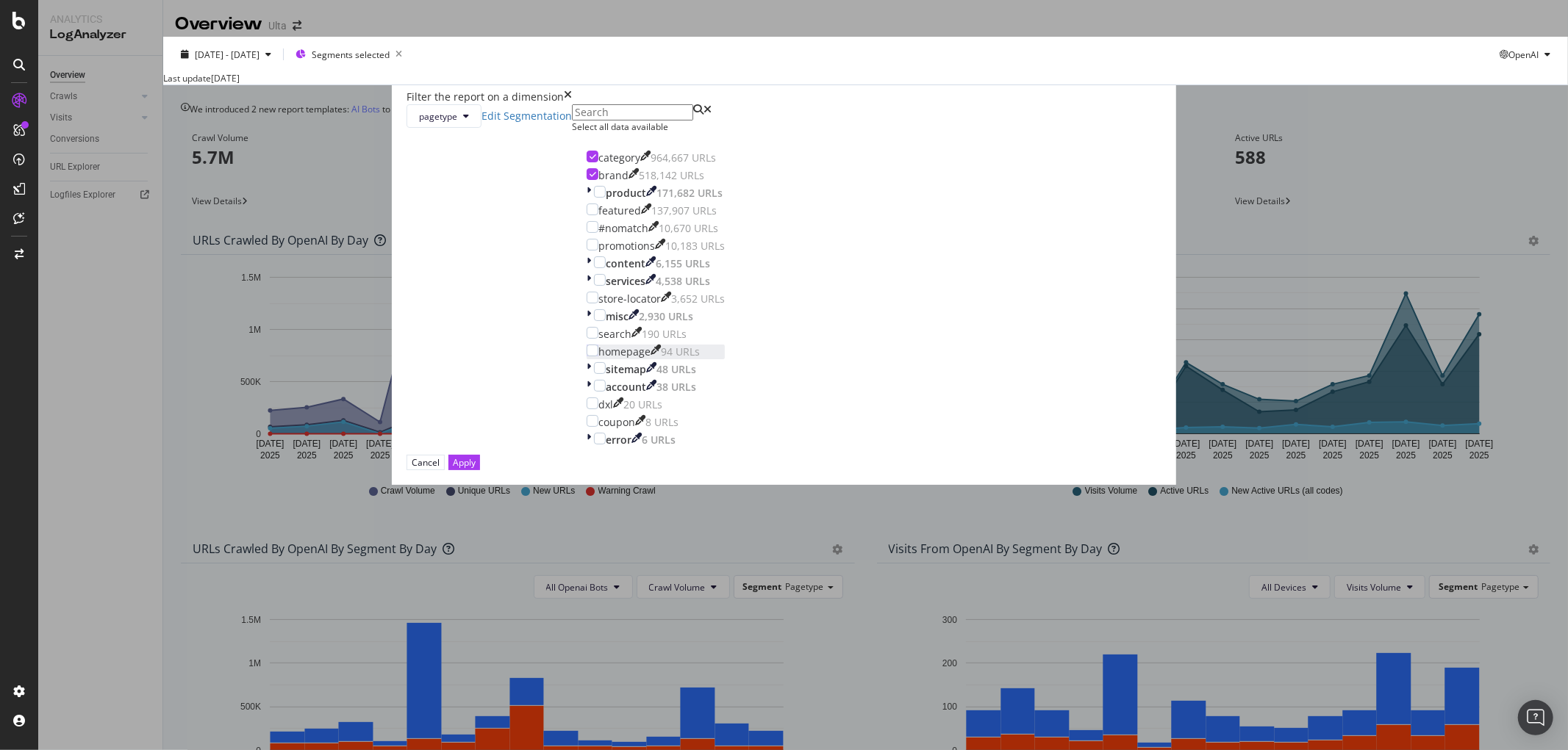
click at [651, 359] on div "homepage" at bounding box center [625, 352] width 53 height 15
drag, startPoint x: 658, startPoint y: 321, endPoint x: 644, endPoint y: 302, distance: 23.6
click at [598, 180] on div "modal" at bounding box center [593, 174] width 12 height 12
drag, startPoint x: 657, startPoint y: 303, endPoint x: 706, endPoint y: 353, distance: 70.0
click at [598, 163] on div "modal" at bounding box center [593, 157] width 12 height 12
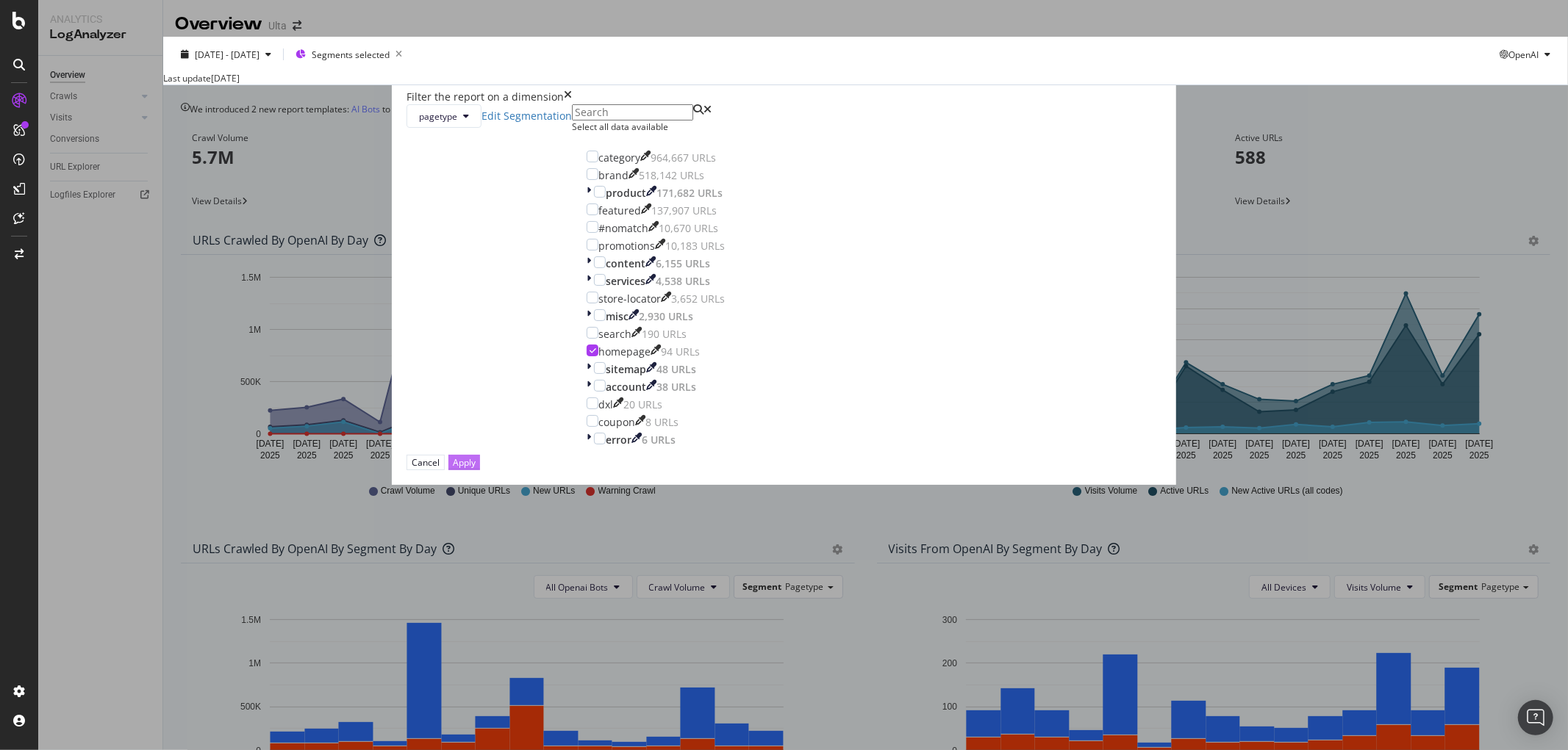
click at [480, 470] on button "Apply" at bounding box center [464, 463] width 31 height 16
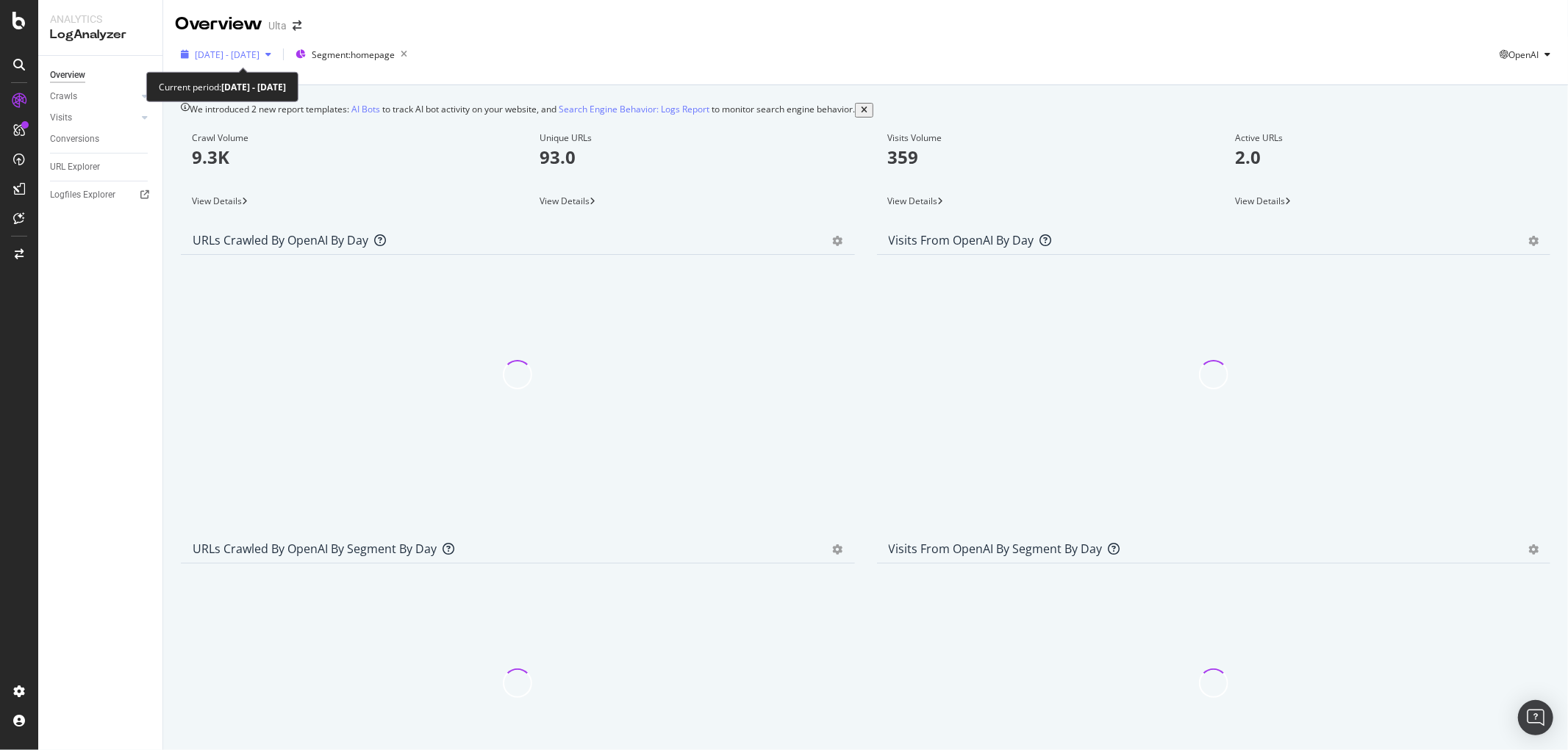
click at [259, 52] on span "[DATE] - [DATE]" at bounding box center [227, 55] width 64 height 13
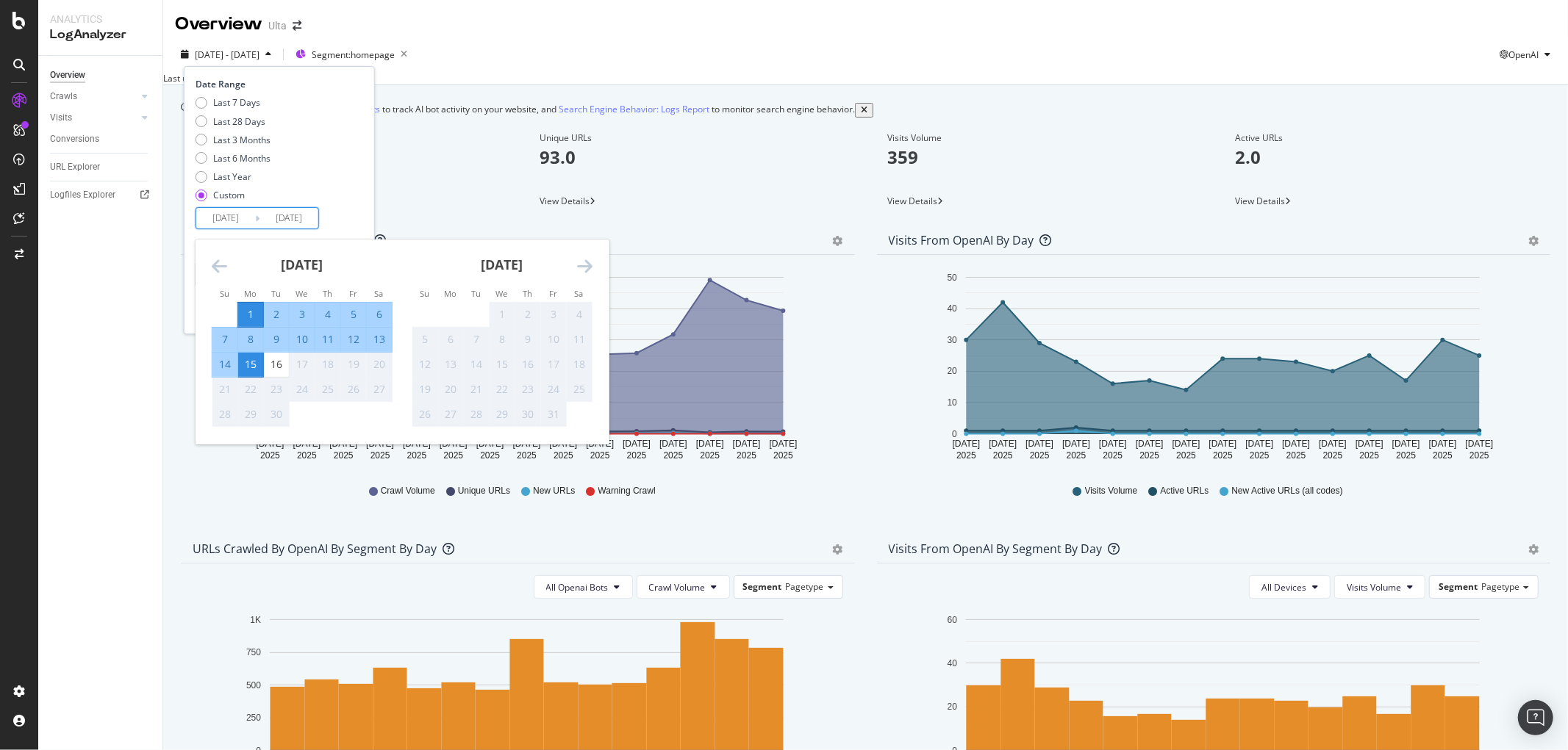
drag, startPoint x: 232, startPoint y: 220, endPoint x: 234, endPoint y: 211, distance: 9.2
click at [234, 211] on input "[DATE]" at bounding box center [225, 217] width 58 height 20
type input "[DATE]"
click at [360, 207] on div "Date Range Last 7 Days Last 28 Days Last 3 Months Last 6 Months Last Year Custo…" at bounding box center [278, 153] width 164 height 151
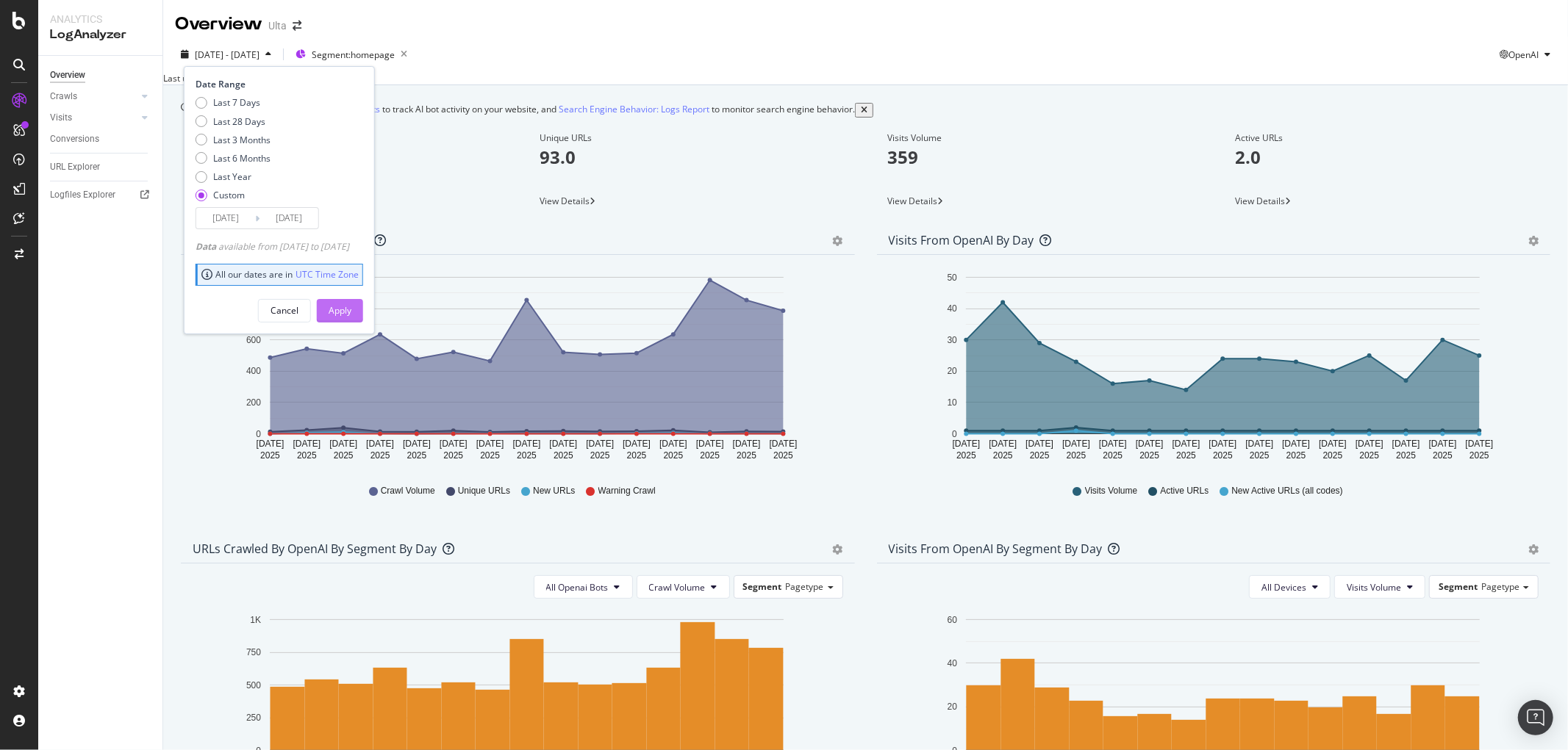
click at [352, 310] on div "Apply" at bounding box center [339, 310] width 22 height 13
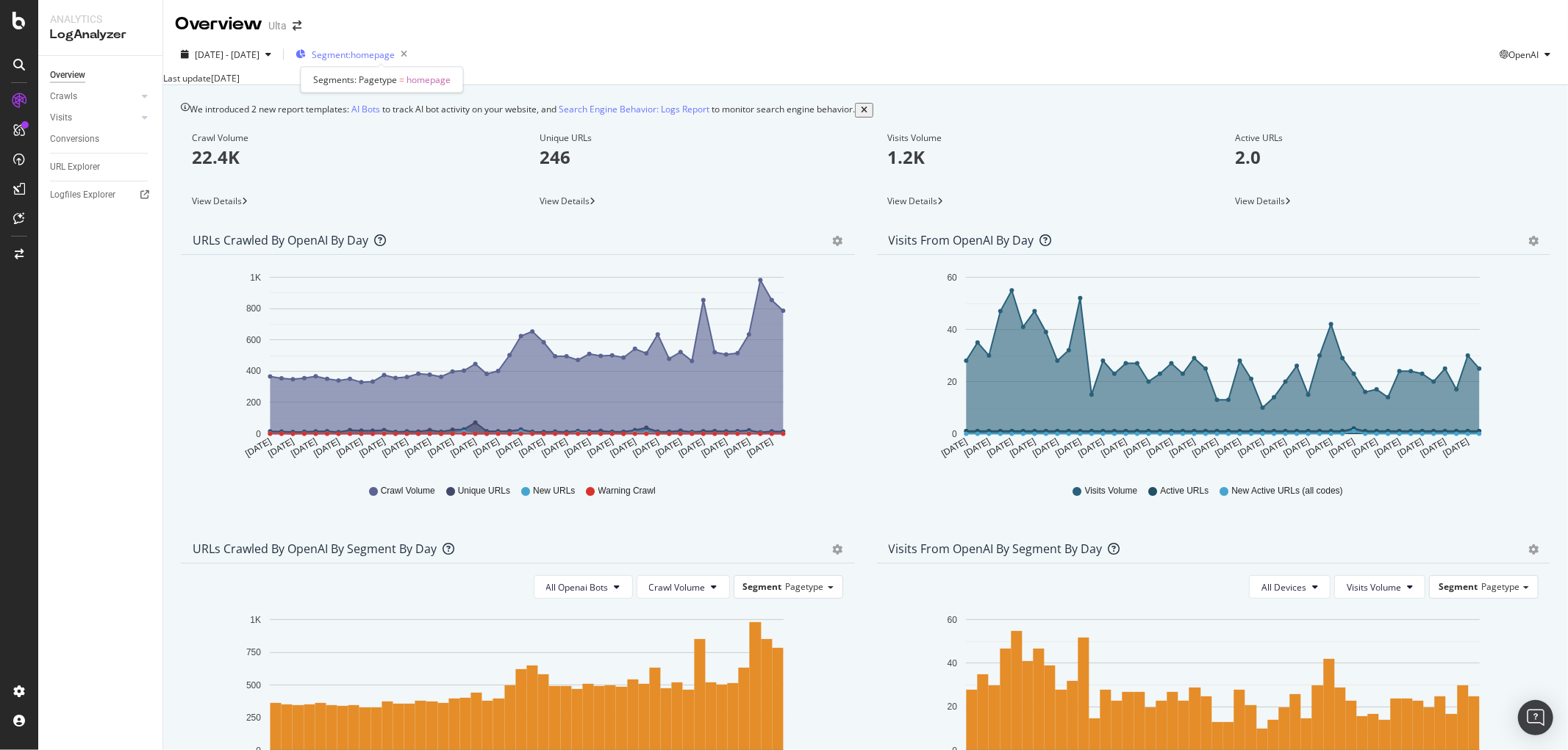
click at [395, 49] on span "Segment: homepage" at bounding box center [353, 55] width 83 height 13
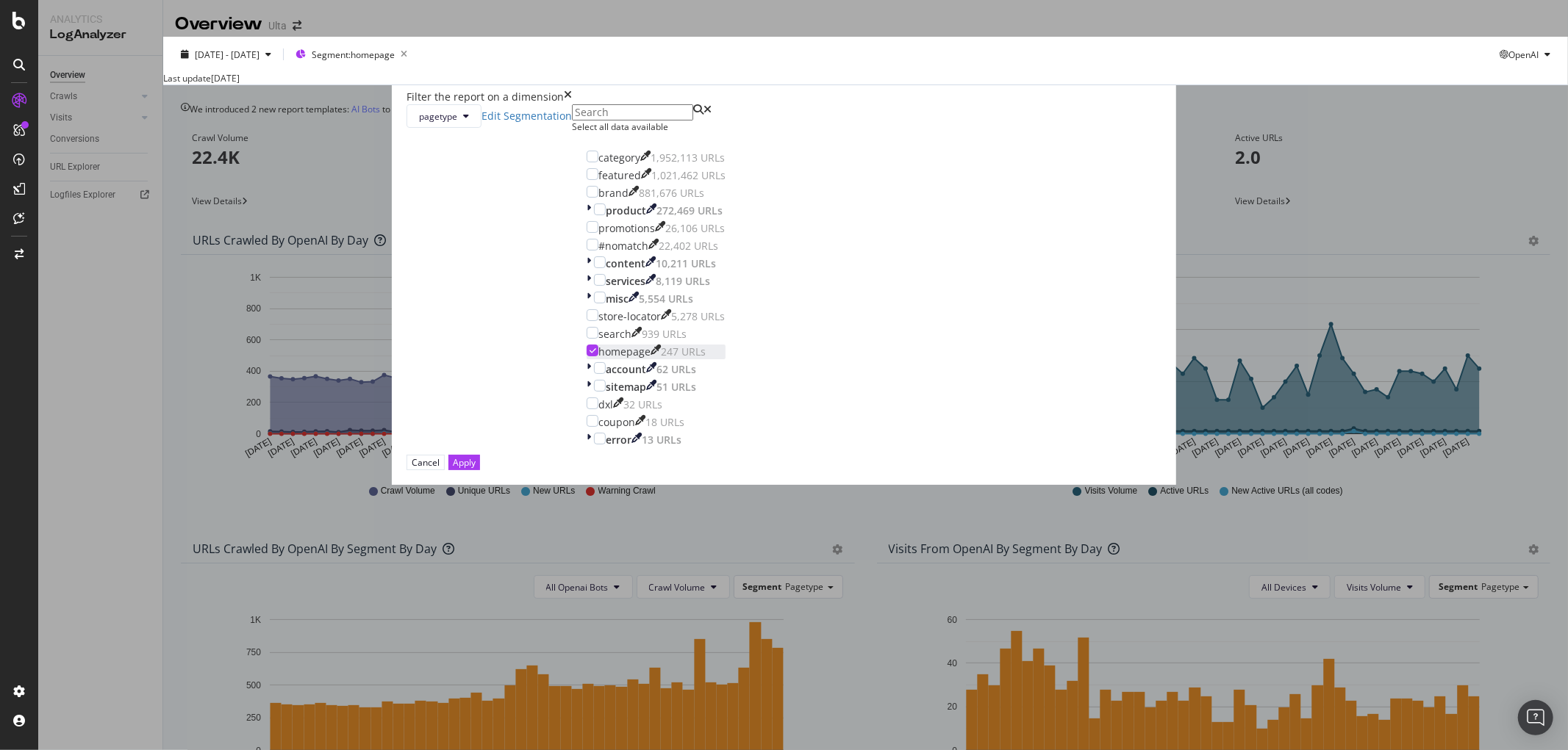
click at [596, 355] on icon "modal" at bounding box center [593, 351] width 7 height 8
click at [660, 166] on div "category 1,952,113 URLs" at bounding box center [656, 158] width 139 height 15
click at [480, 470] on button "Apply" at bounding box center [464, 463] width 31 height 16
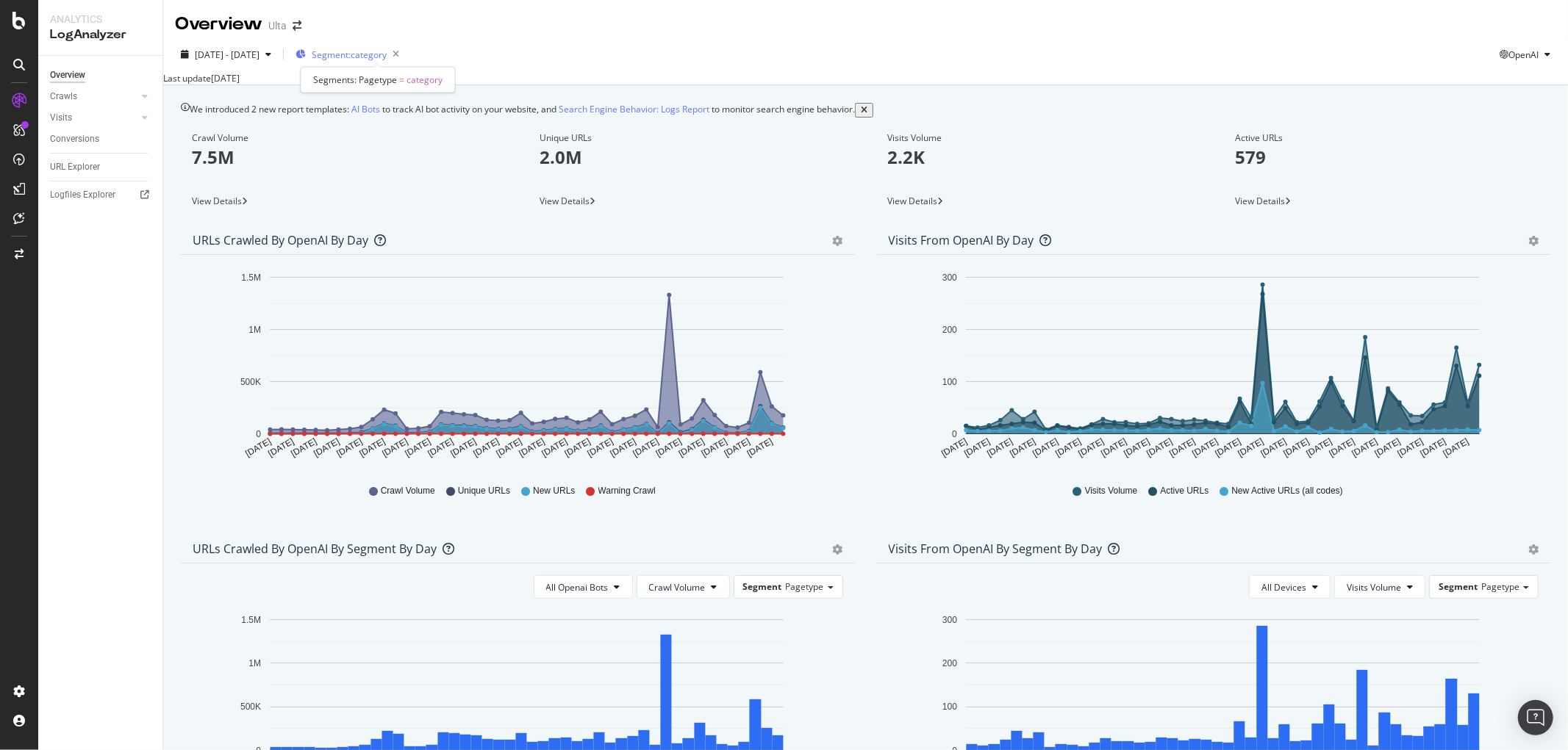
click at [387, 56] on span "Segment: category" at bounding box center [349, 55] width 75 height 13
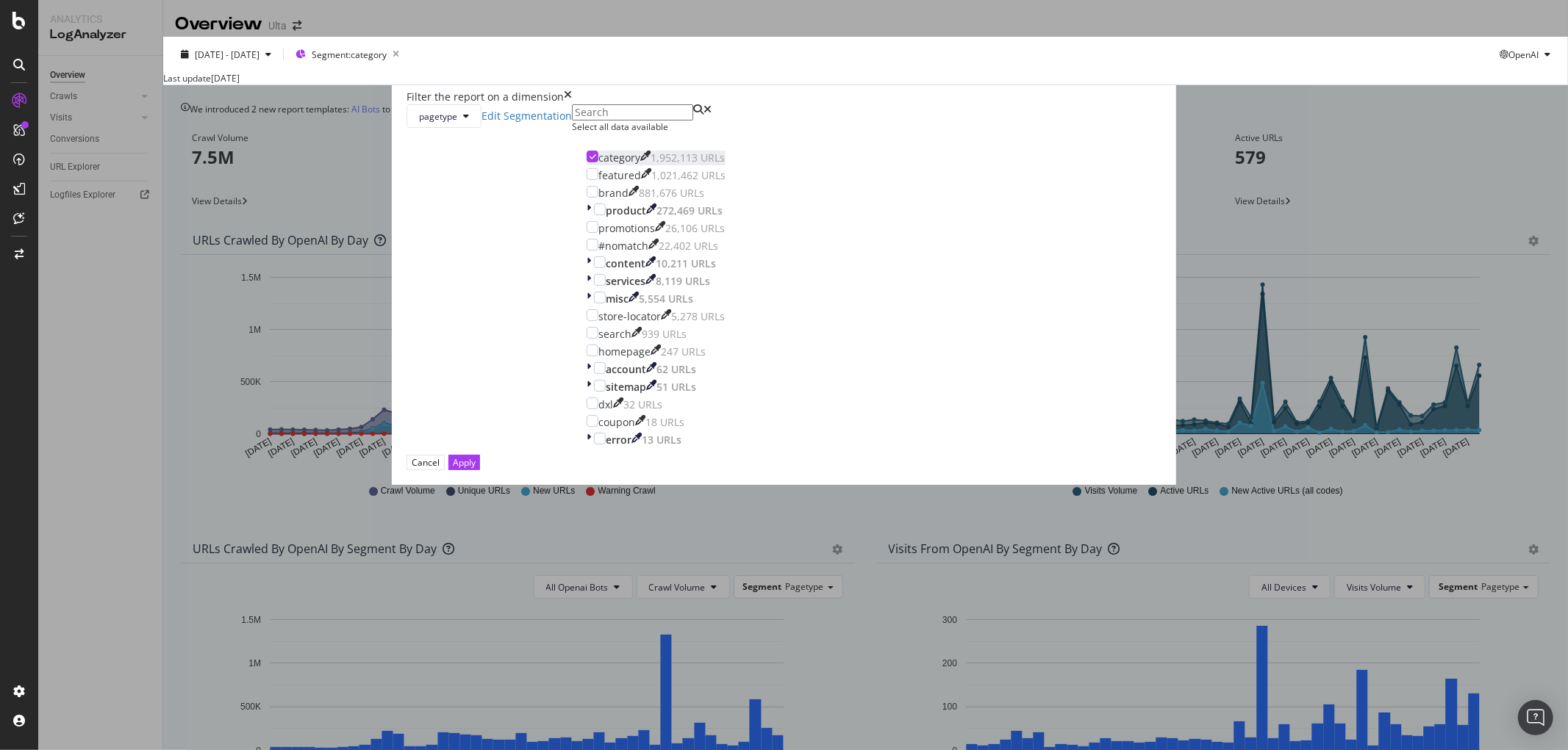
click at [662, 166] on div "category 1,952,113 URLs" at bounding box center [656, 158] width 139 height 15
click at [598, 198] on div "modal" at bounding box center [593, 192] width 12 height 12
click at [476, 469] on div "Apply" at bounding box center [464, 462] width 22 height 13
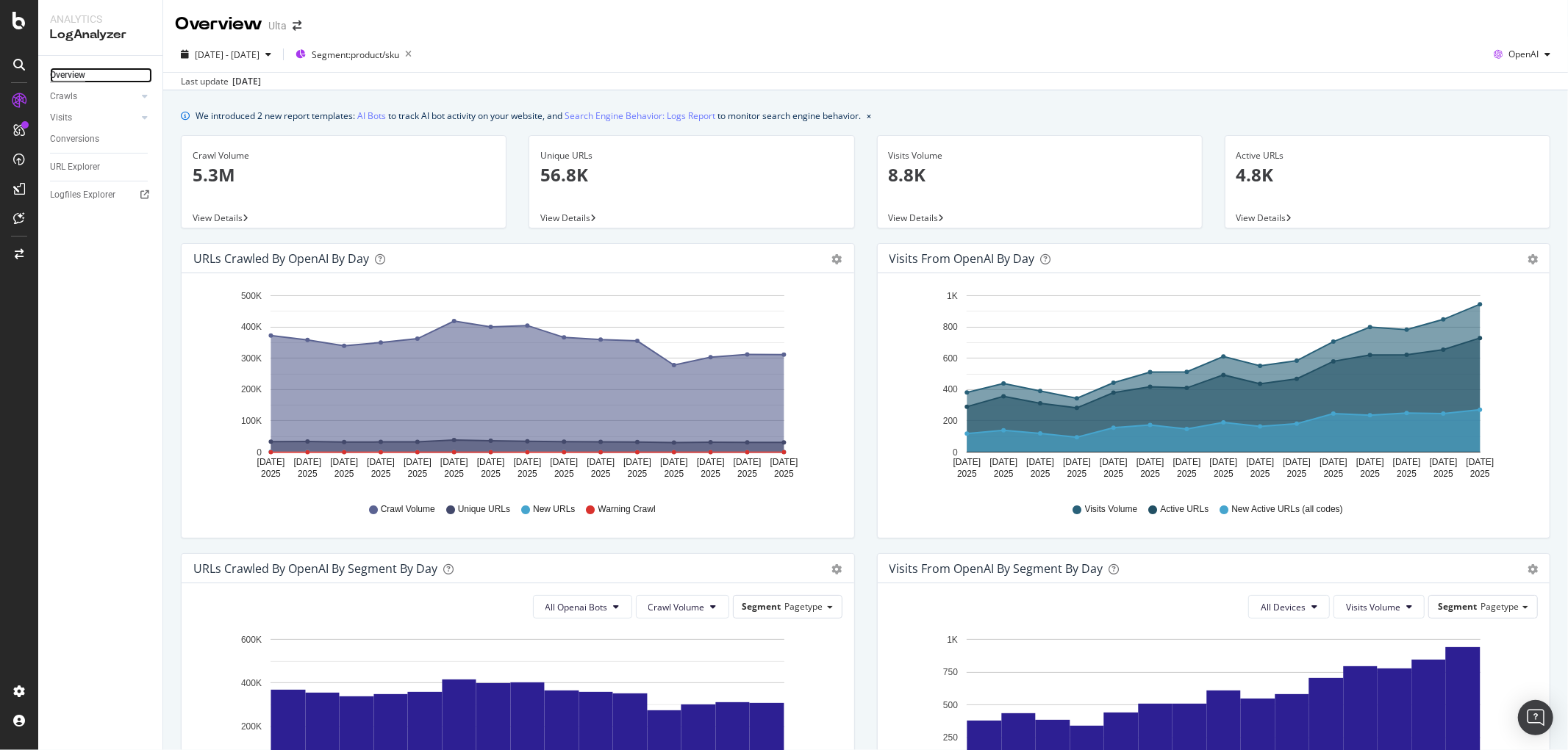
click at [57, 78] on div "Overview" at bounding box center [67, 75] width 35 height 16
